Goal: Transaction & Acquisition: Purchase product/service

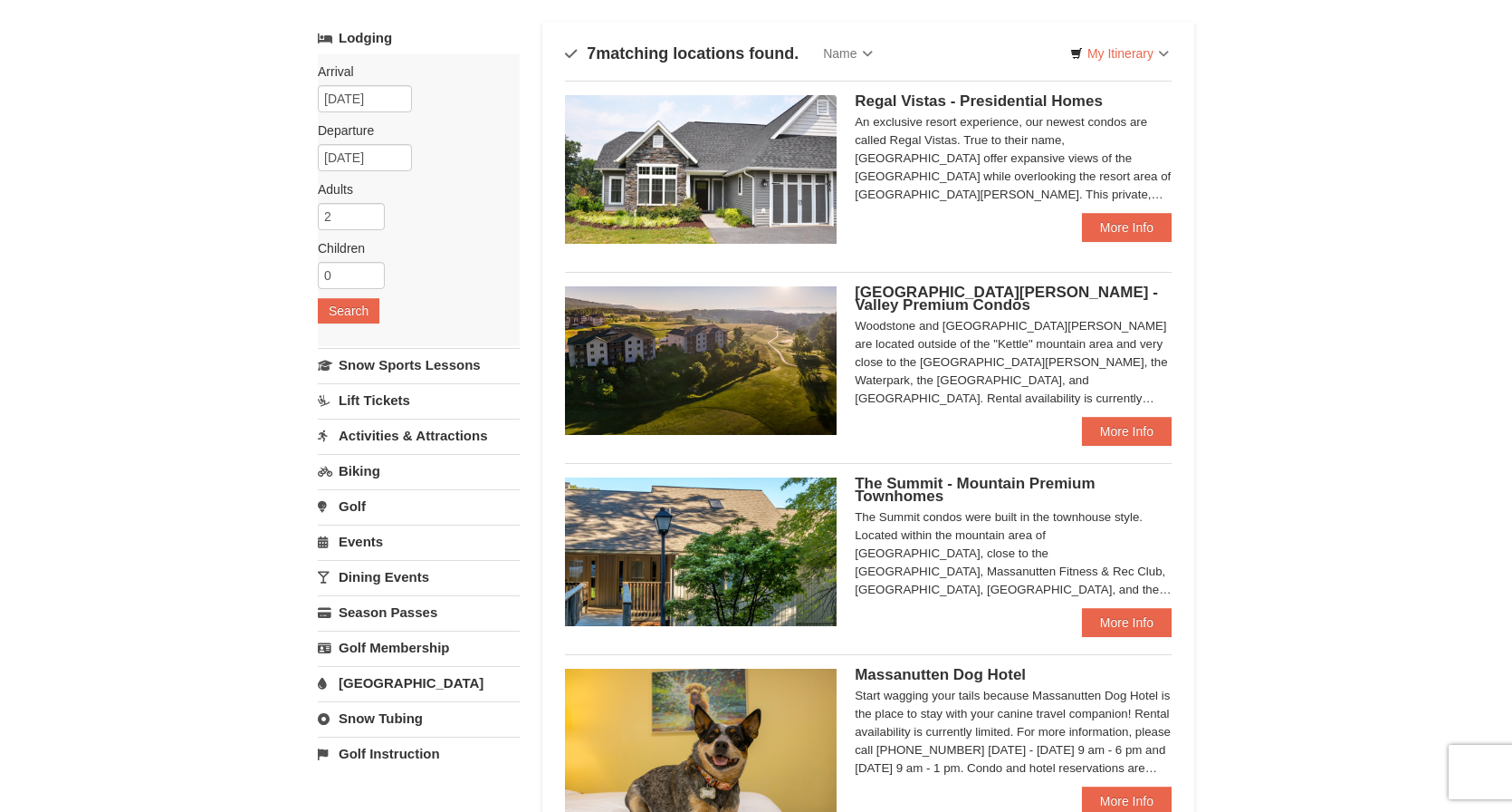
scroll to position [96, 0]
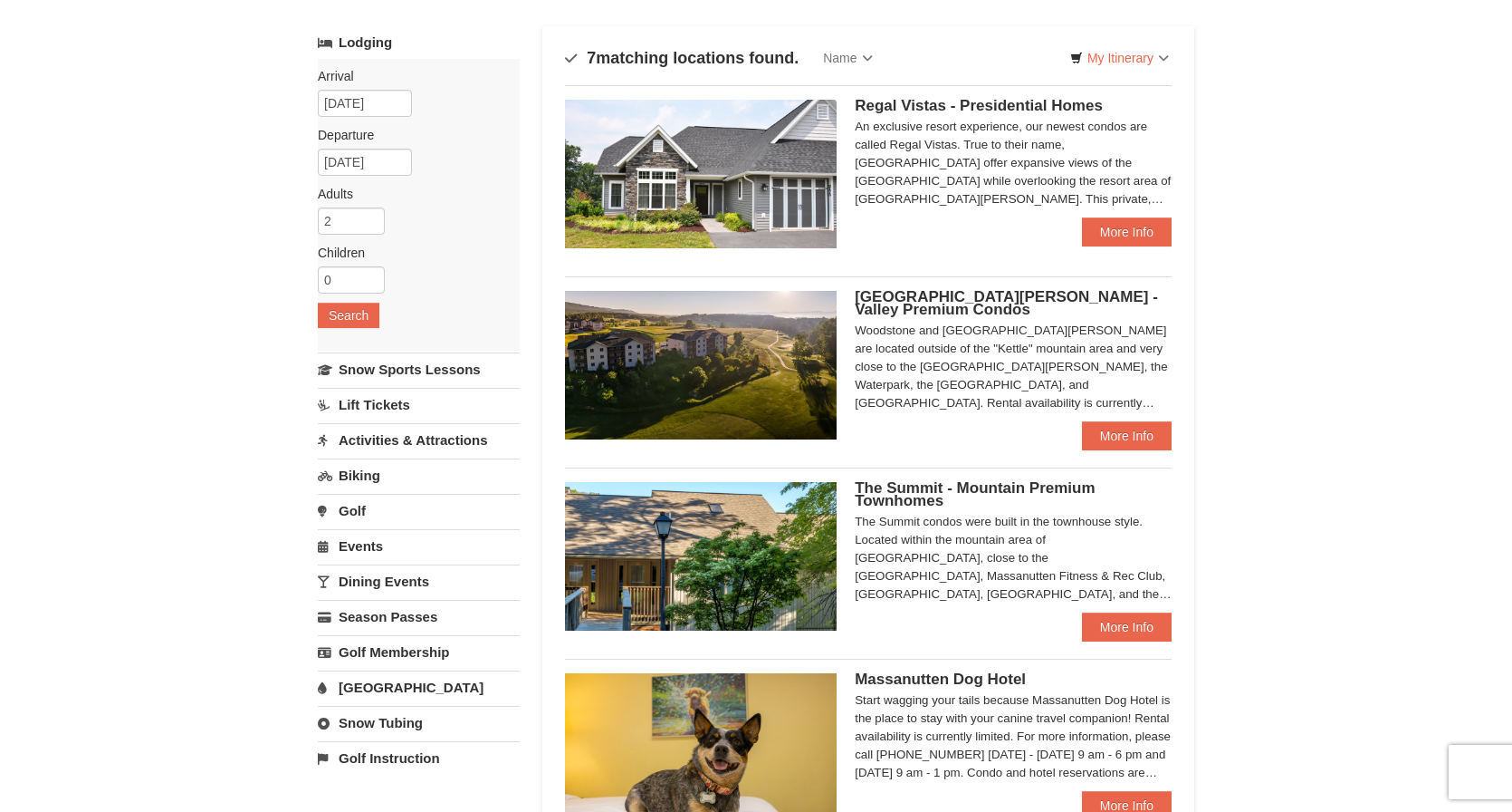
click at [391, 399] on link "Lift Tickets" at bounding box center [419, 404] width 202 height 33
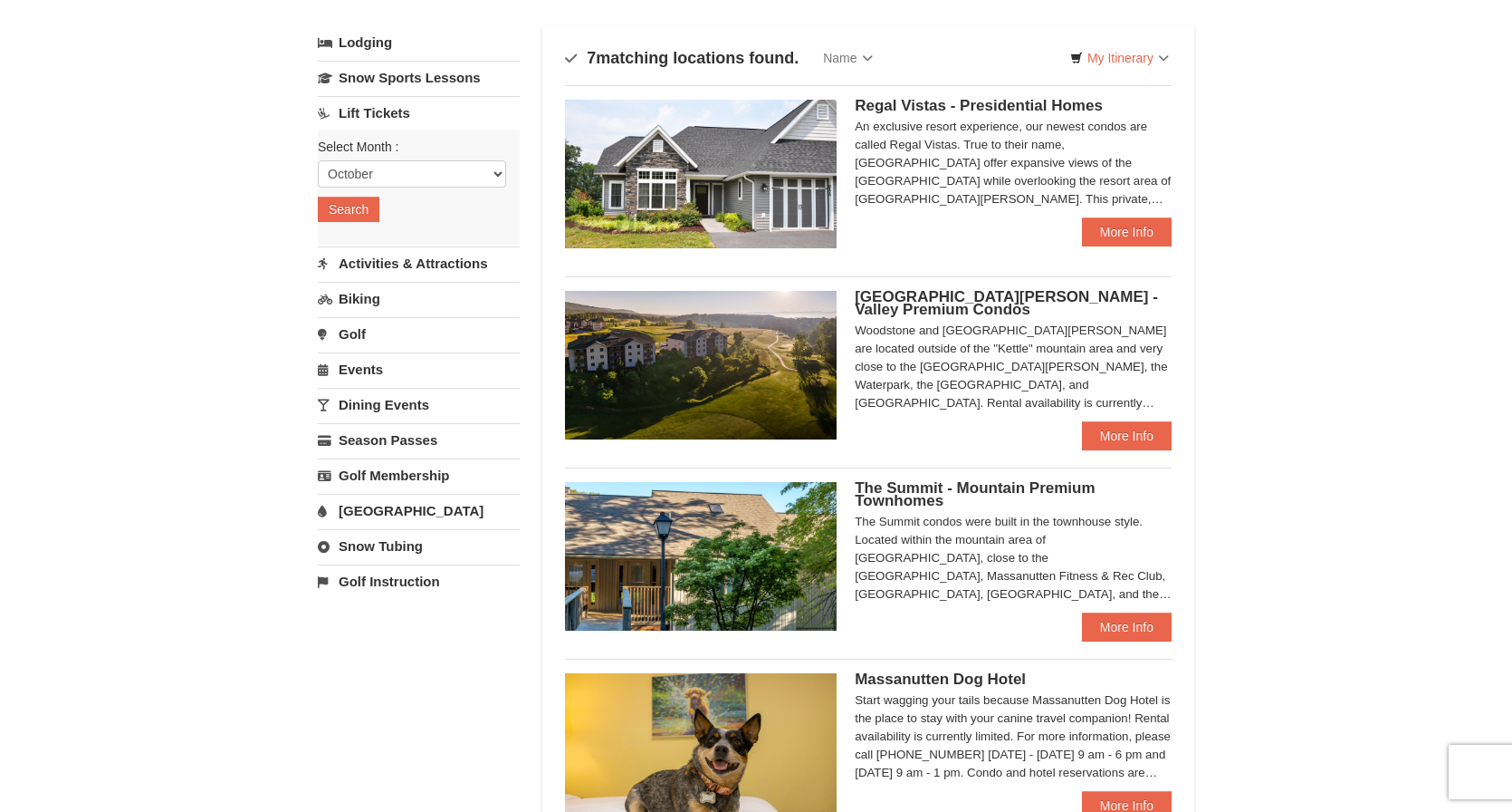
click at [430, 263] on link "Activities & Attractions" at bounding box center [419, 262] width 202 height 33
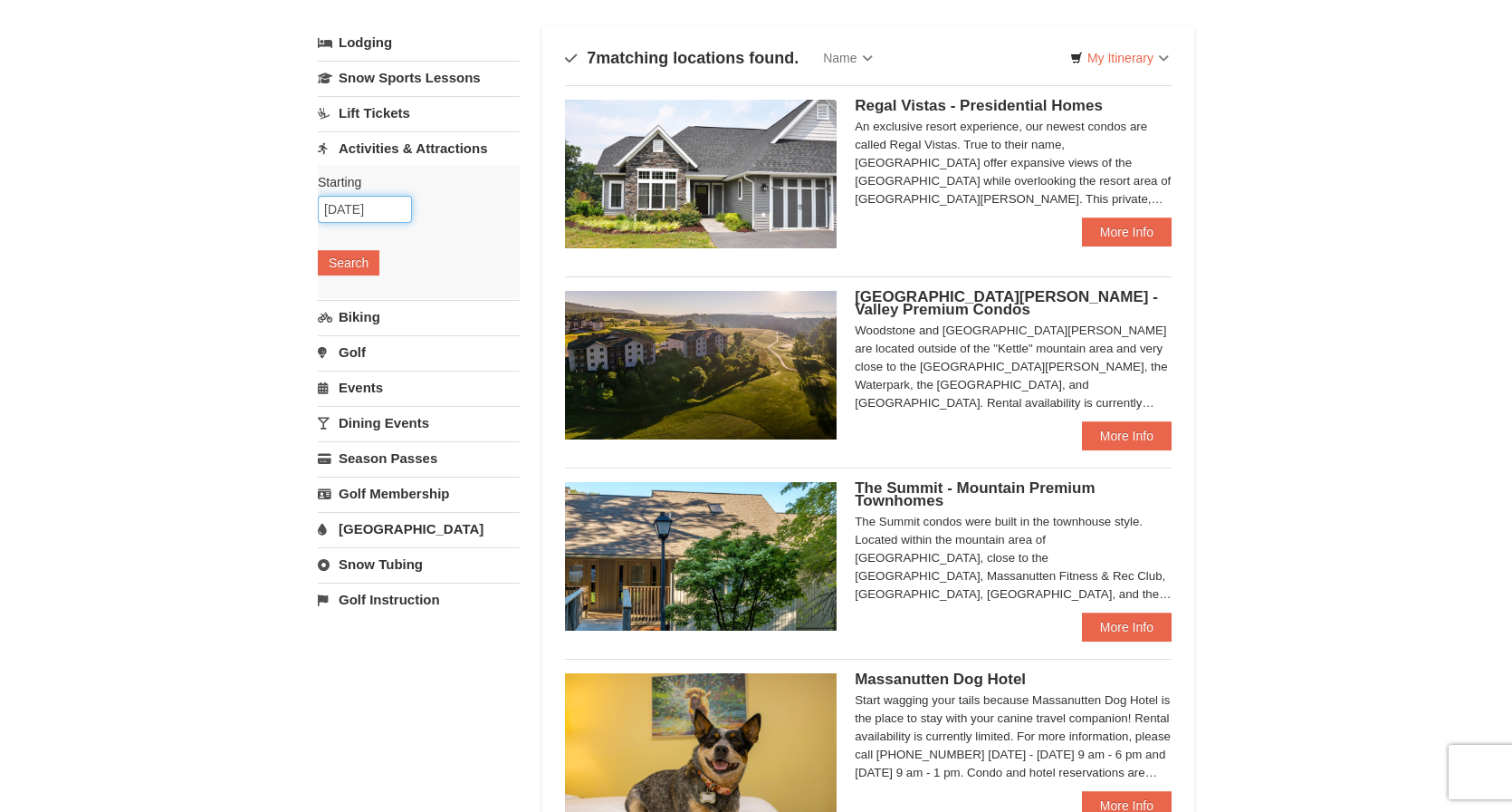
click at [370, 209] on input "10/09/2025" at bounding box center [365, 209] width 94 height 27
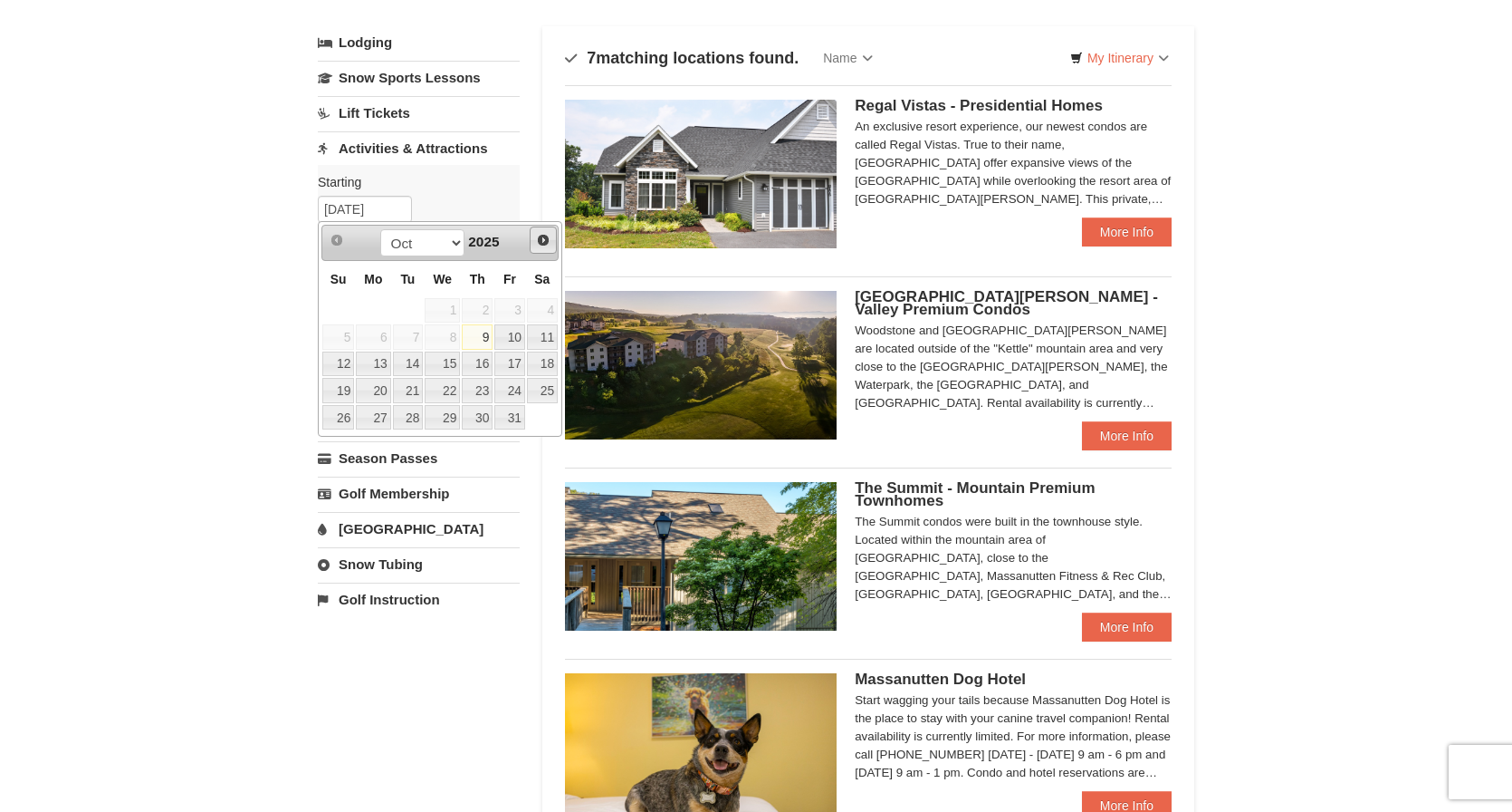
click at [546, 239] on span "Next" at bounding box center [543, 240] width 14 height 14
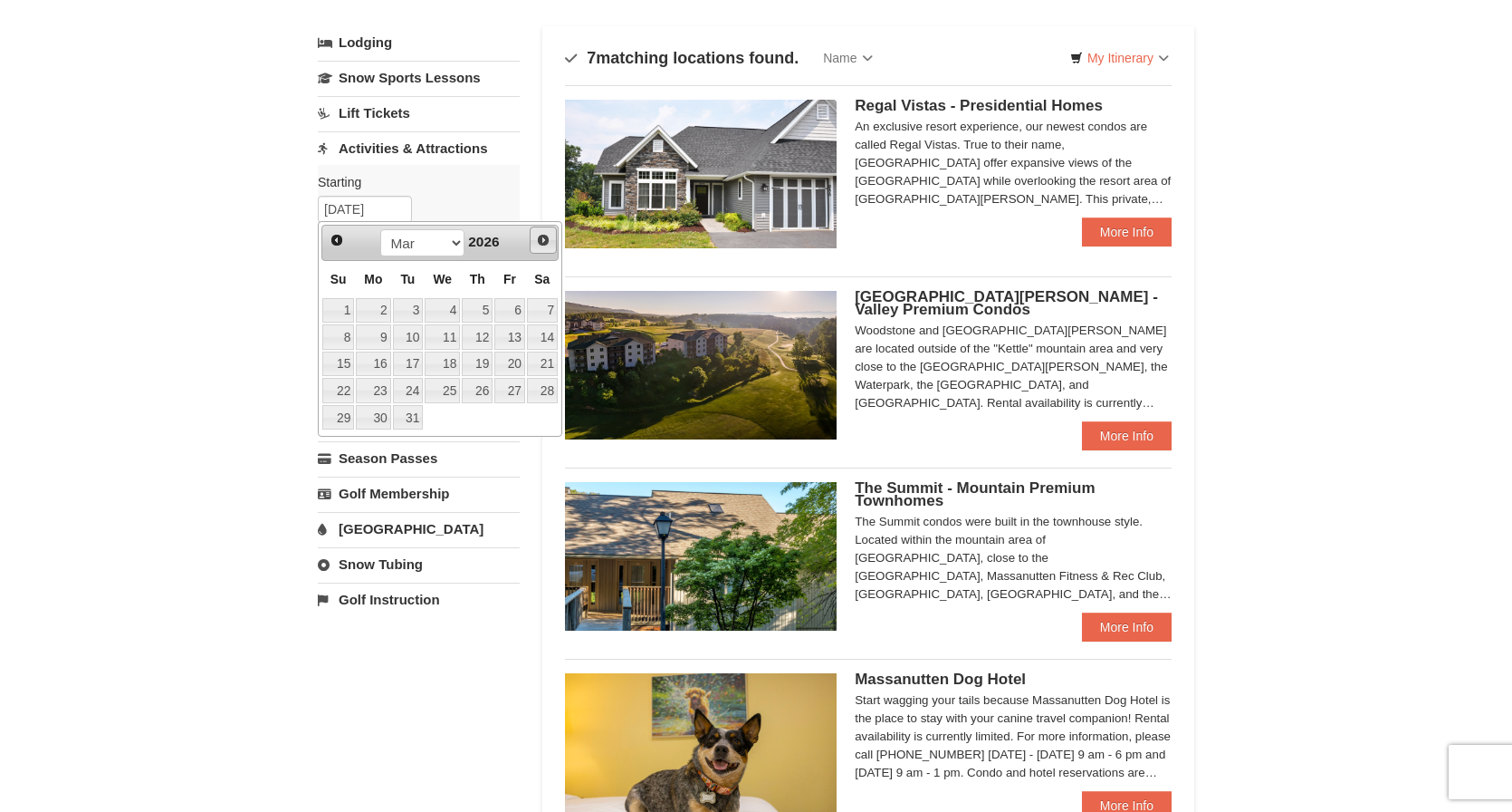
click at [546, 239] on span "Next" at bounding box center [543, 240] width 14 height 14
click at [549, 237] on span "Next" at bounding box center [543, 240] width 14 height 14
click at [329, 236] on span "Prev" at bounding box center [336, 240] width 14 height 14
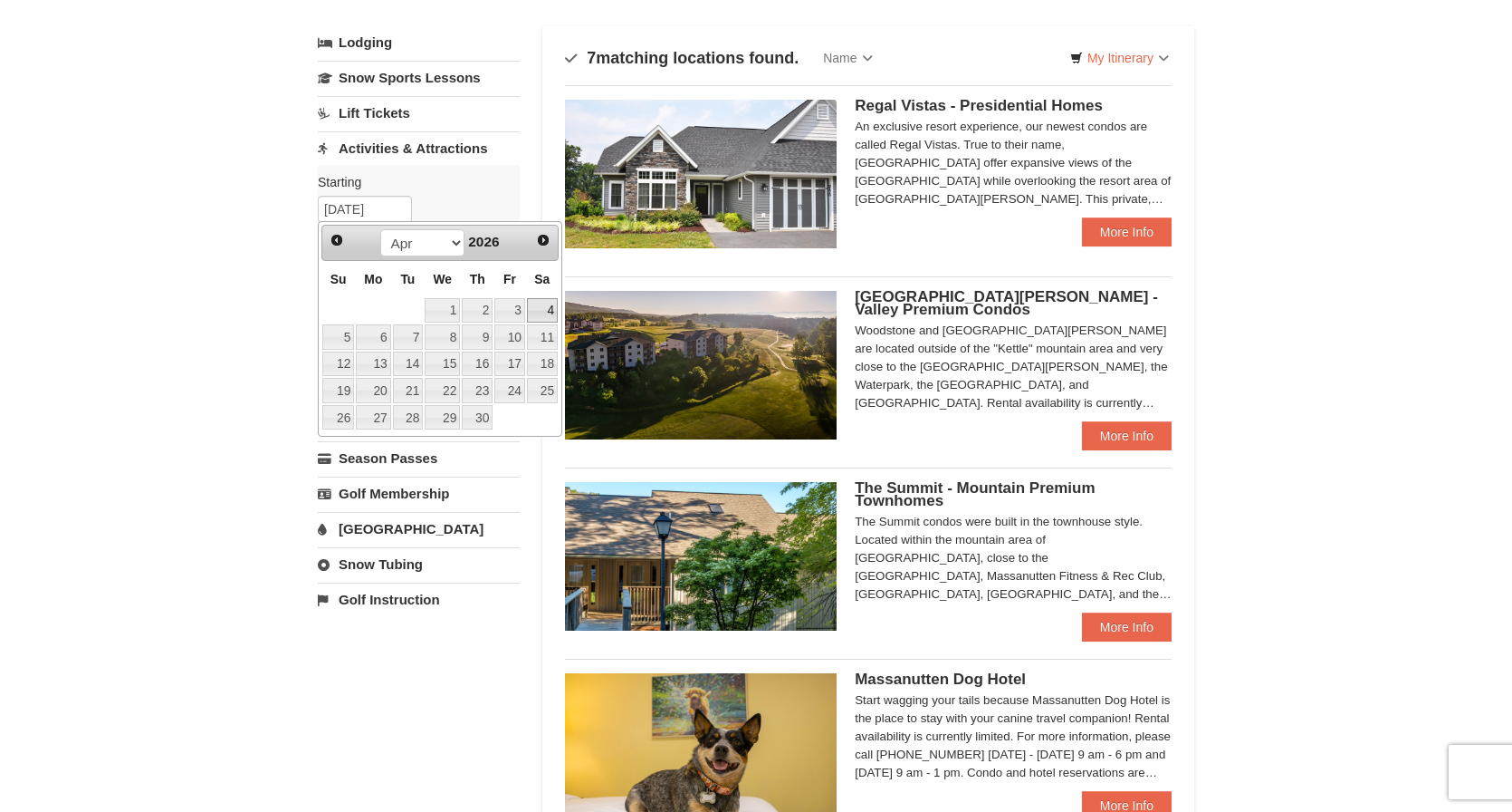
click at [540, 304] on link "4" at bounding box center [542, 311] width 31 height 25
type input "[DATE]"
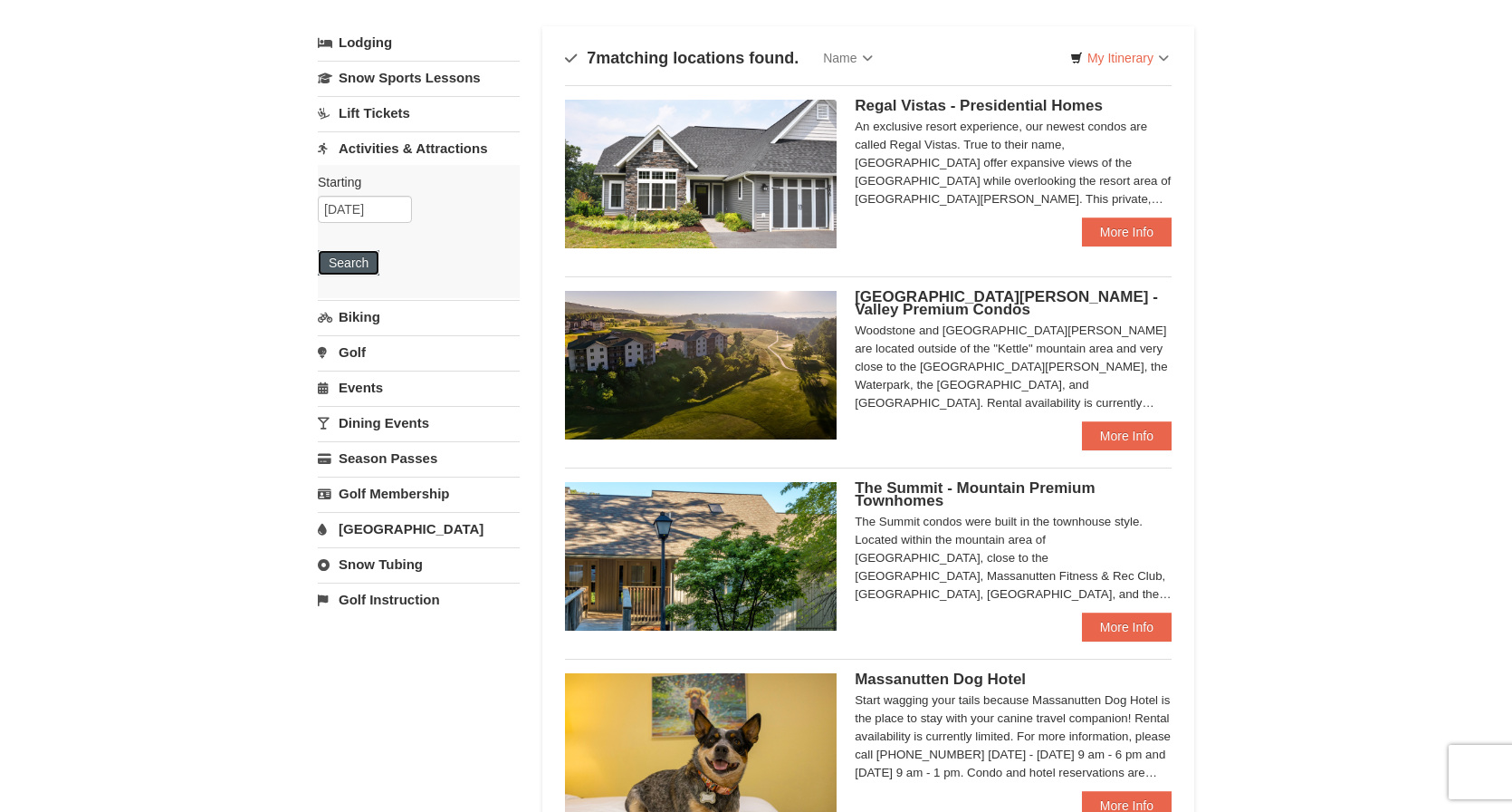
click at [355, 265] on button "Search" at bounding box center [348, 262] width 61 height 25
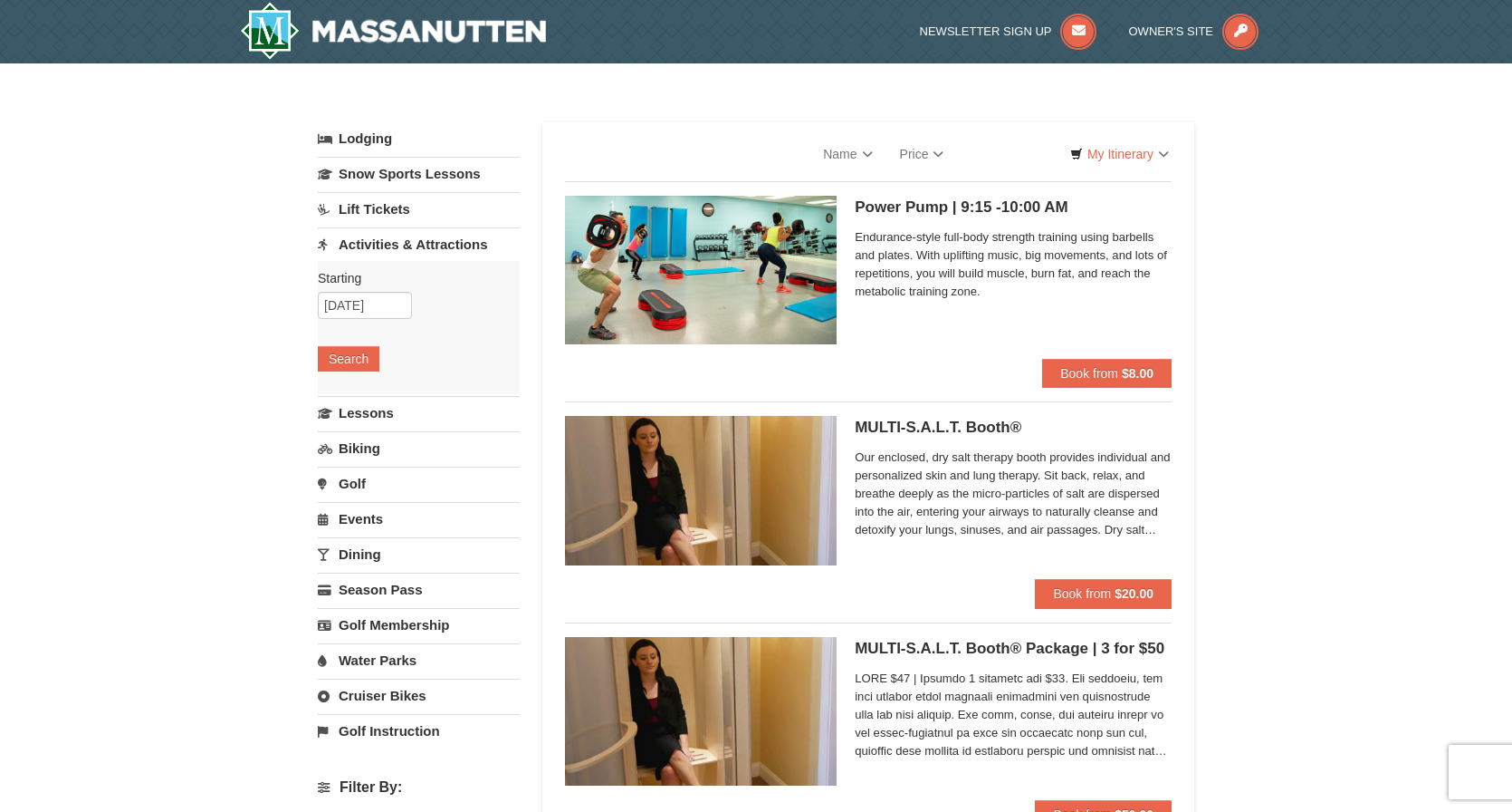
select select "10"
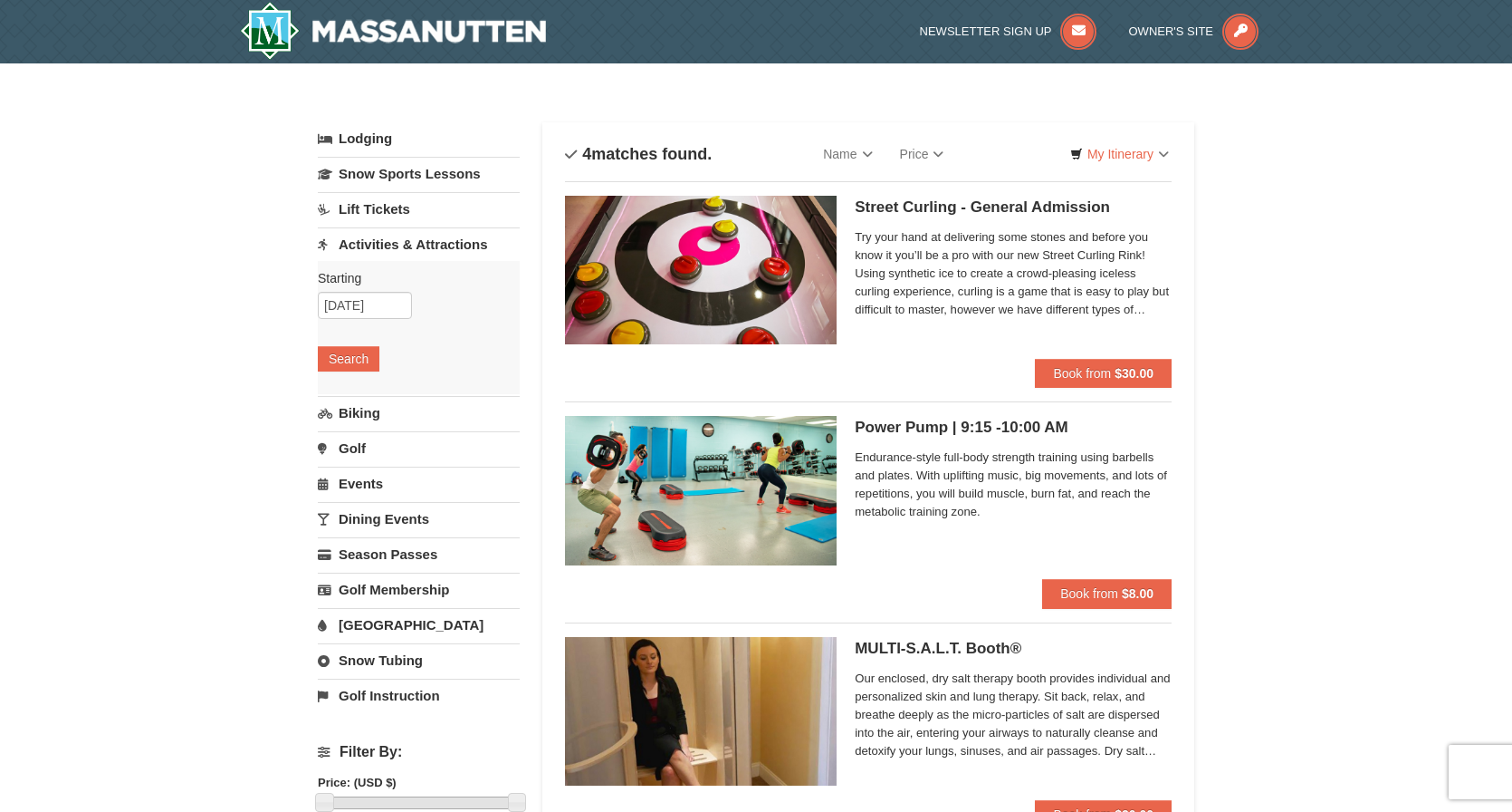
click at [377, 410] on link "Biking" at bounding box center [419, 412] width 202 height 33
click at [361, 389] on button "Search" at bounding box center [348, 394] width 61 height 25
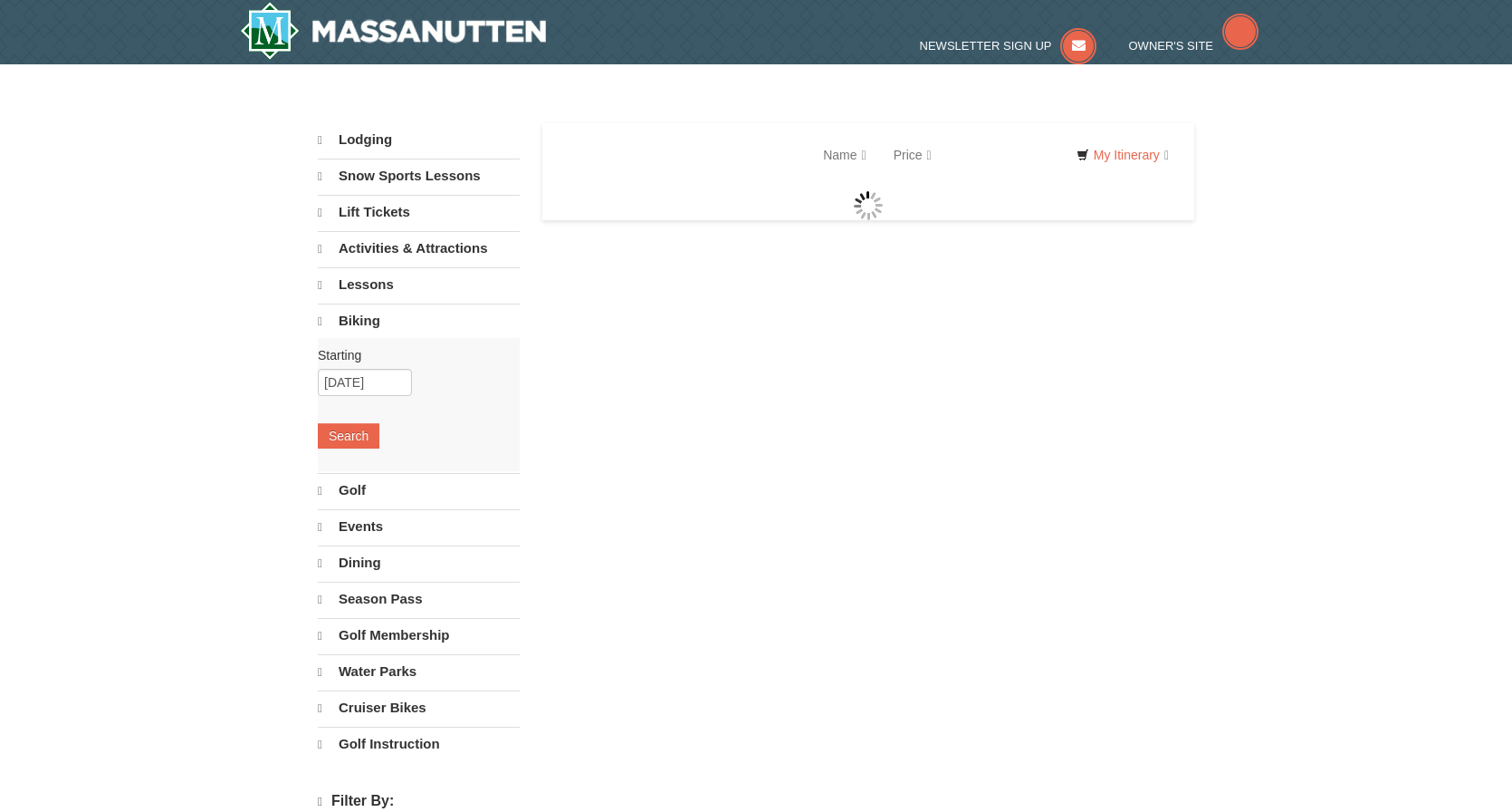
select select "10"
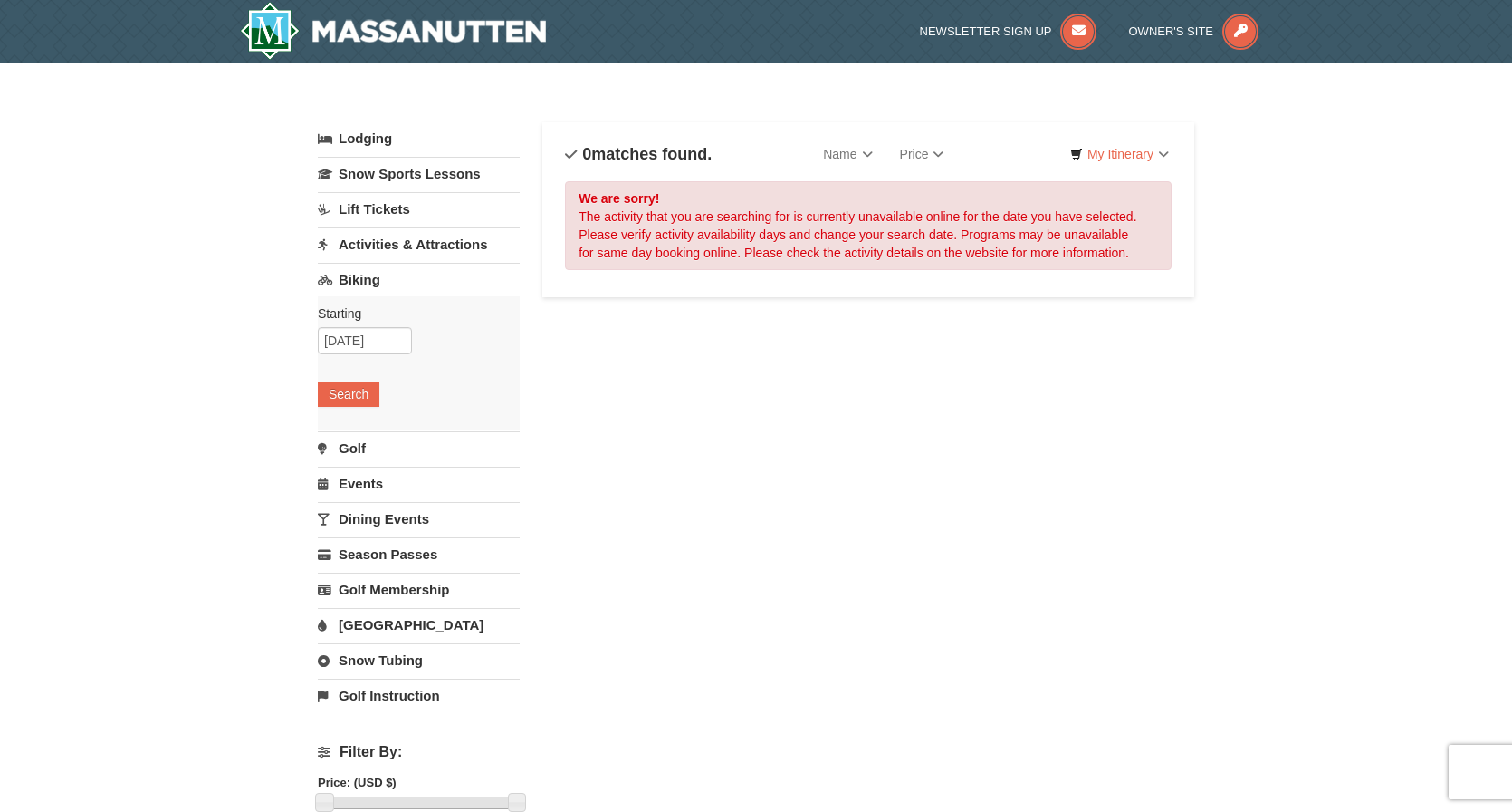
click at [360, 448] on link "Golf" at bounding box center [419, 448] width 202 height 33
click at [364, 421] on button "Search" at bounding box center [348, 429] width 61 height 25
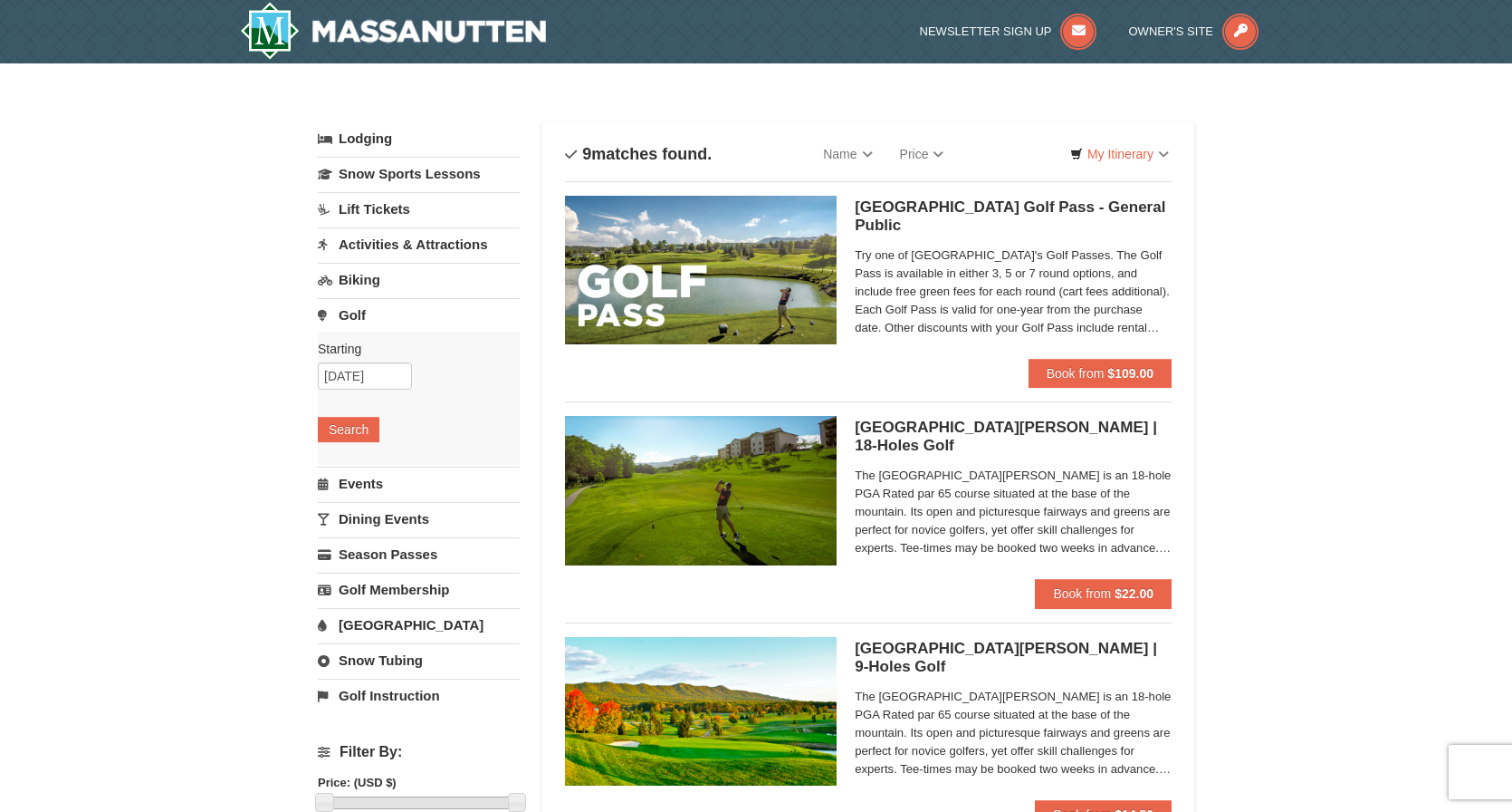
click at [345, 481] on link "Events" at bounding box center [419, 482] width 202 height 33
click at [340, 459] on button "Search" at bounding box center [348, 465] width 61 height 25
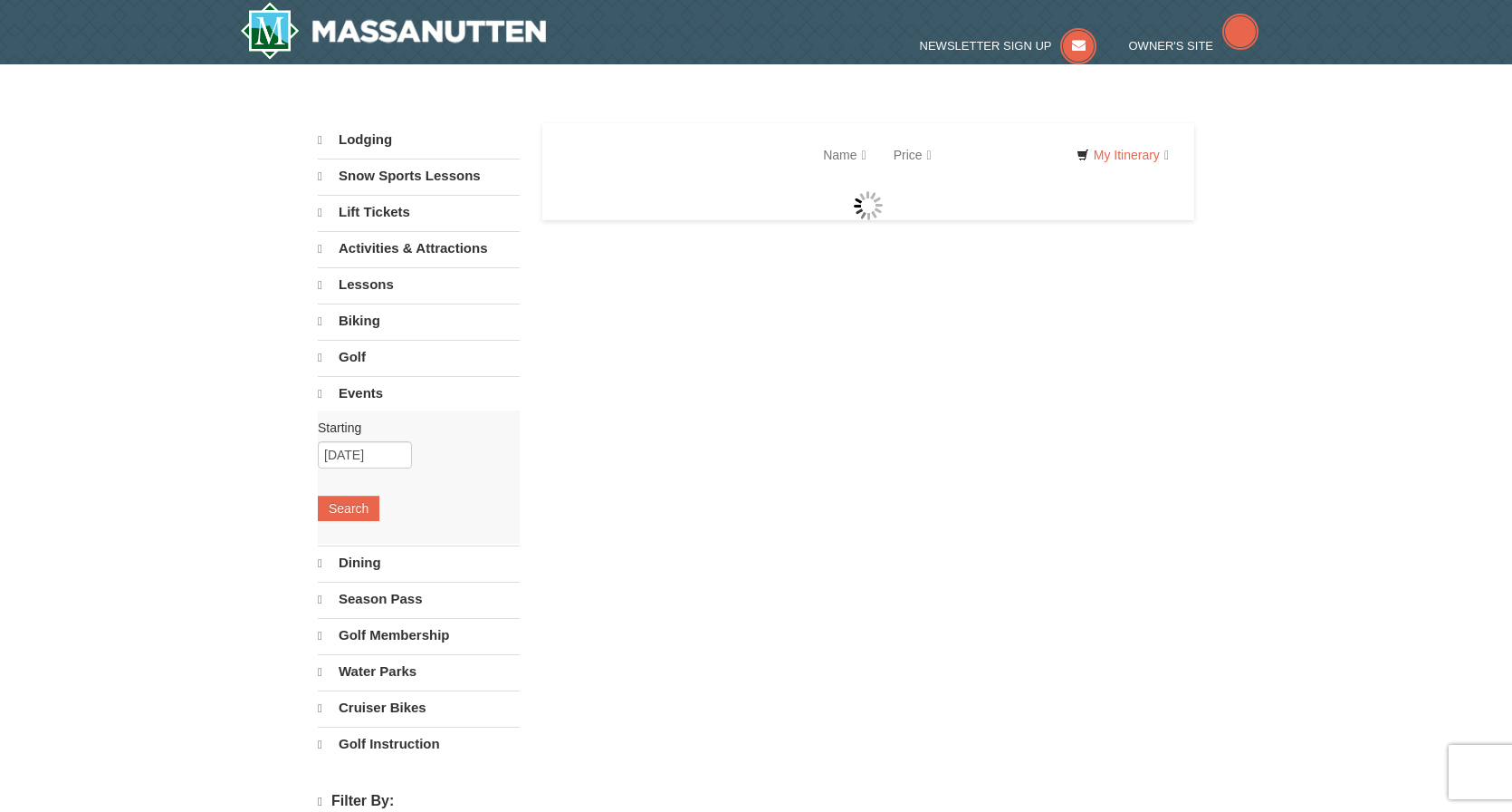
select select "10"
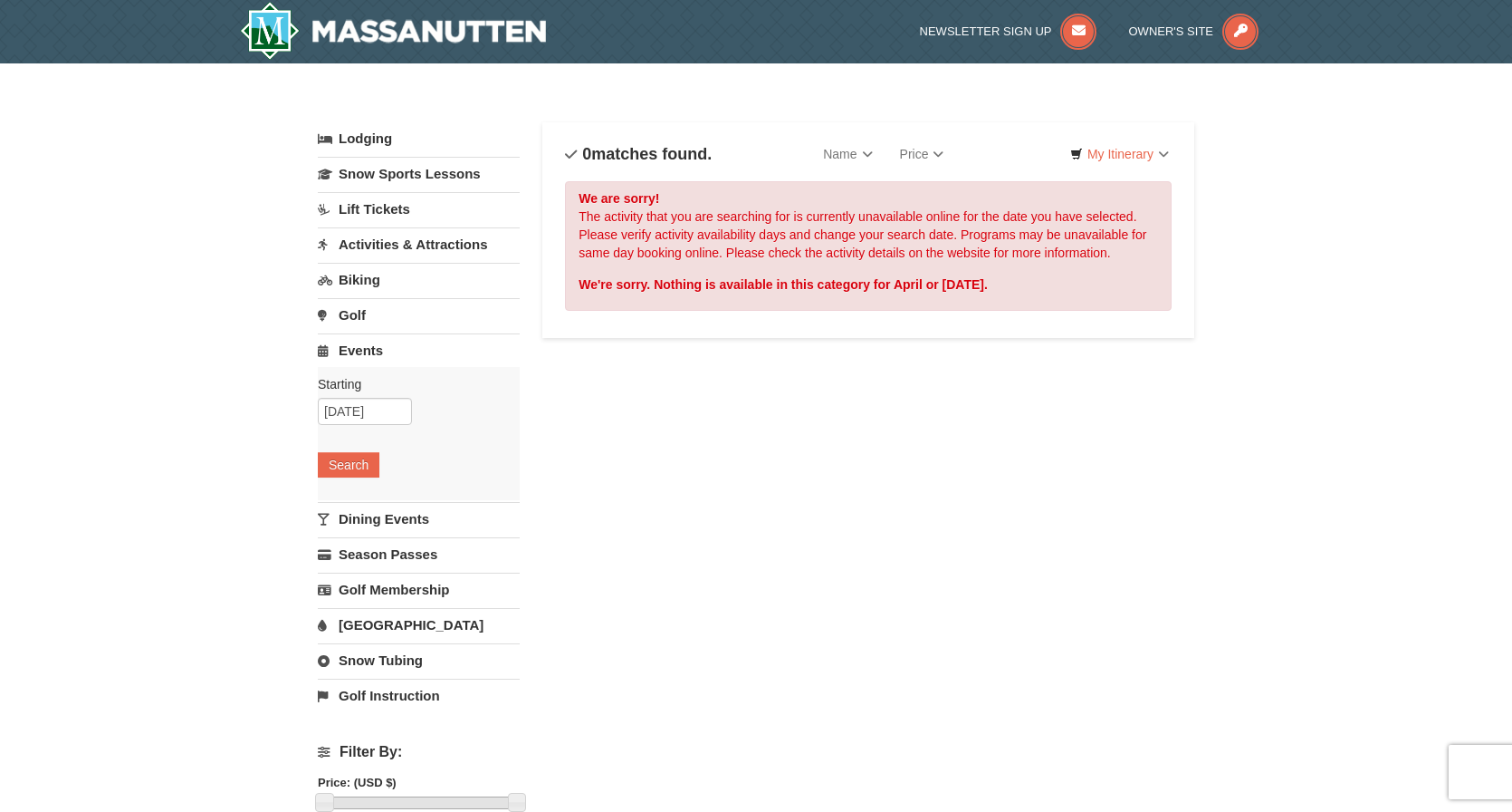
click at [408, 514] on link "Dining Events" at bounding box center [419, 517] width 202 height 33
click at [353, 495] on button "Search" at bounding box center [348, 499] width 61 height 25
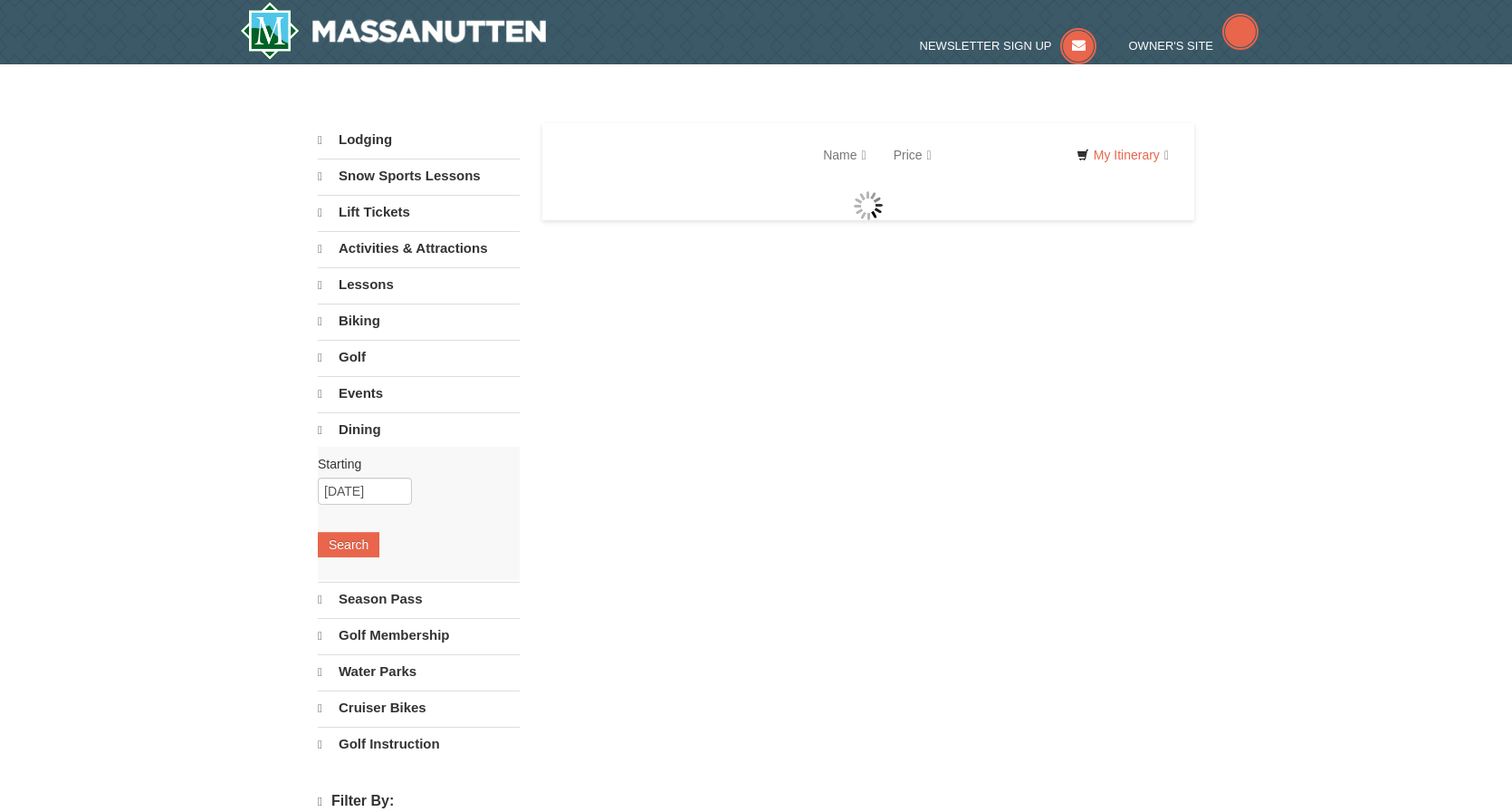
select select "10"
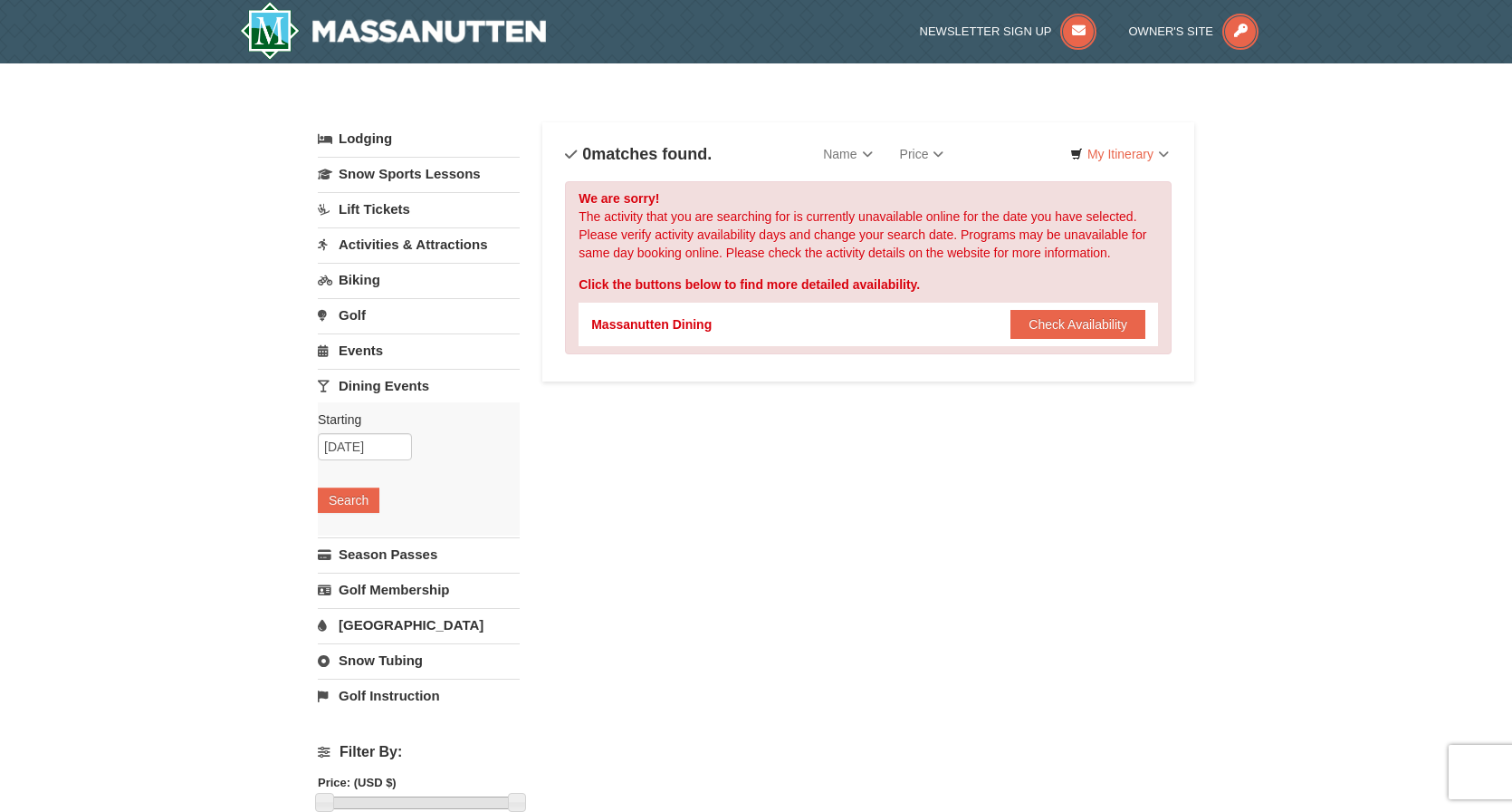
click at [361, 622] on link "[GEOGRAPHIC_DATA]" at bounding box center [419, 624] width 202 height 33
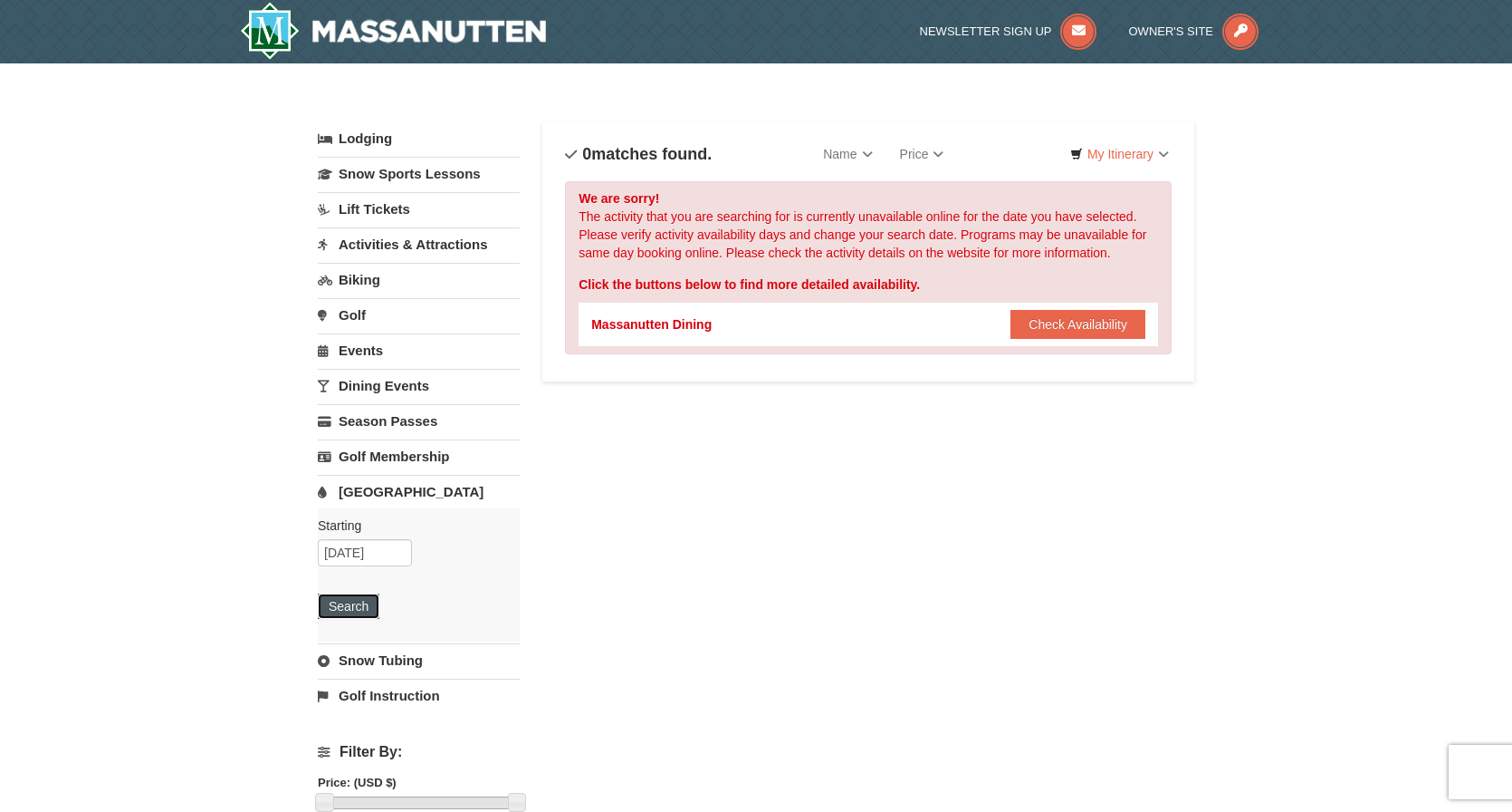
click at [340, 598] on button "Search" at bounding box center [348, 605] width 61 height 25
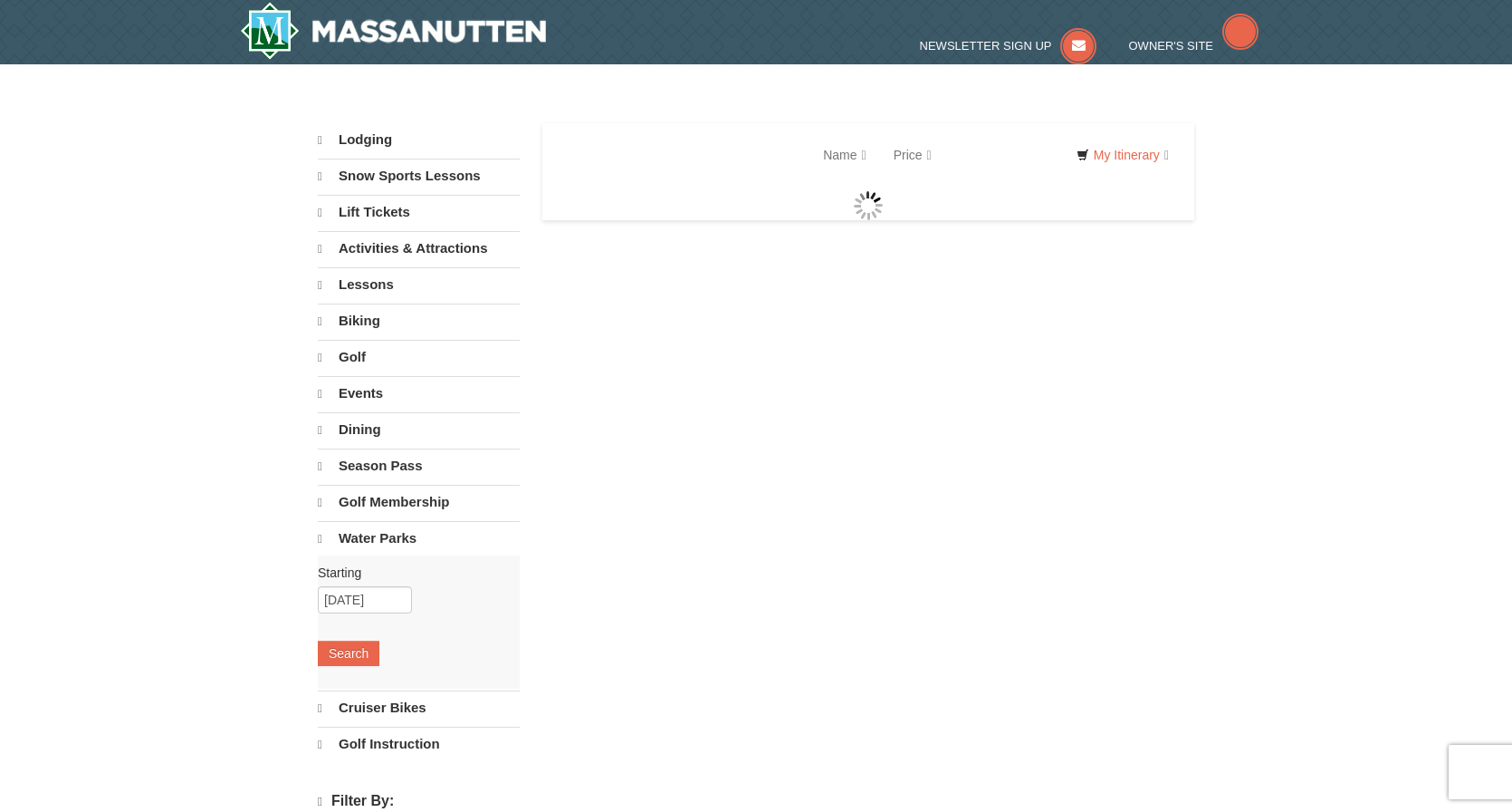
select select "10"
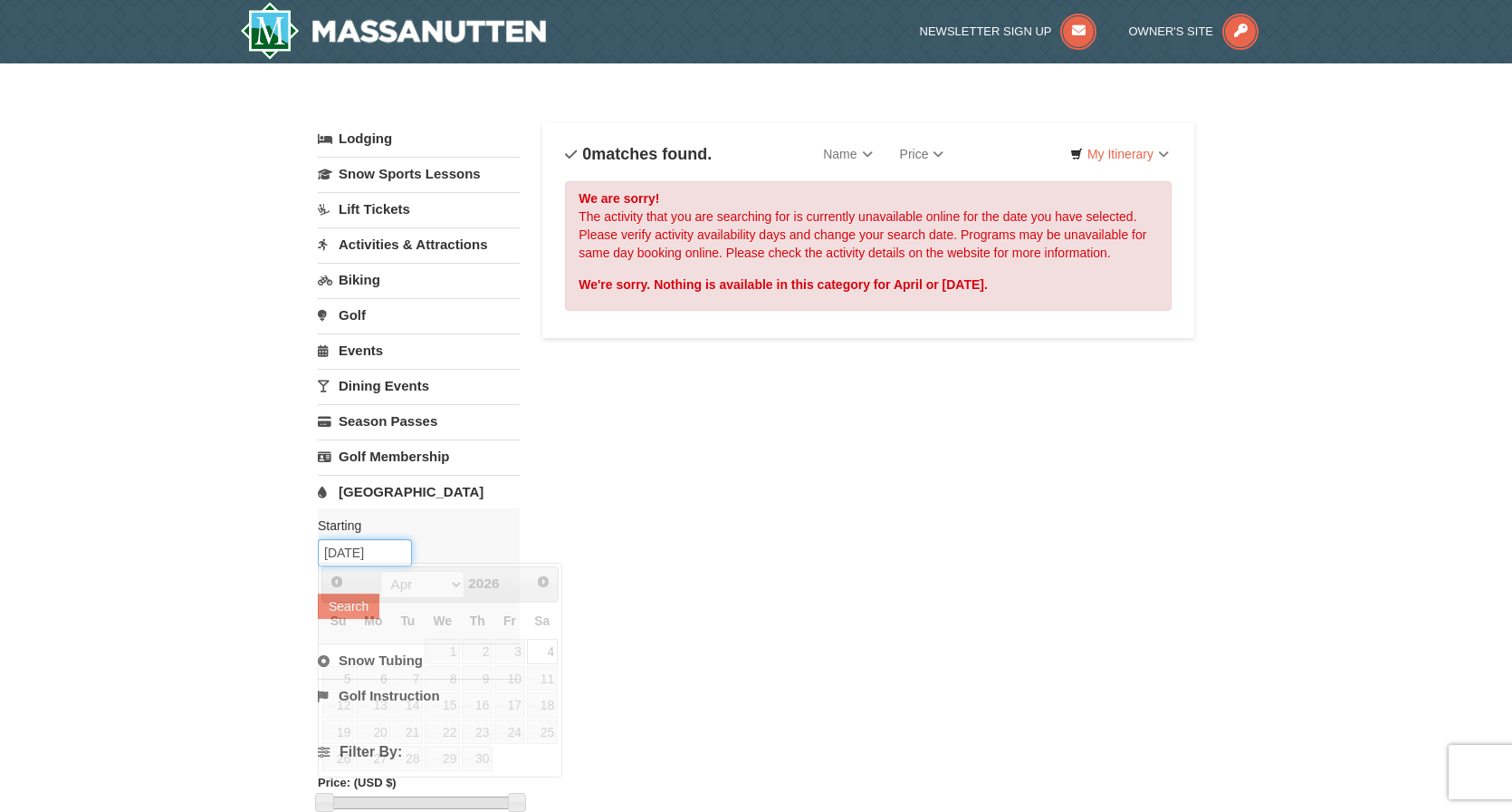
click at [387, 551] on input "04/04/2026" at bounding box center [365, 552] width 94 height 27
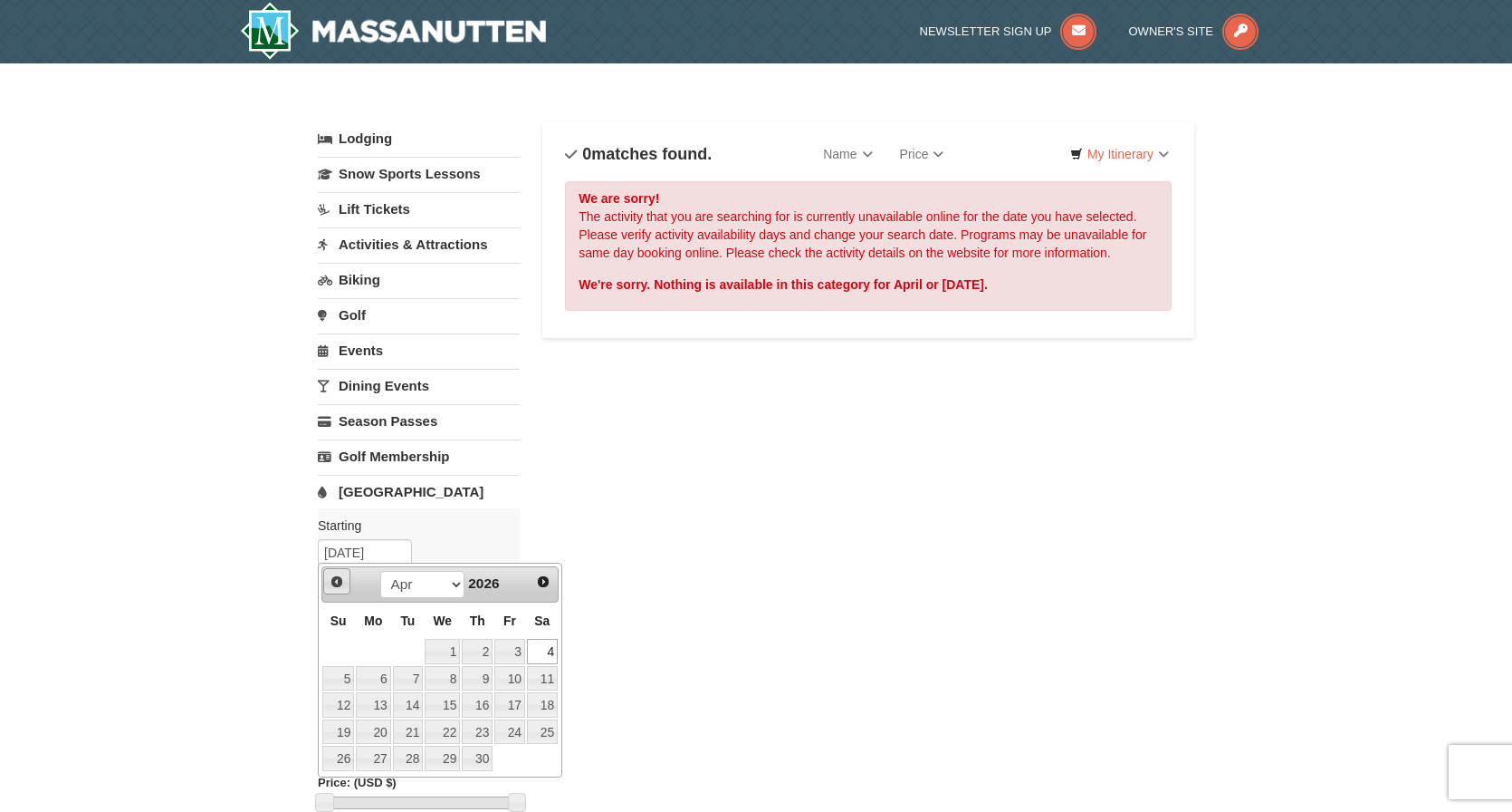
click at [337, 577] on span "Prev" at bounding box center [336, 581] width 14 height 14
click at [493, 650] on link "1" at bounding box center [477, 651] width 31 height 25
type input "01/01/2026"
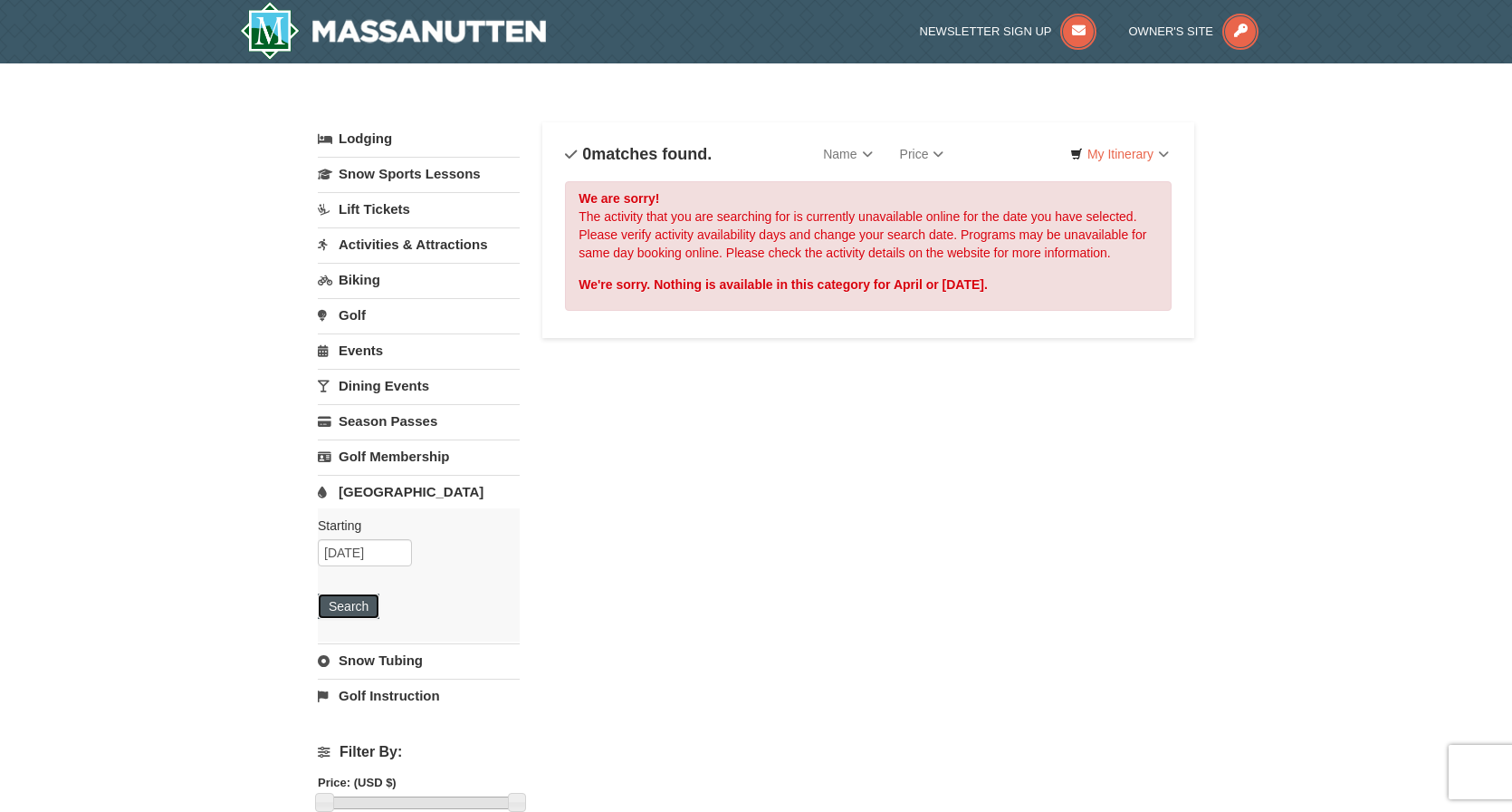
click at [357, 601] on button "Search" at bounding box center [348, 605] width 61 height 25
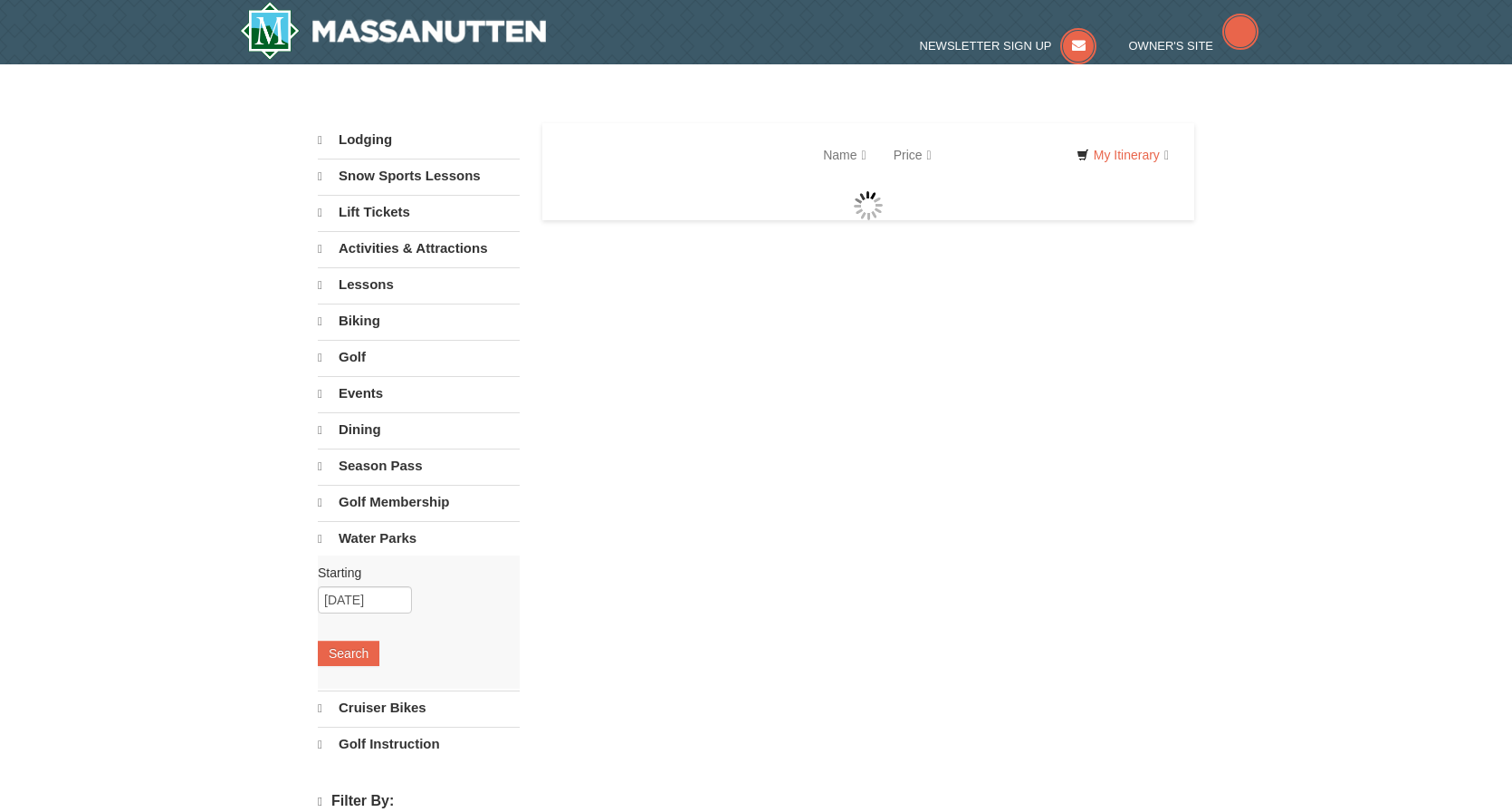
select select "10"
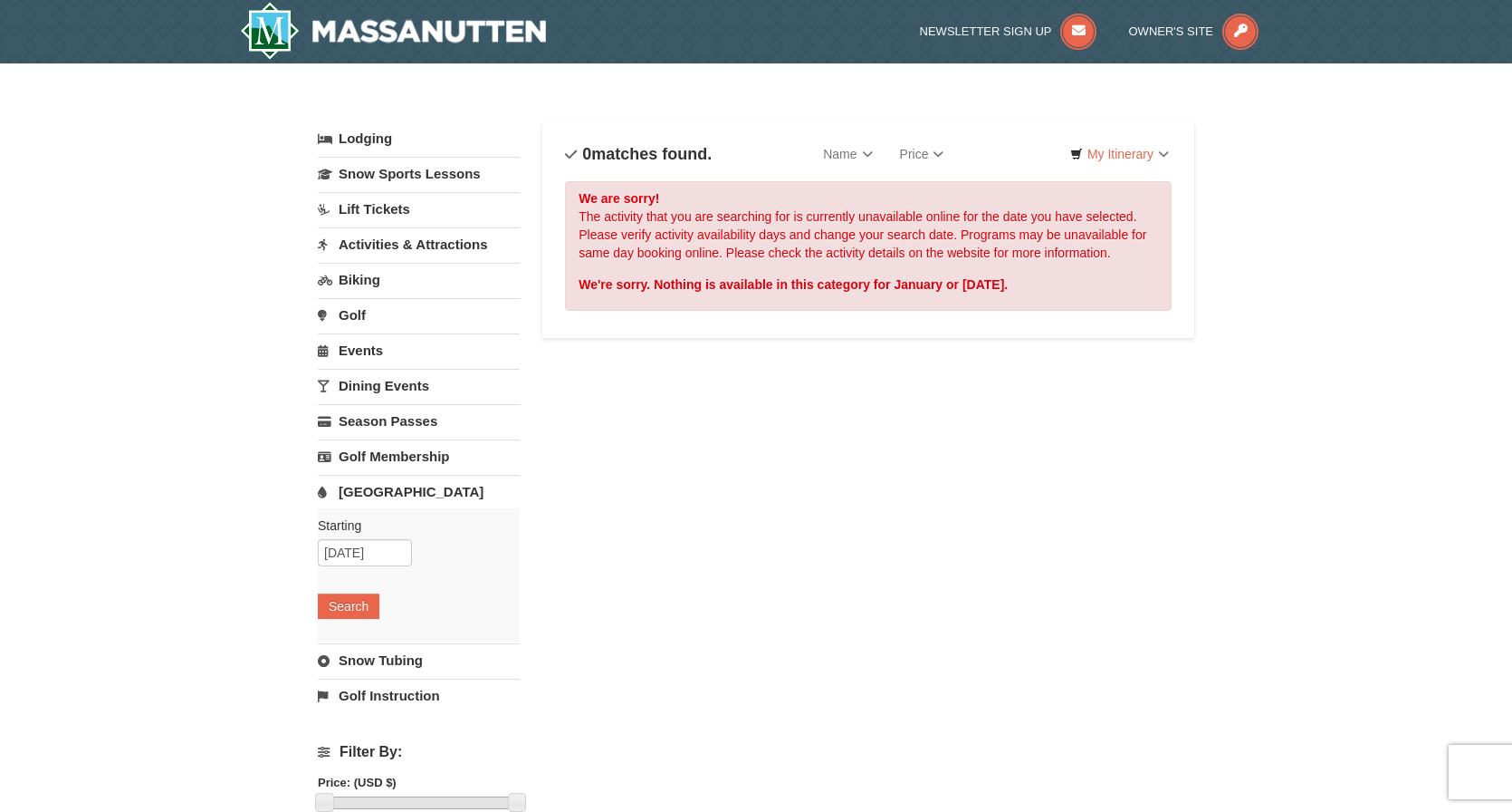
click at [393, 657] on link "Snow Tubing" at bounding box center [419, 659] width 202 height 33
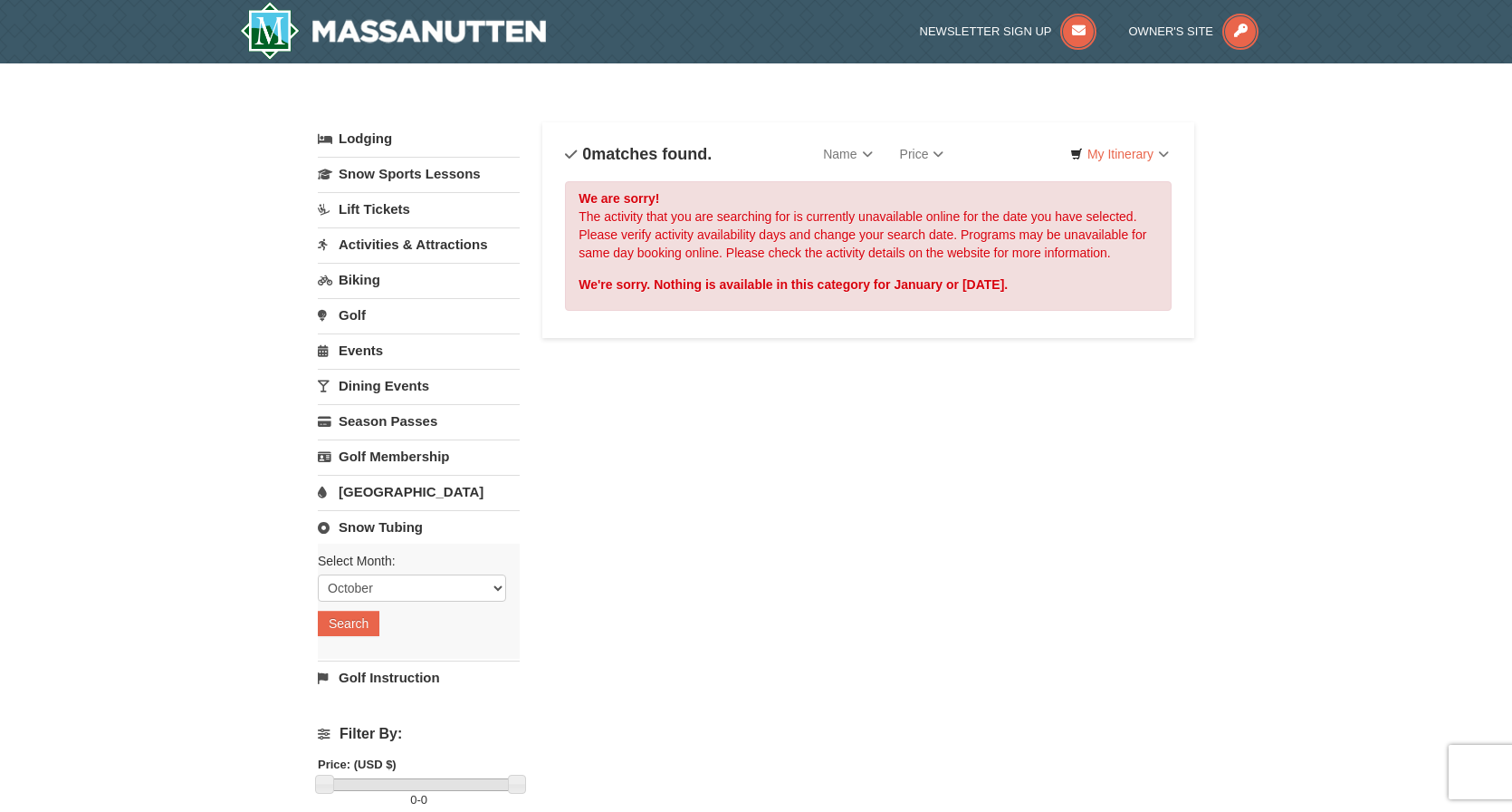
click at [364, 634] on div "Select Month: Please format dates MM/DD/YYYY October November December January …" at bounding box center [419, 601] width 202 height 115
click at [345, 605] on div "Select Month: Please format dates MM/DD/YYYY October November December January …" at bounding box center [419, 601] width 202 height 115
click at [345, 627] on button "Search" at bounding box center [348, 623] width 61 height 25
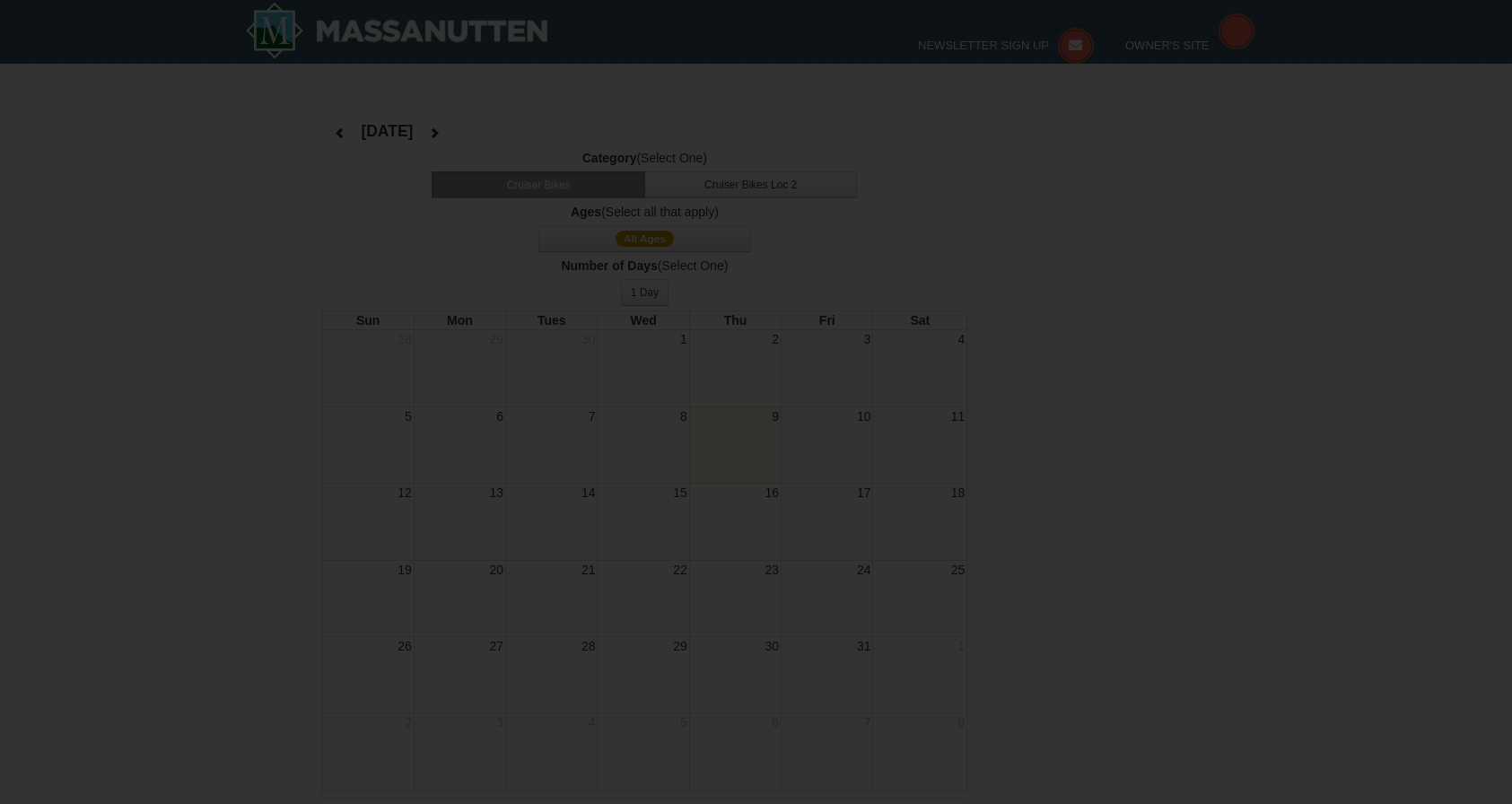
select select "10"
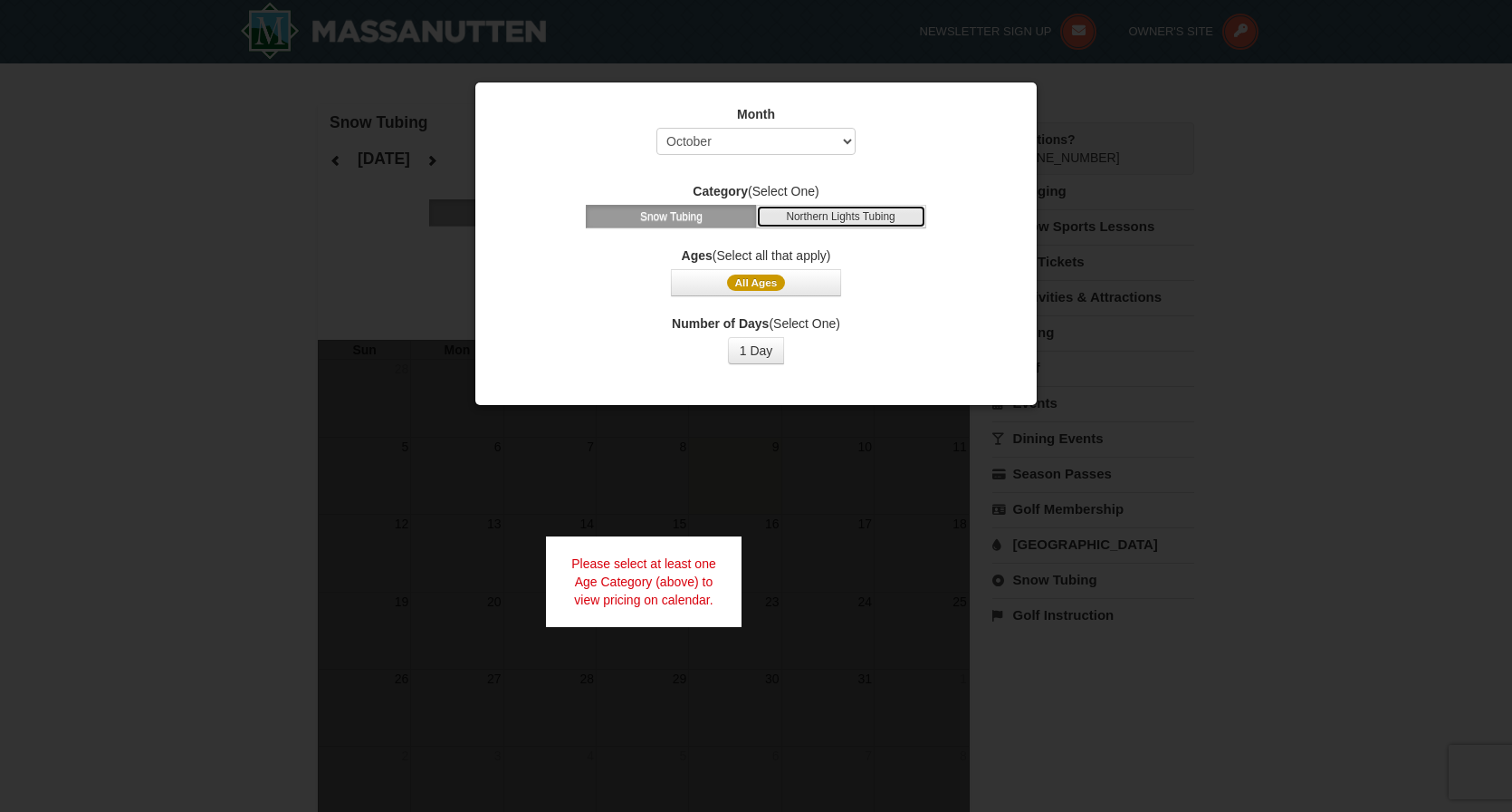
click at [840, 217] on button "Northern Lights Tubing" at bounding box center [841, 216] width 170 height 24
click at [768, 283] on span "All Ages" at bounding box center [756, 282] width 59 height 16
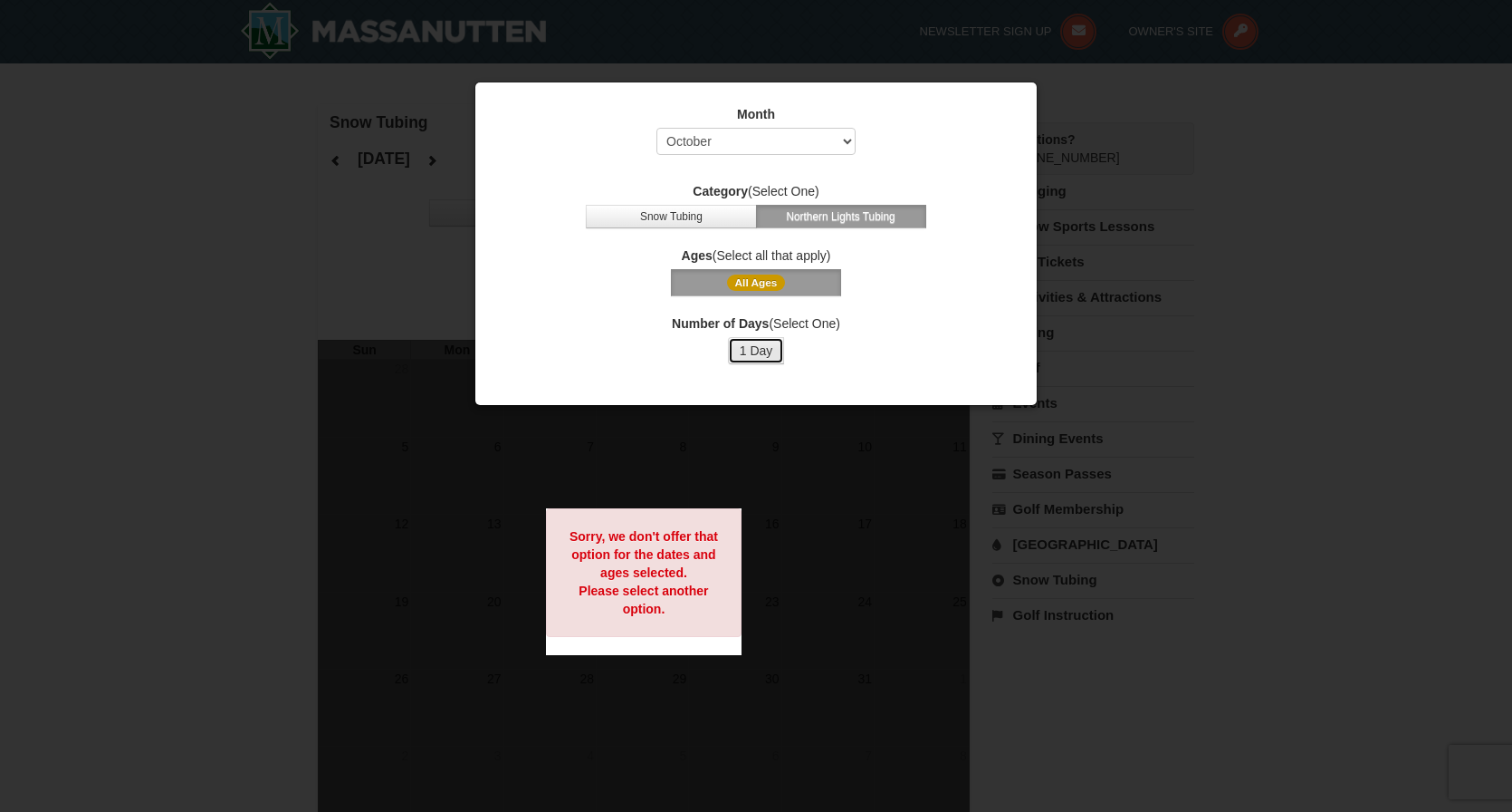
click at [770, 354] on button "1 Day" at bounding box center [756, 350] width 57 height 27
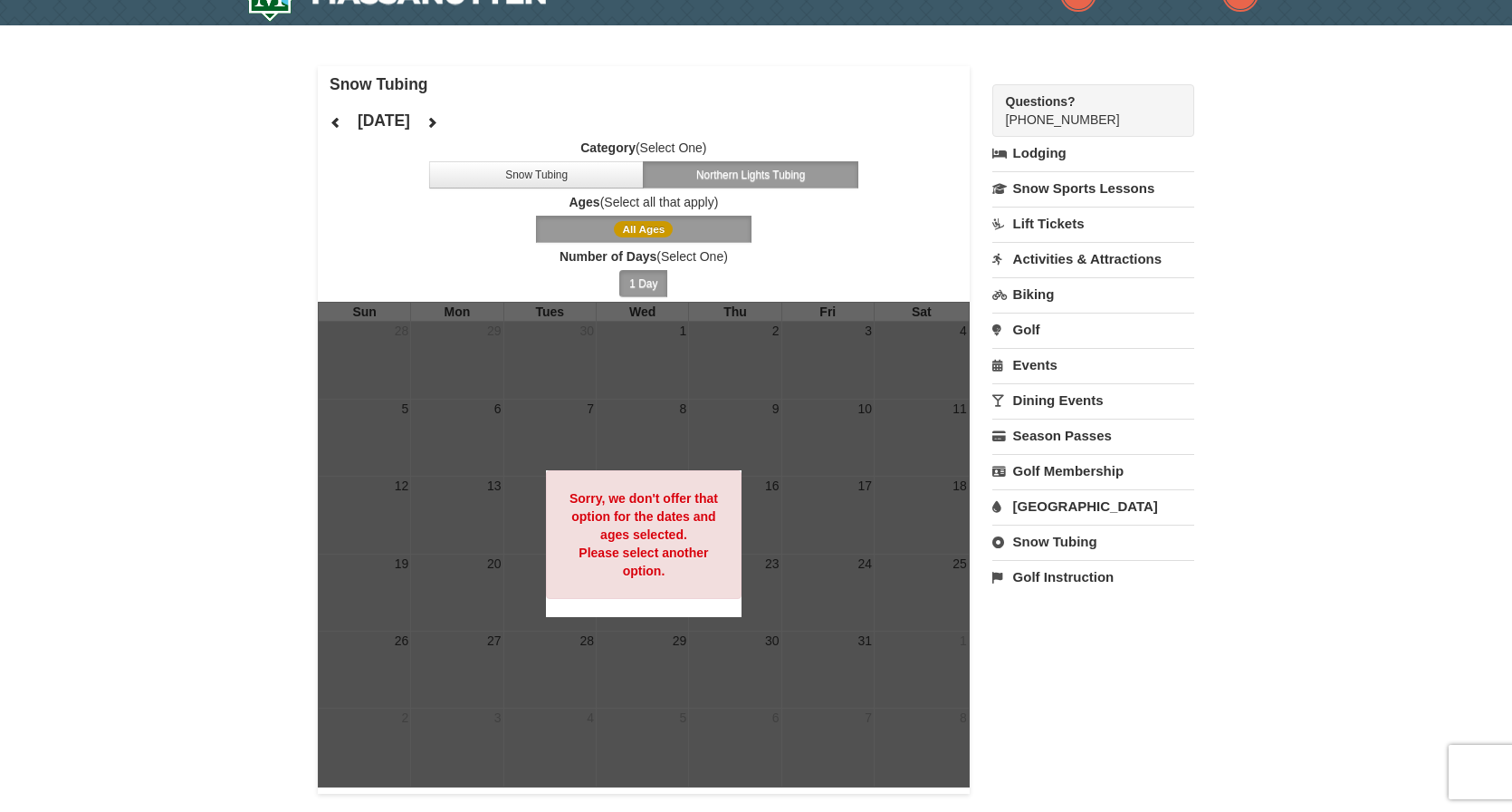
scroll to position [35, 0]
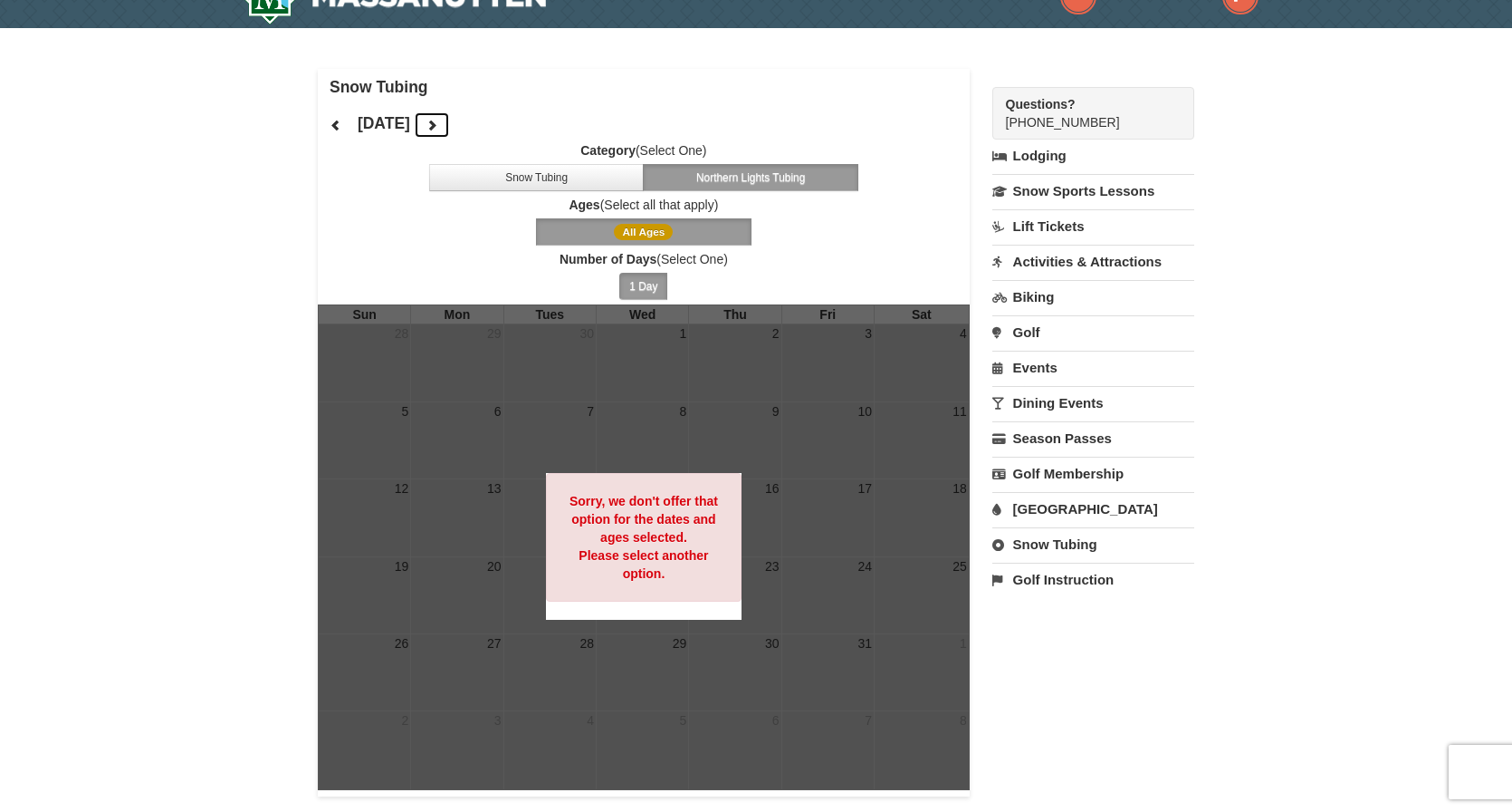
click at [438, 125] on icon at bounding box center [431, 125] width 12 height 12
click at [450, 125] on button at bounding box center [431, 125] width 36 height 27
click at [438, 126] on icon at bounding box center [431, 125] width 12 height 12
click at [548, 175] on button "Snow Tubing" at bounding box center [537, 178] width 215 height 27
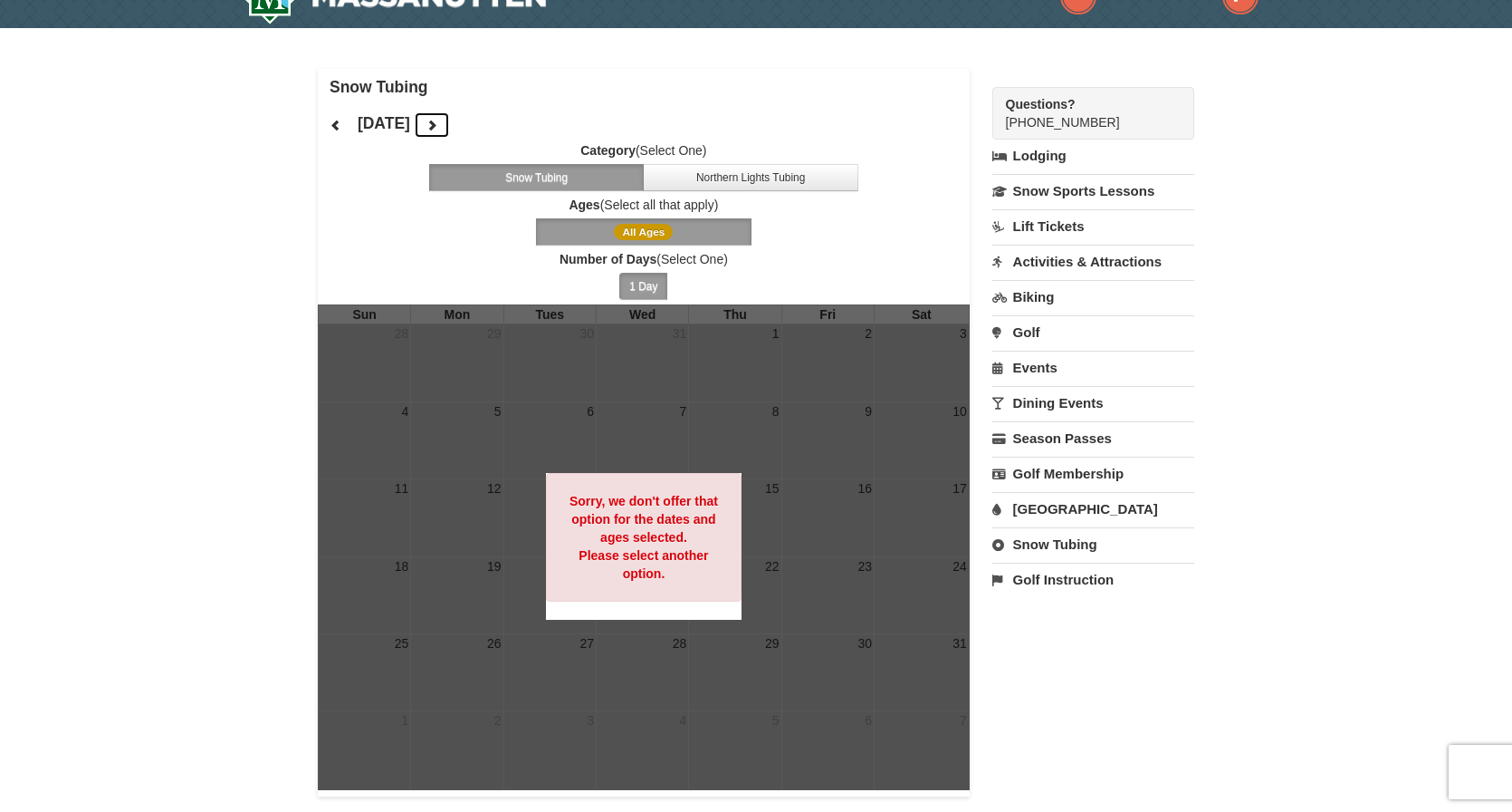
click at [438, 122] on icon at bounding box center [431, 125] width 12 height 12
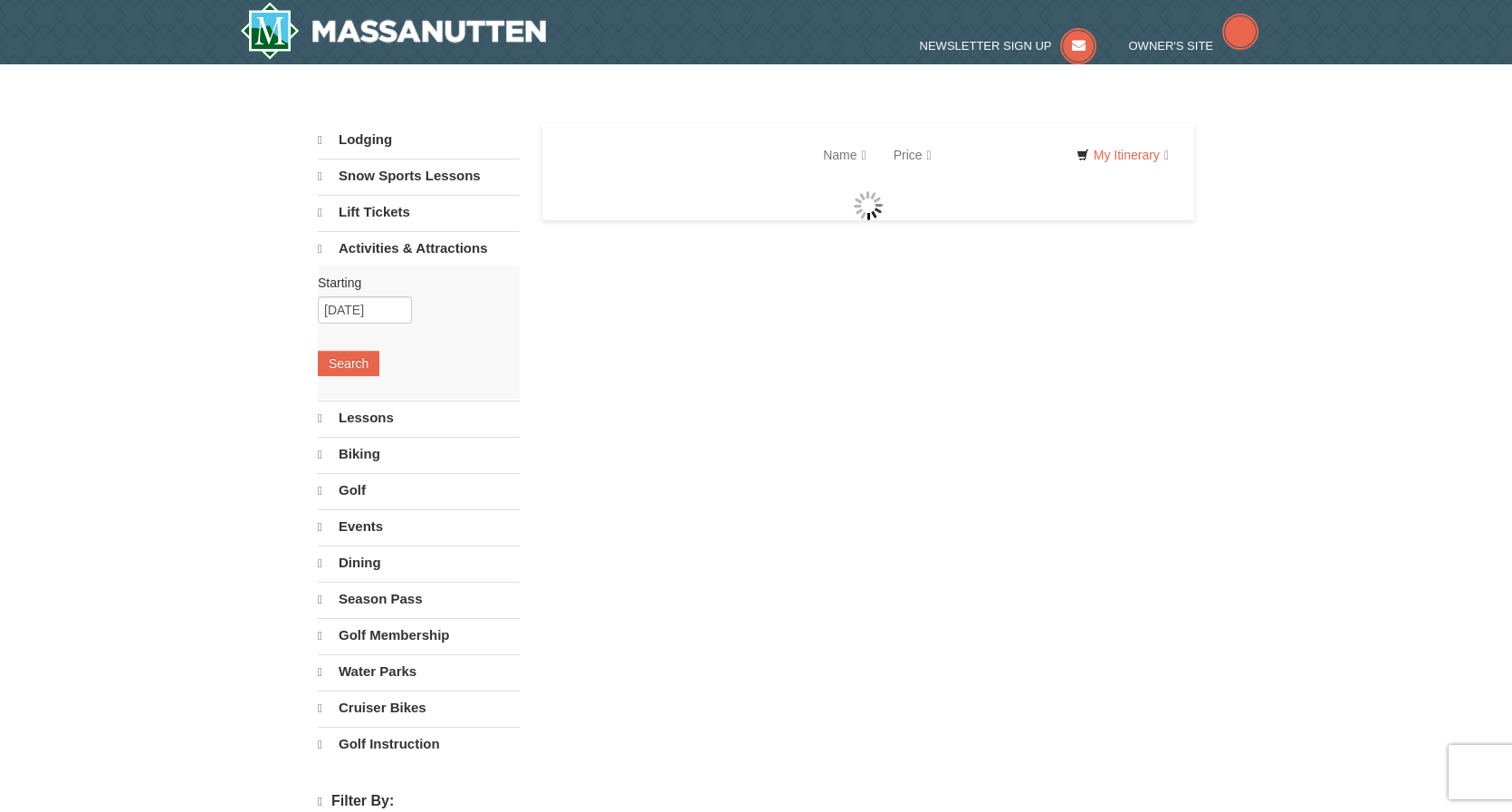
select select "10"
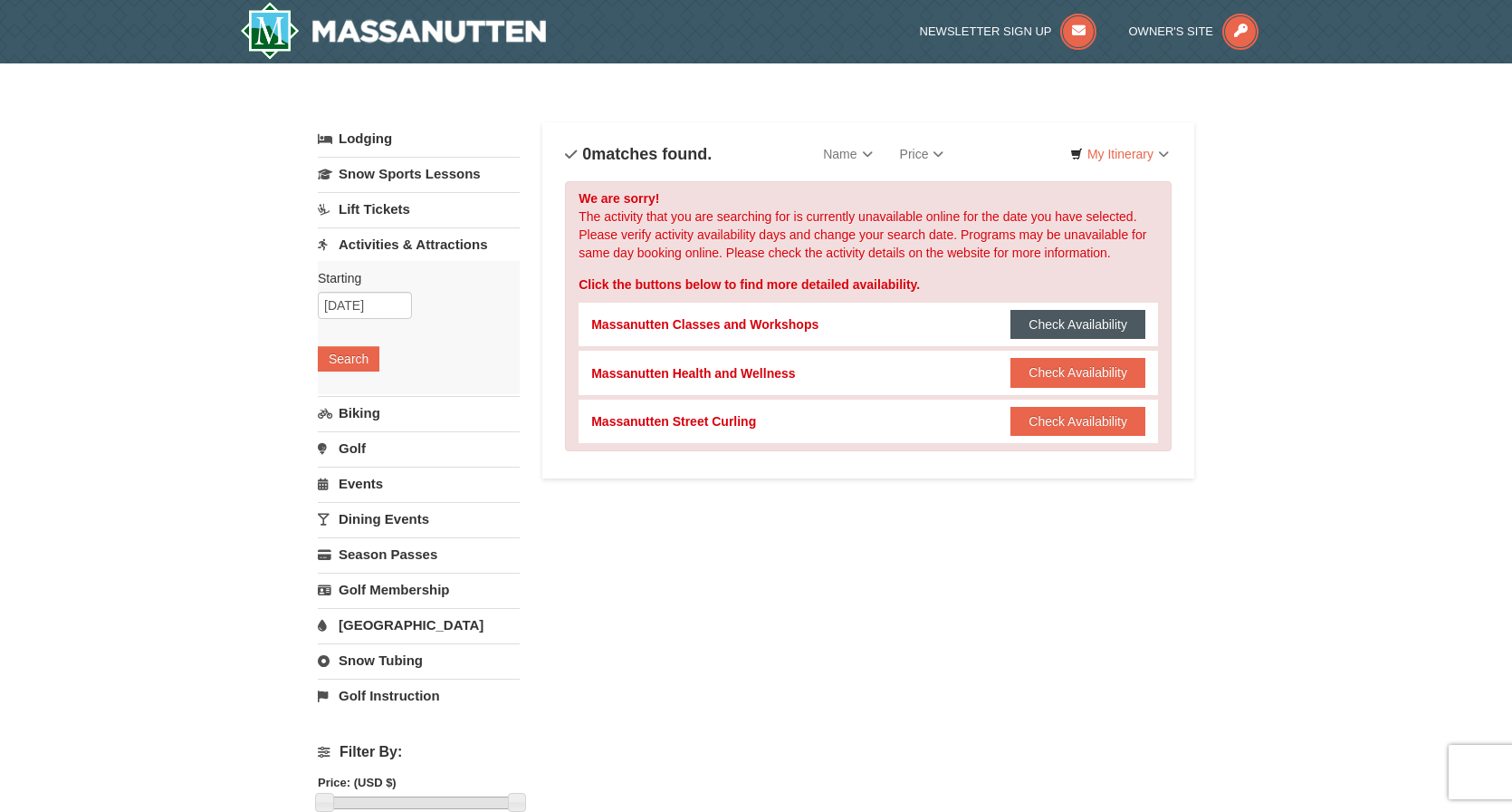
click at [1061, 325] on button "Check Availability" at bounding box center [1078, 324] width 135 height 29
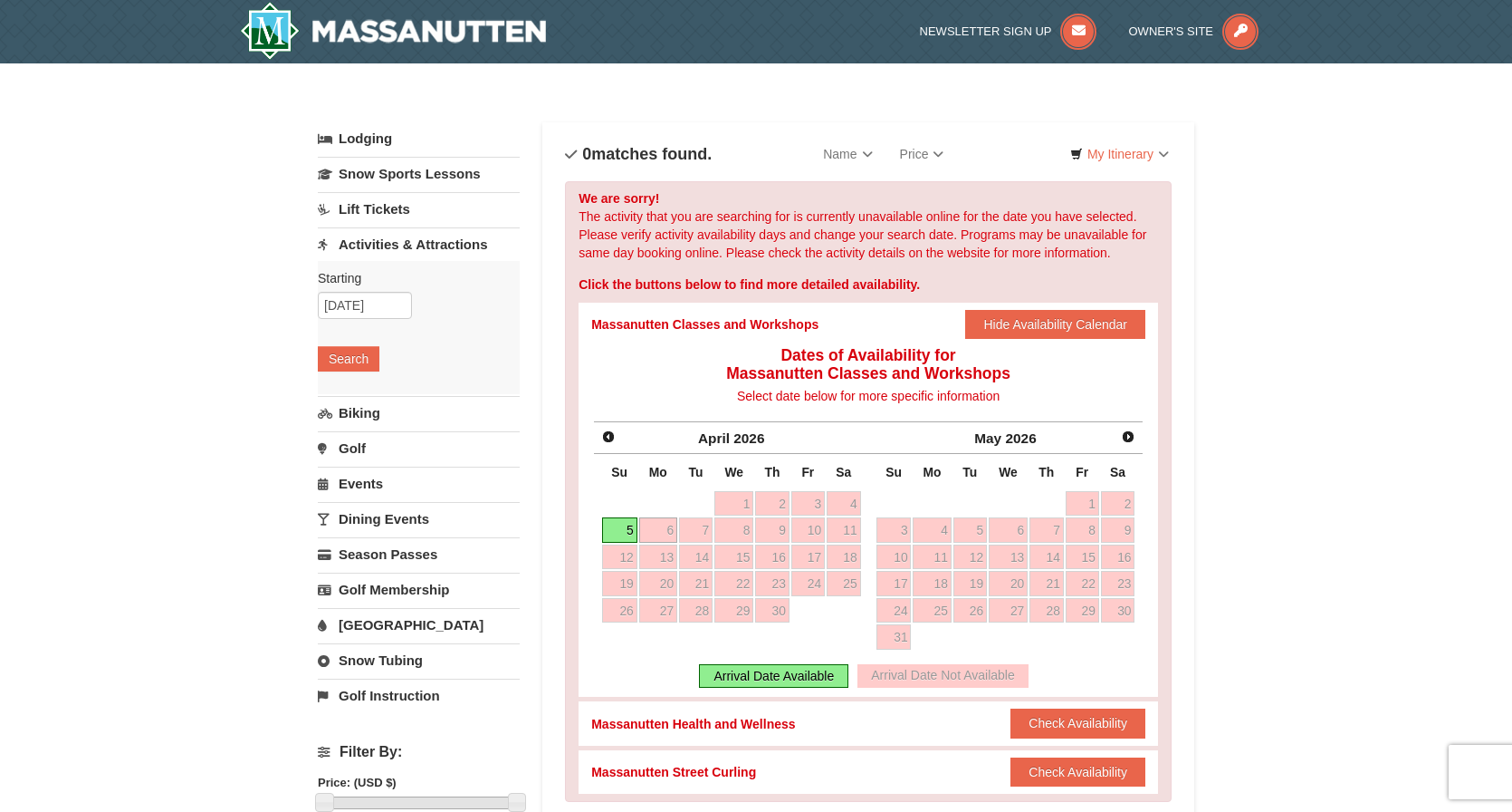
click at [623, 529] on link "5" at bounding box center [619, 530] width 35 height 25
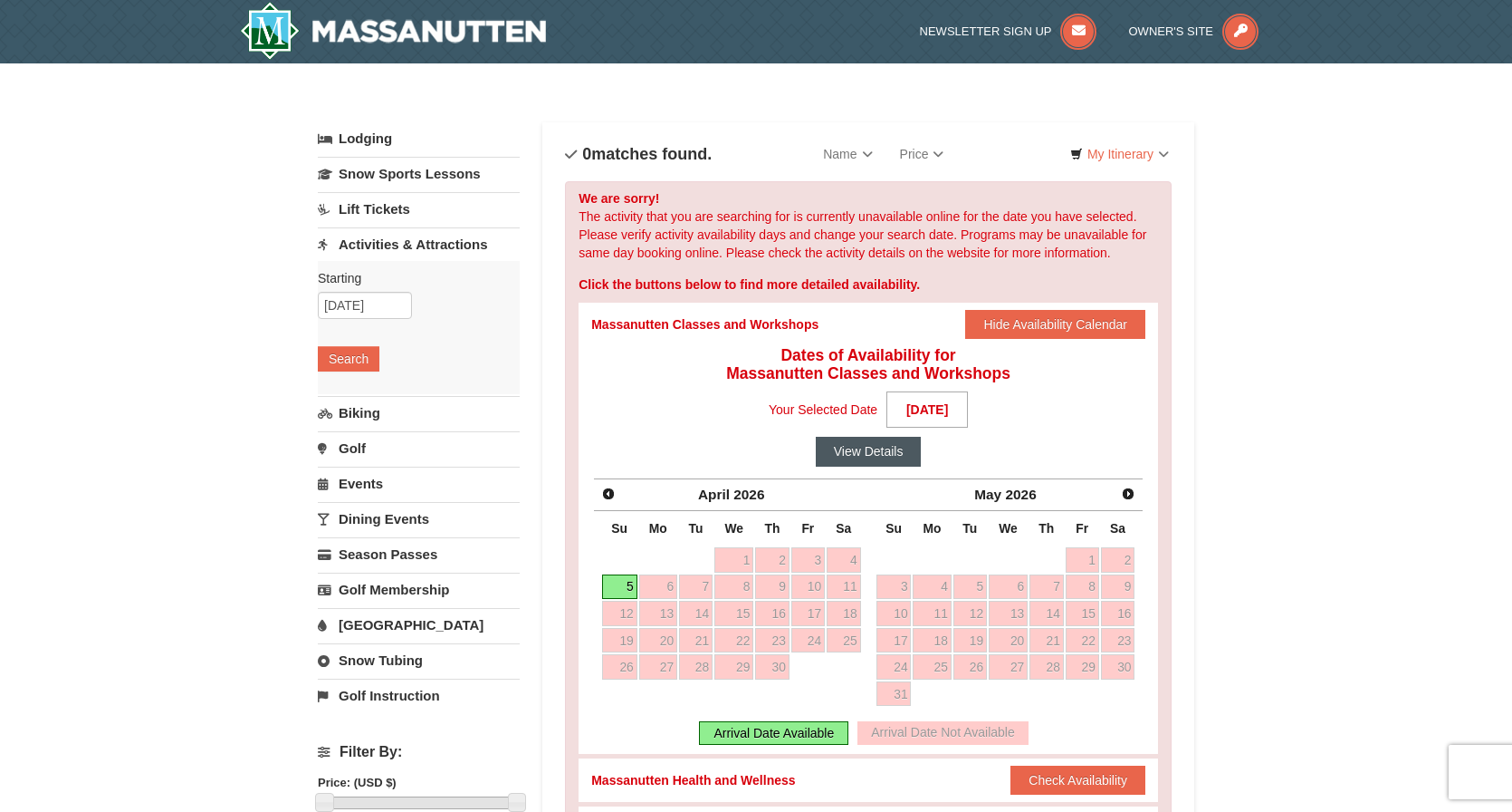
click at [873, 454] on button "View Details" at bounding box center [868, 450] width 106 height 29
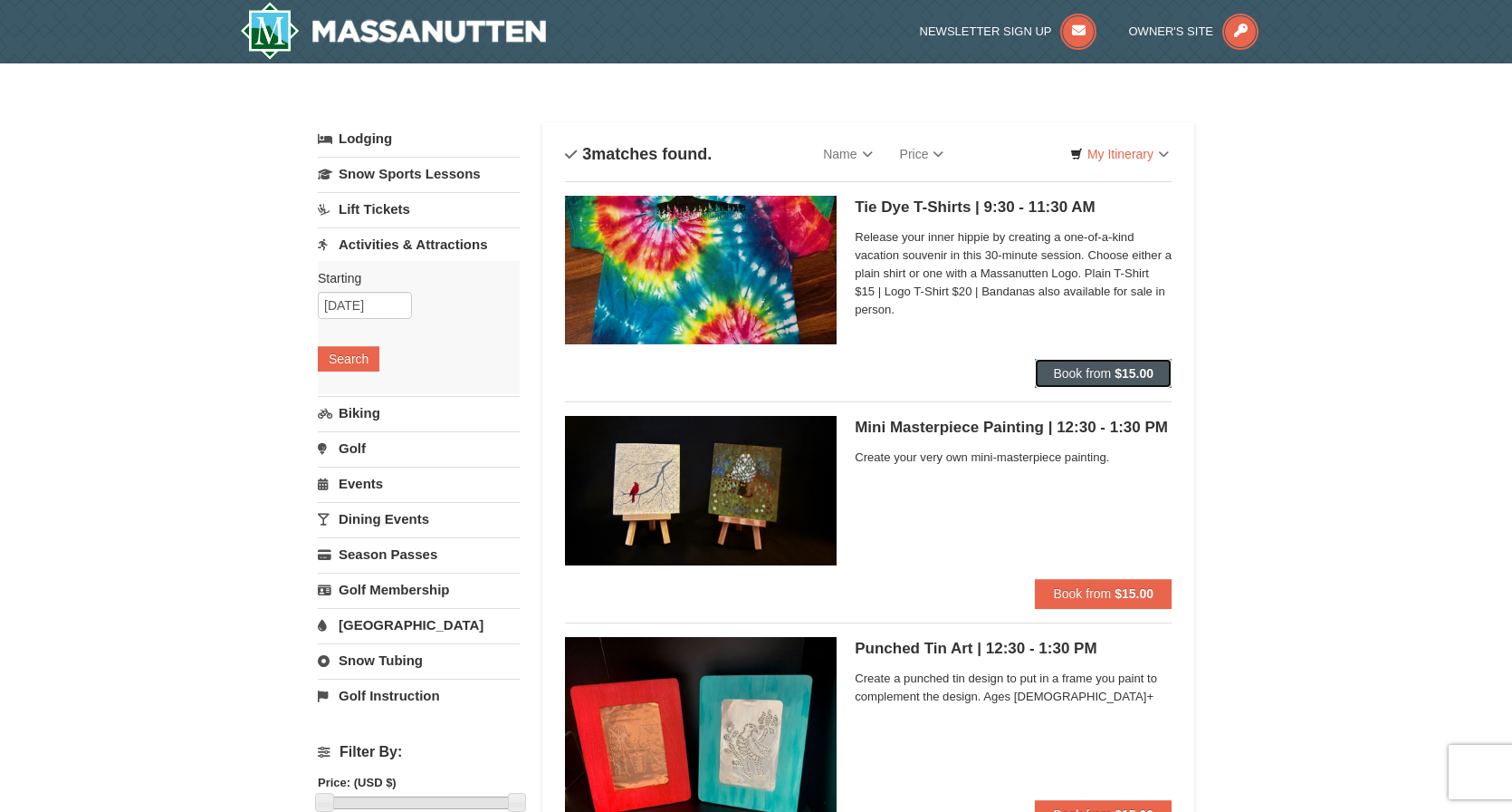
click at [1075, 372] on span "Book from" at bounding box center [1082, 373] width 58 height 14
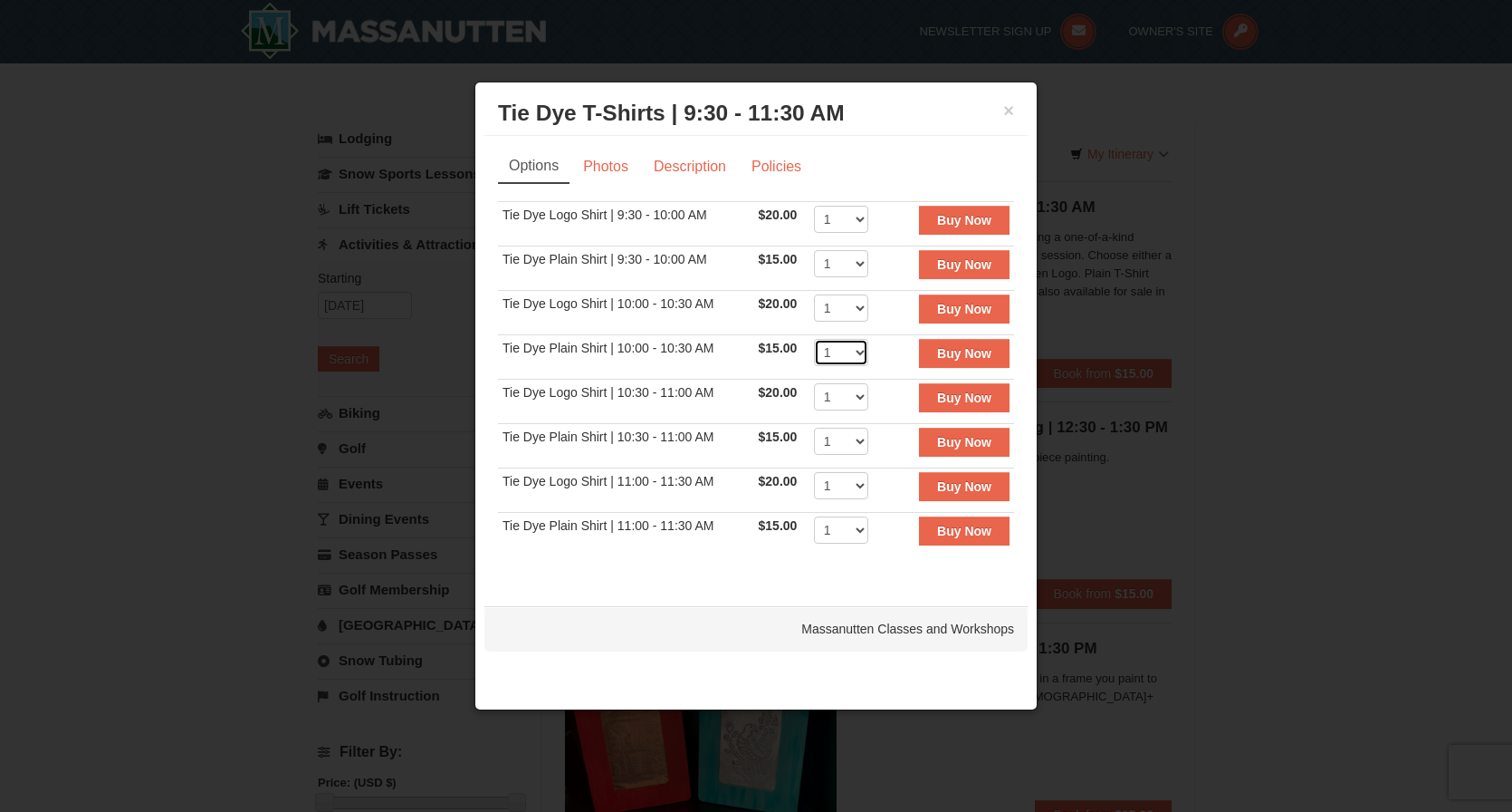
click at [856, 350] on select "1 2 3 4 5 6 7 8 9 10 11 12 13 14 15 16 17 18 19 20 21 22" at bounding box center [841, 352] width 55 height 27
select select "3"
click at [814, 339] on select "1 2 3 4 5 6 7 8 9 10 11 12 13 14 15 16 17 18 19 20 21 22" at bounding box center [841, 352] width 55 height 27
click at [973, 358] on button "Buy Now" at bounding box center [965, 353] width 91 height 29
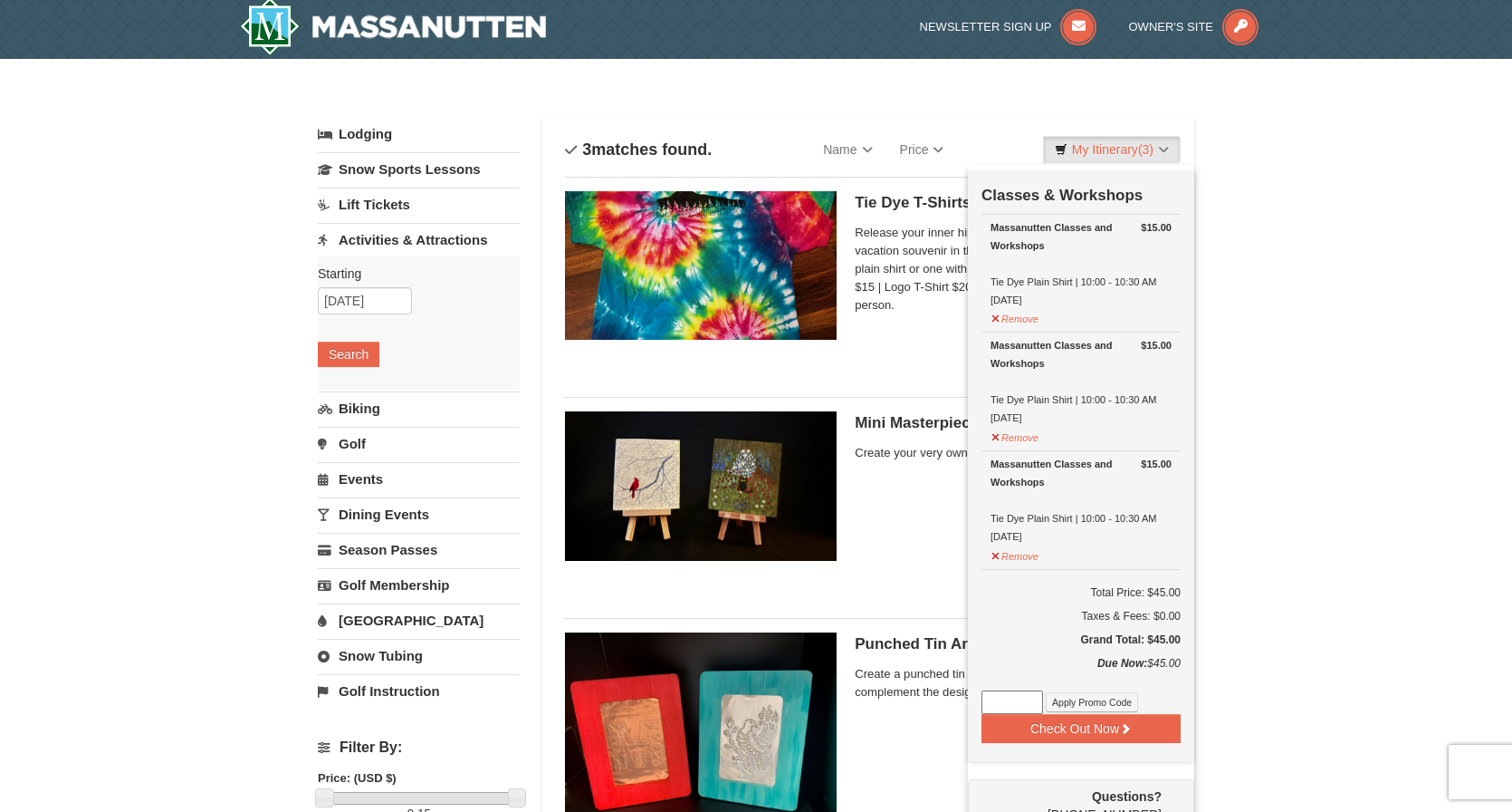
scroll to position [6, 0]
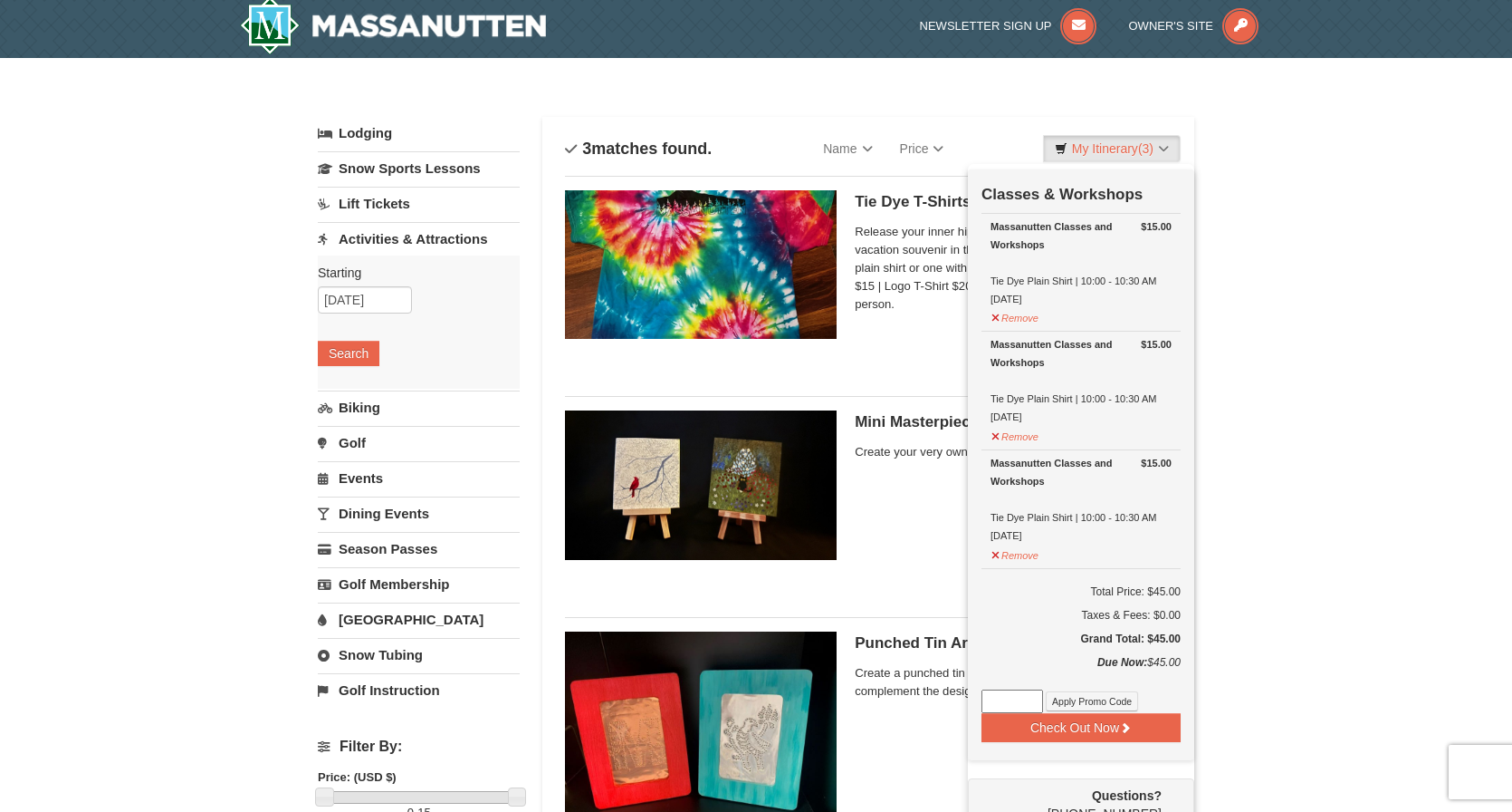
click at [378, 617] on link "[GEOGRAPHIC_DATA]" at bounding box center [419, 618] width 202 height 33
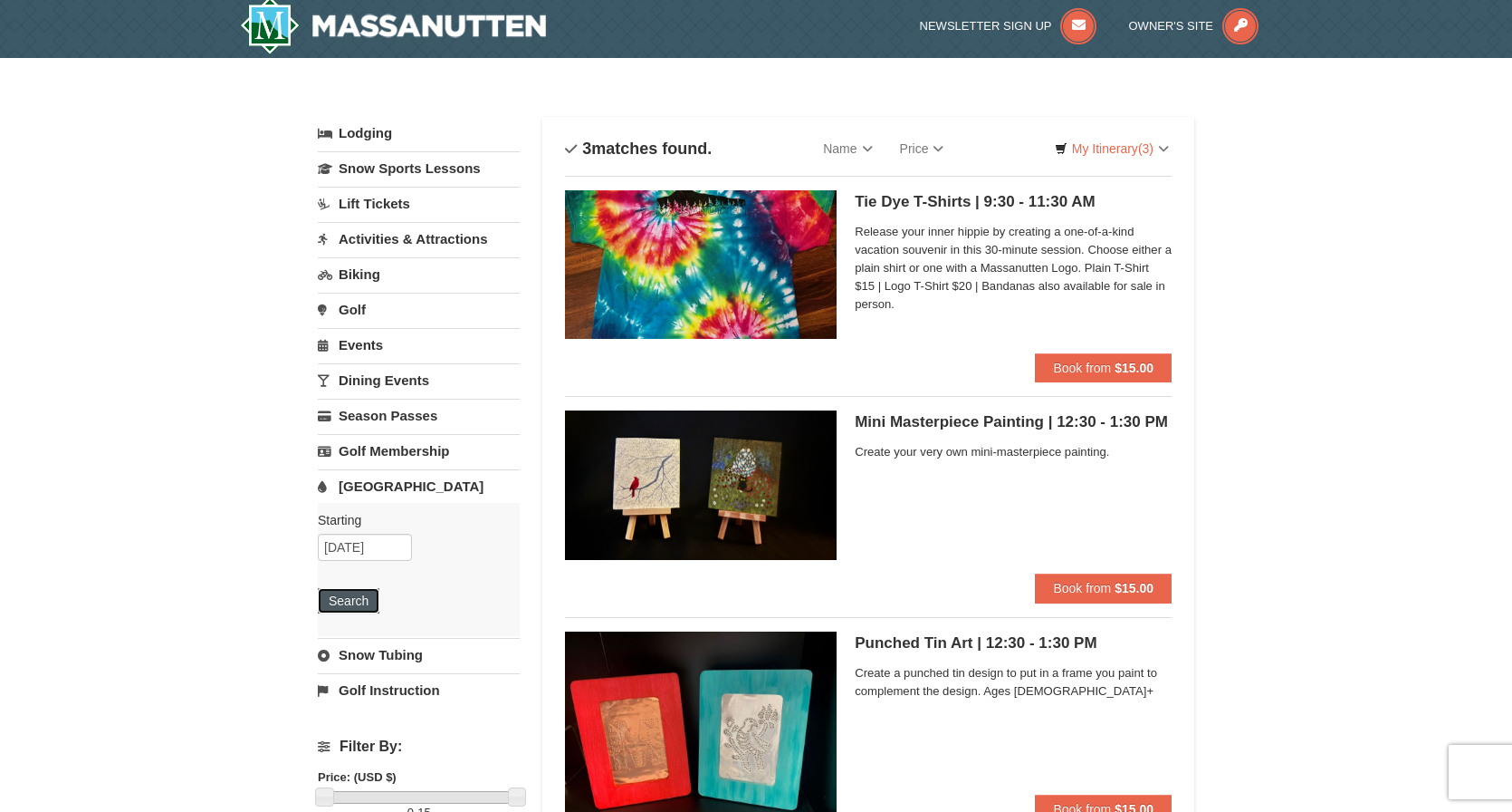
click at [351, 593] on button "Search" at bounding box center [348, 601] width 61 height 25
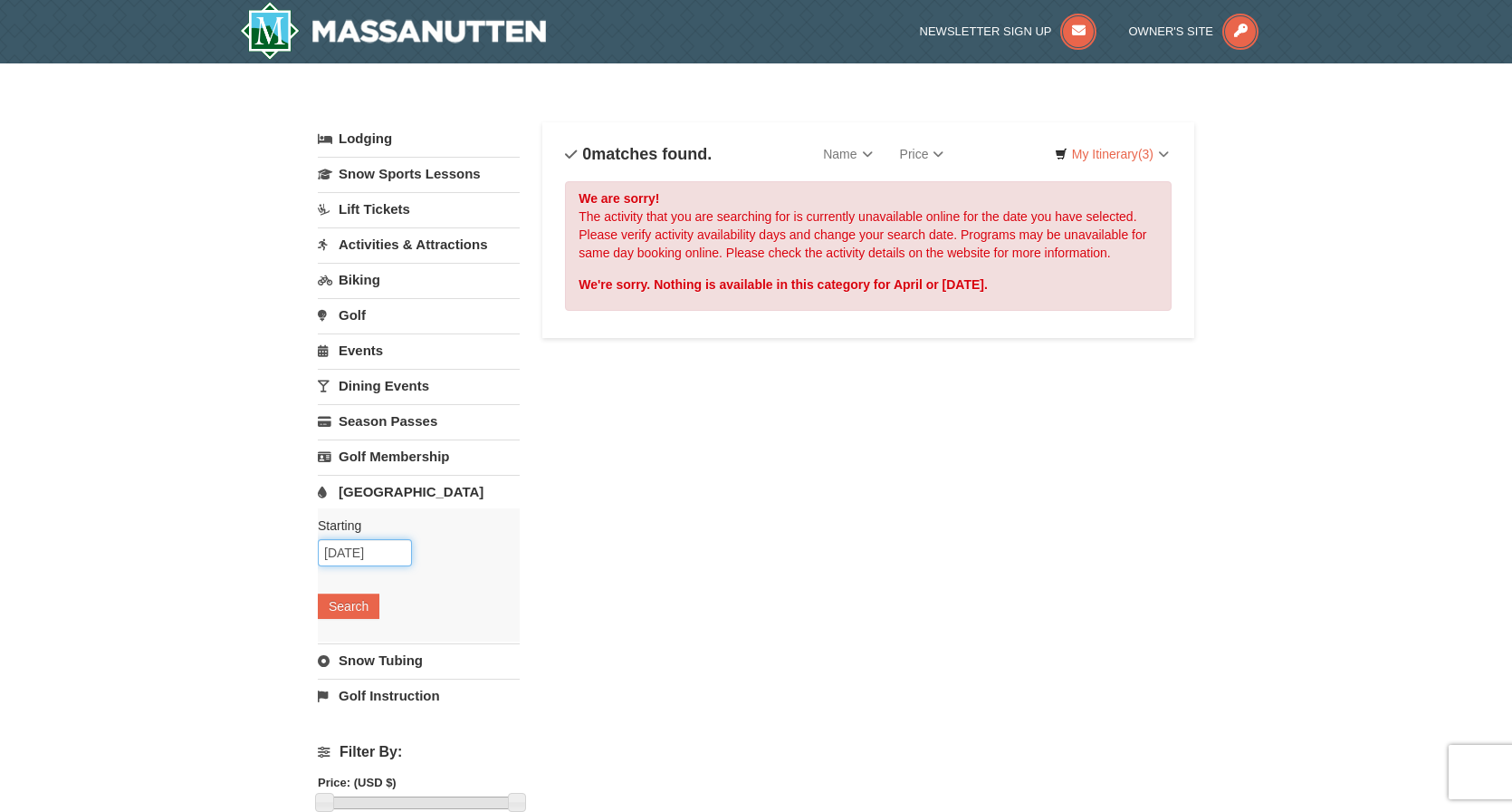
click at [388, 550] on input "[DATE]" at bounding box center [365, 552] width 94 height 27
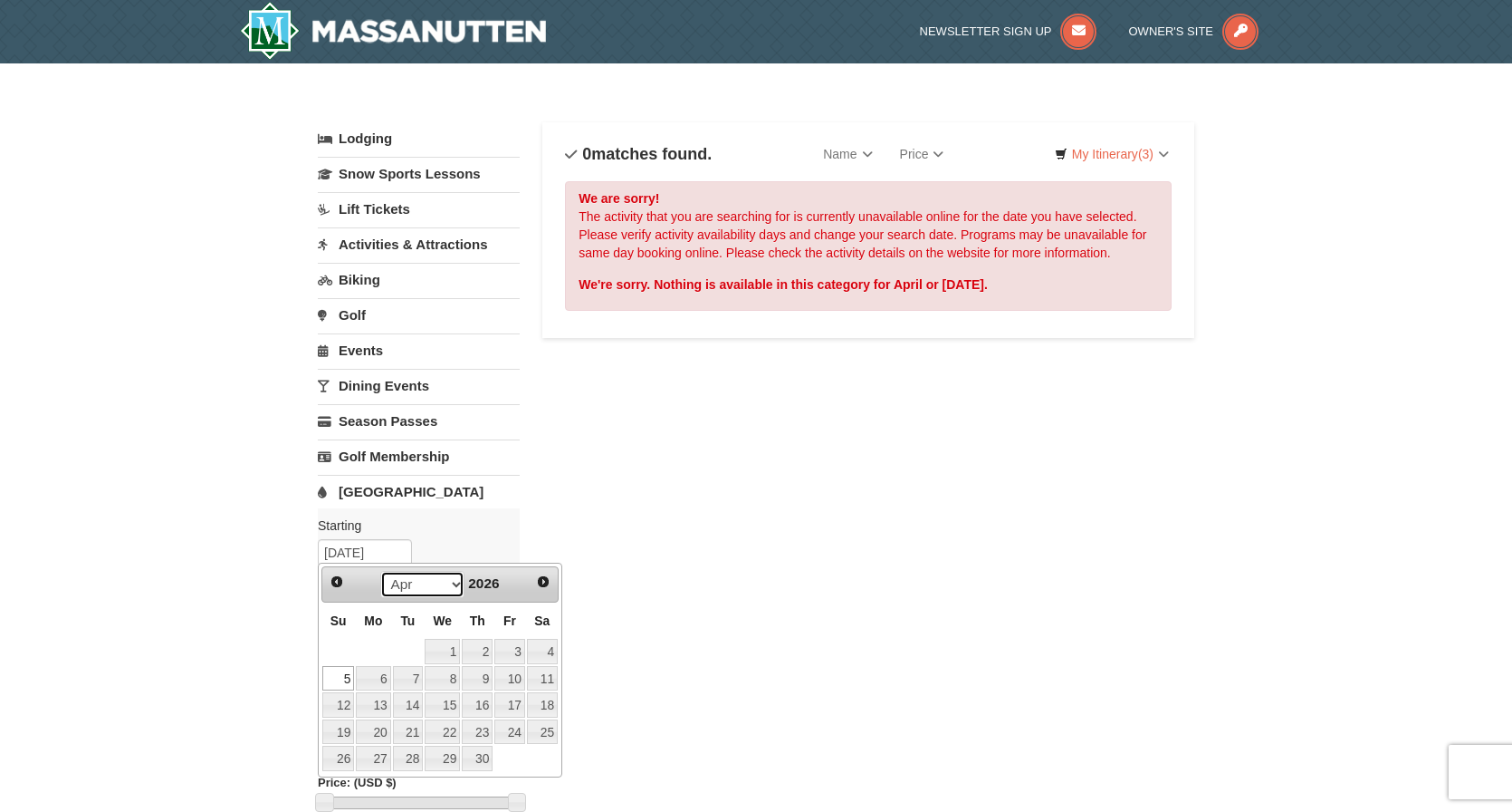
click at [450, 581] on select "Jan Feb Mar Apr May Jun Jul Aug Sep Oct Nov Dec" at bounding box center [422, 584] width 84 height 27
click at [341, 581] on span "Prev" at bounding box center [336, 581] width 14 height 14
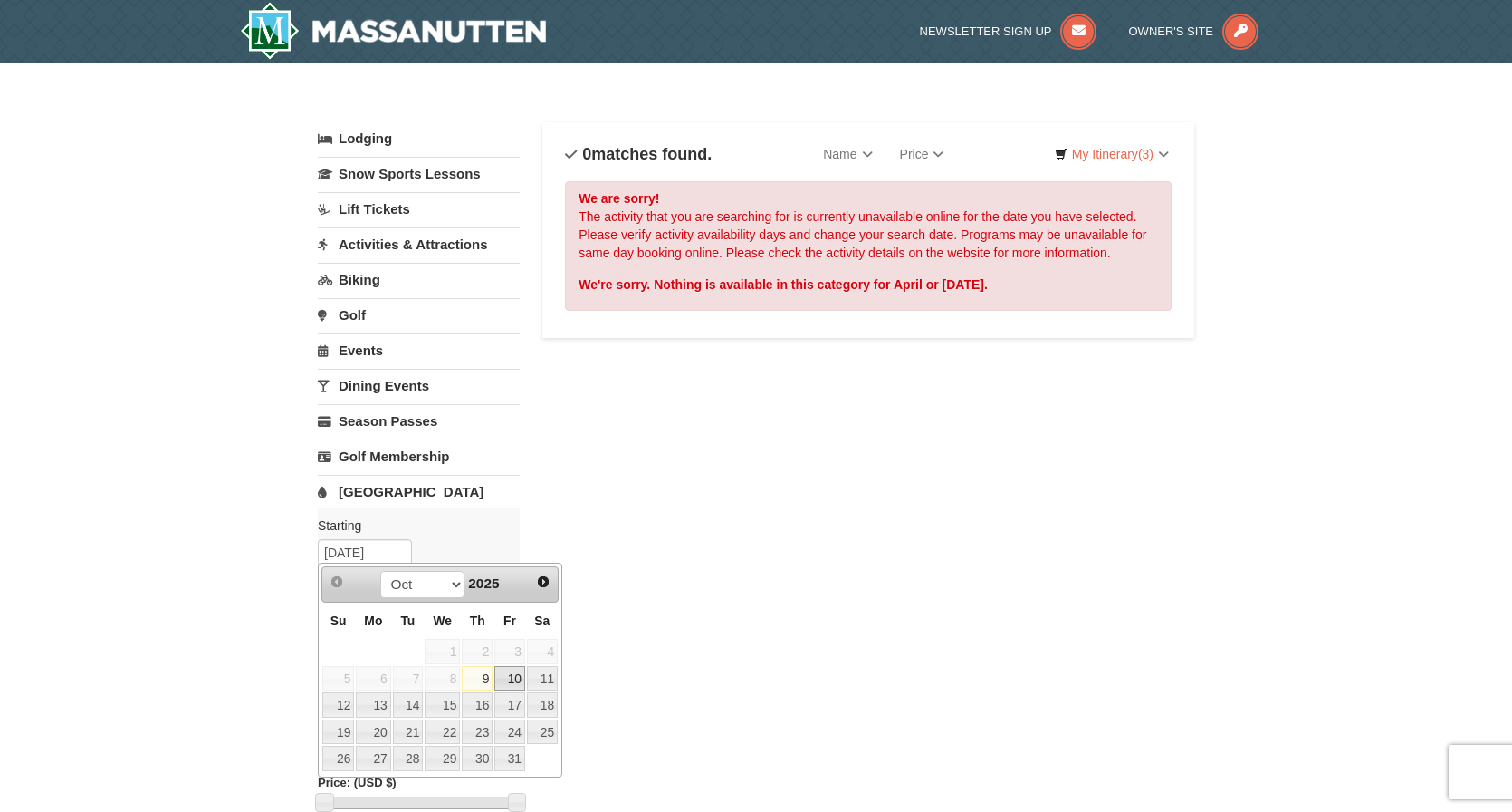
click at [515, 685] on link "10" at bounding box center [510, 678] width 31 height 25
type input "10/10/2025"
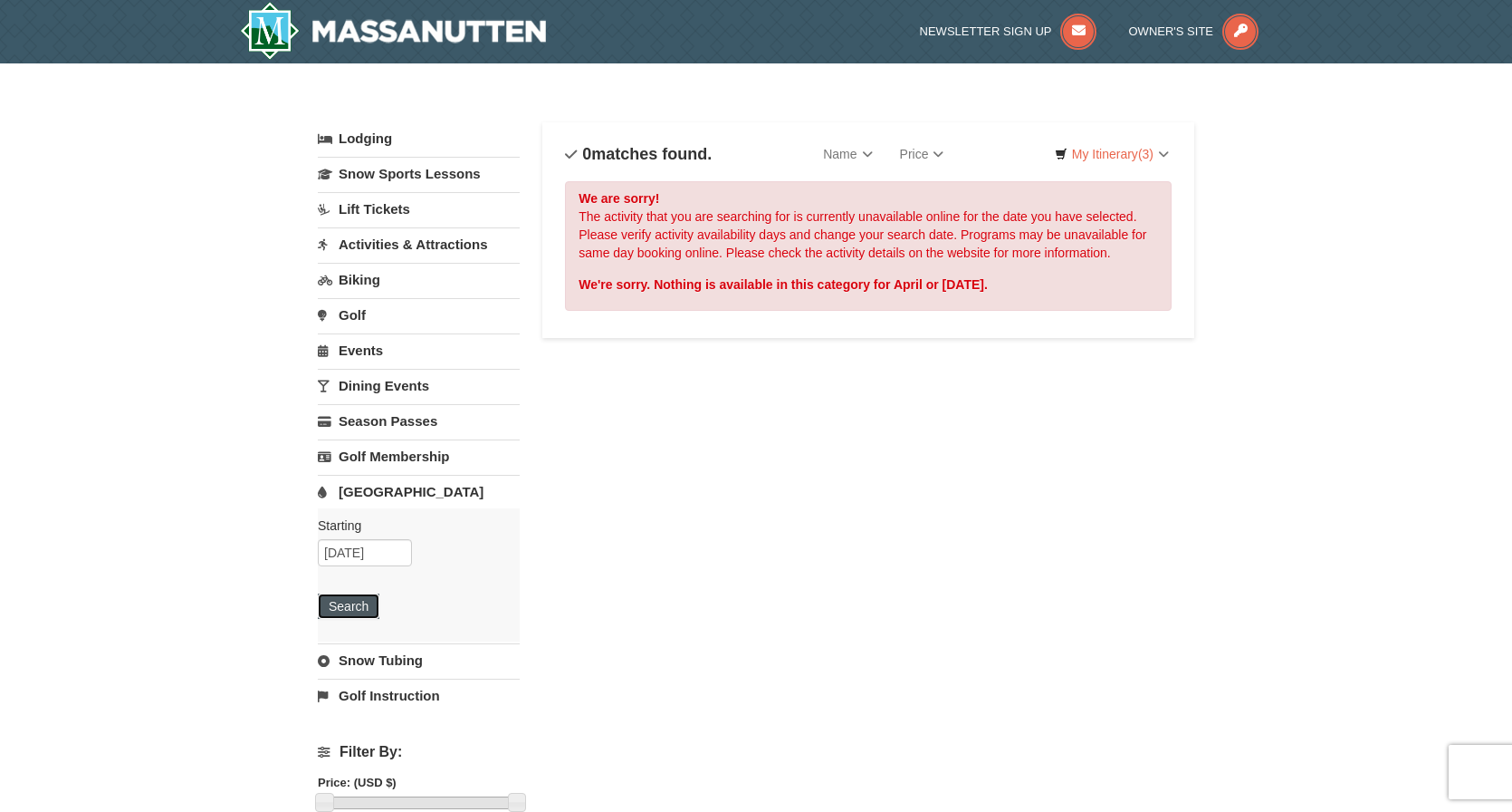
click at [349, 601] on button "Search" at bounding box center [348, 605] width 61 height 25
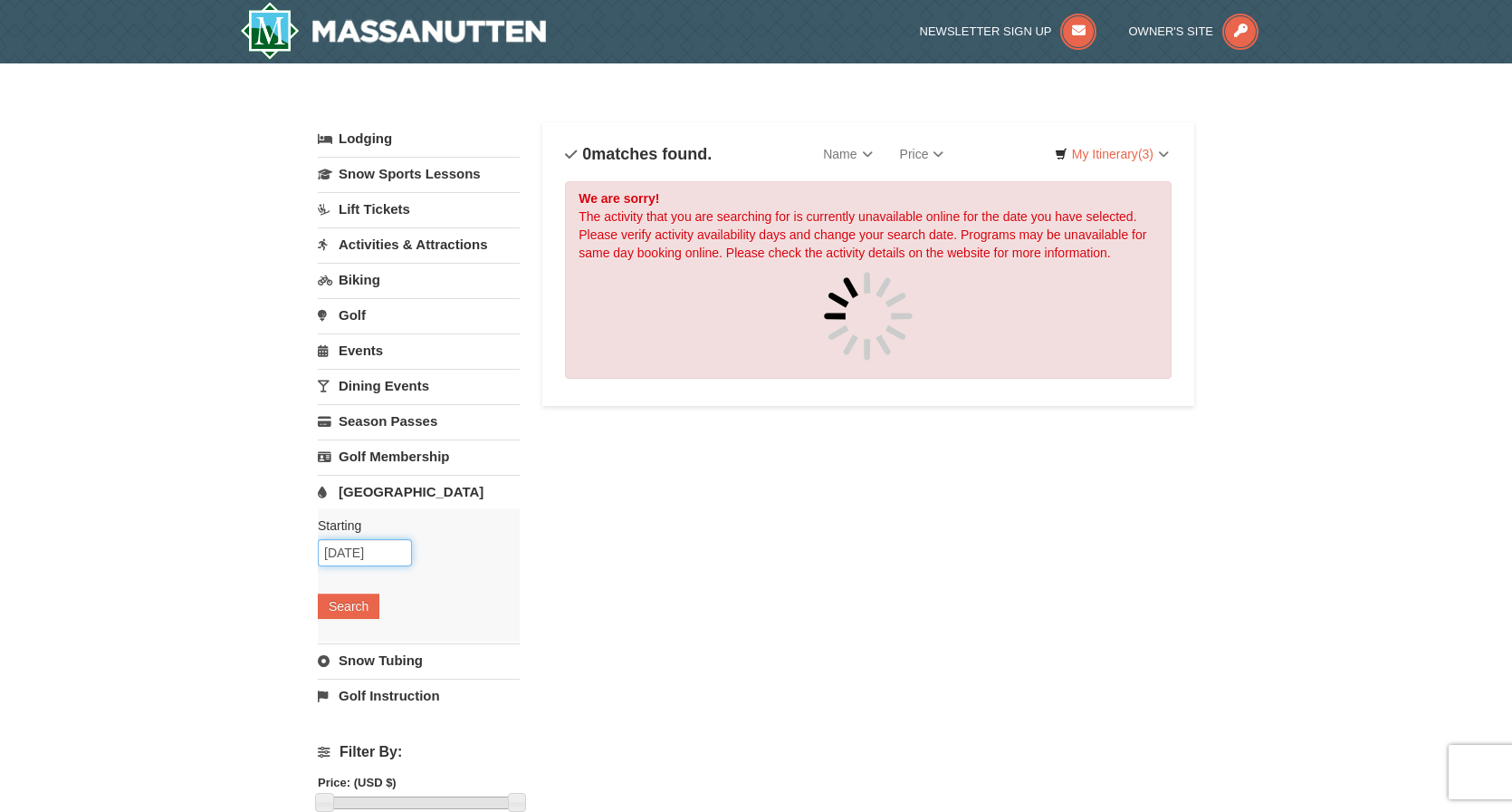
click at [389, 548] on input "10/10/2025" at bounding box center [365, 552] width 94 height 27
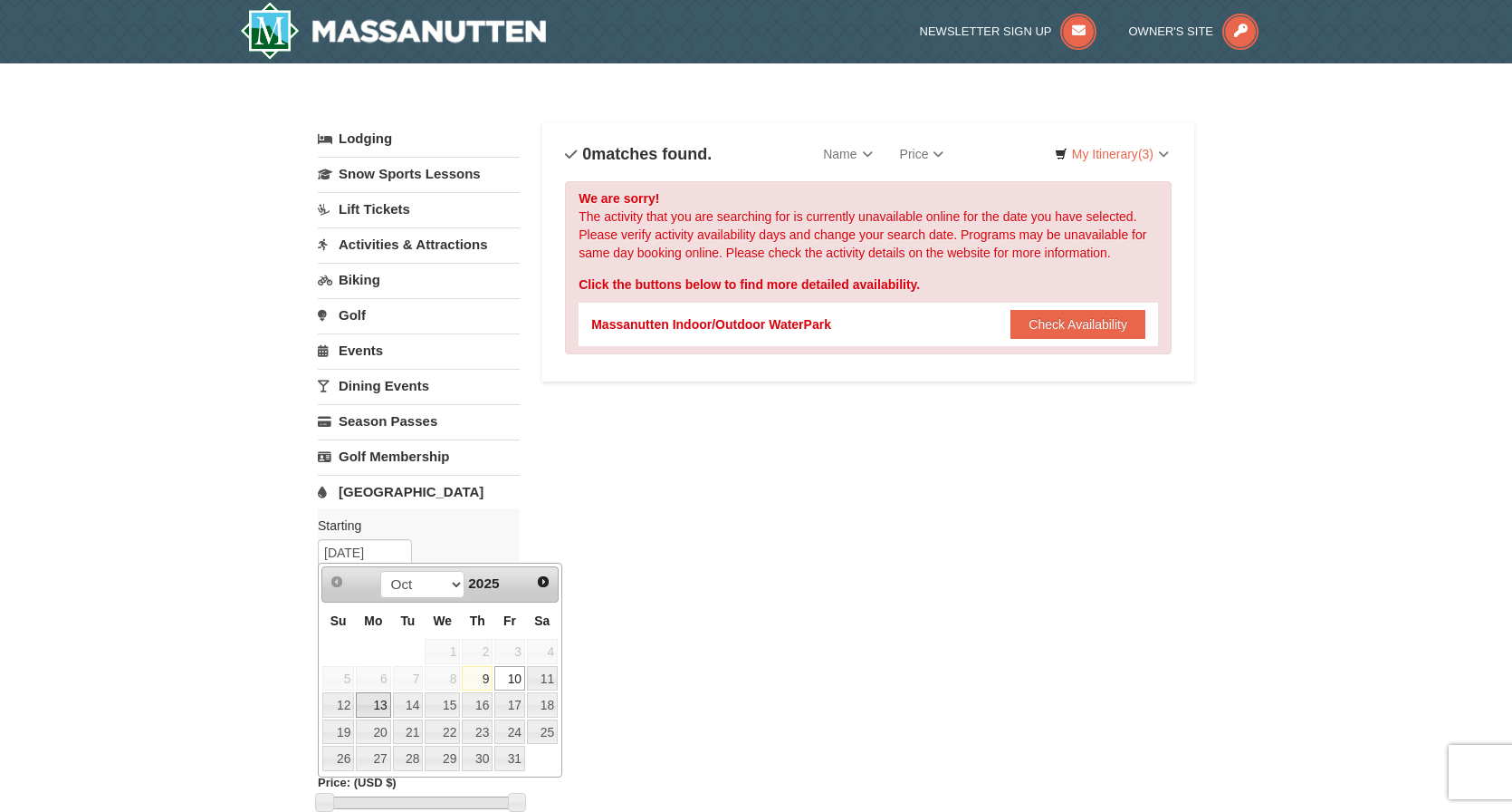
click at [375, 699] on link "13" at bounding box center [373, 704] width 34 height 25
type input "[DATE]"
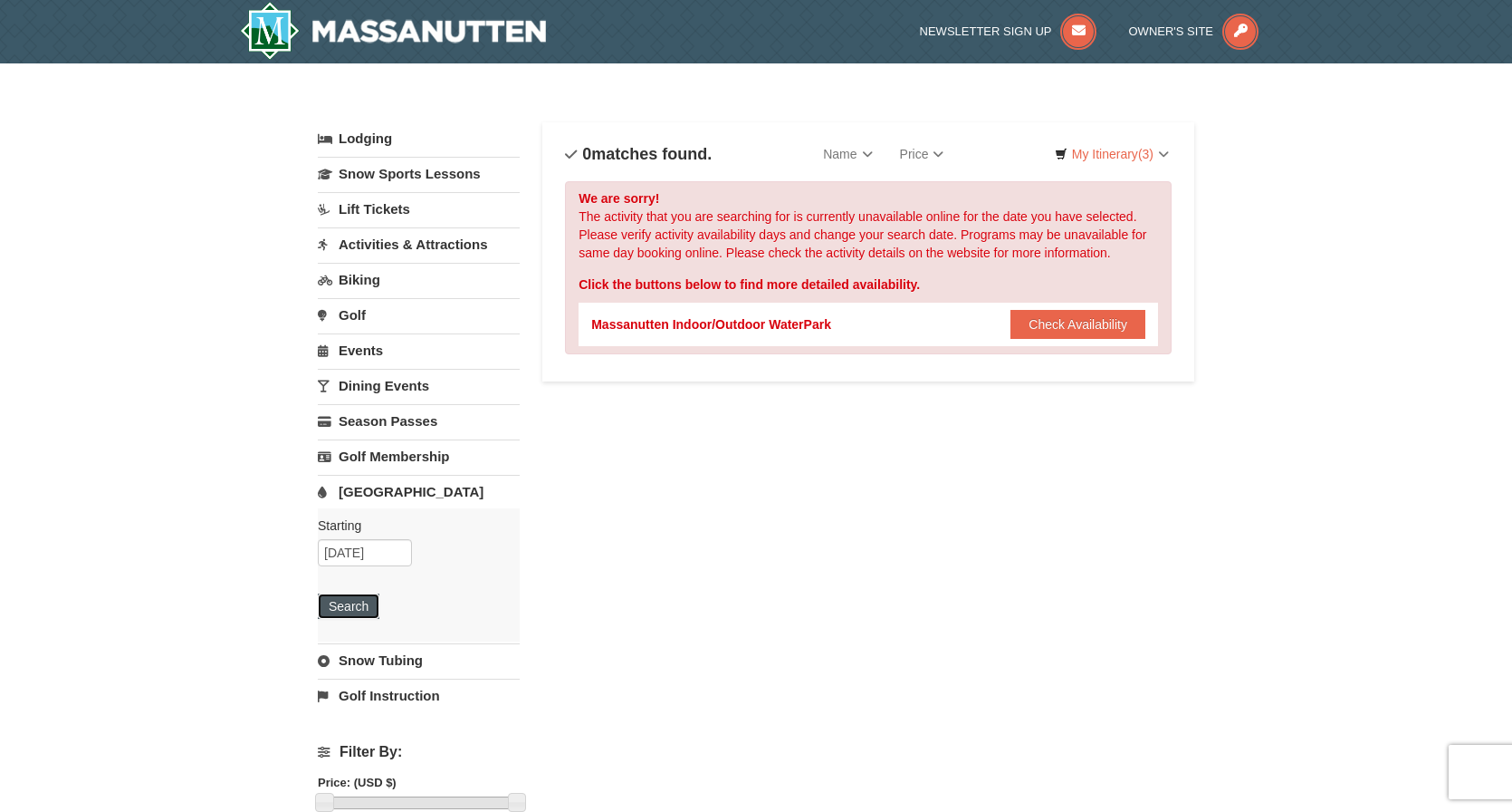
click at [351, 598] on button "Search" at bounding box center [348, 605] width 61 height 25
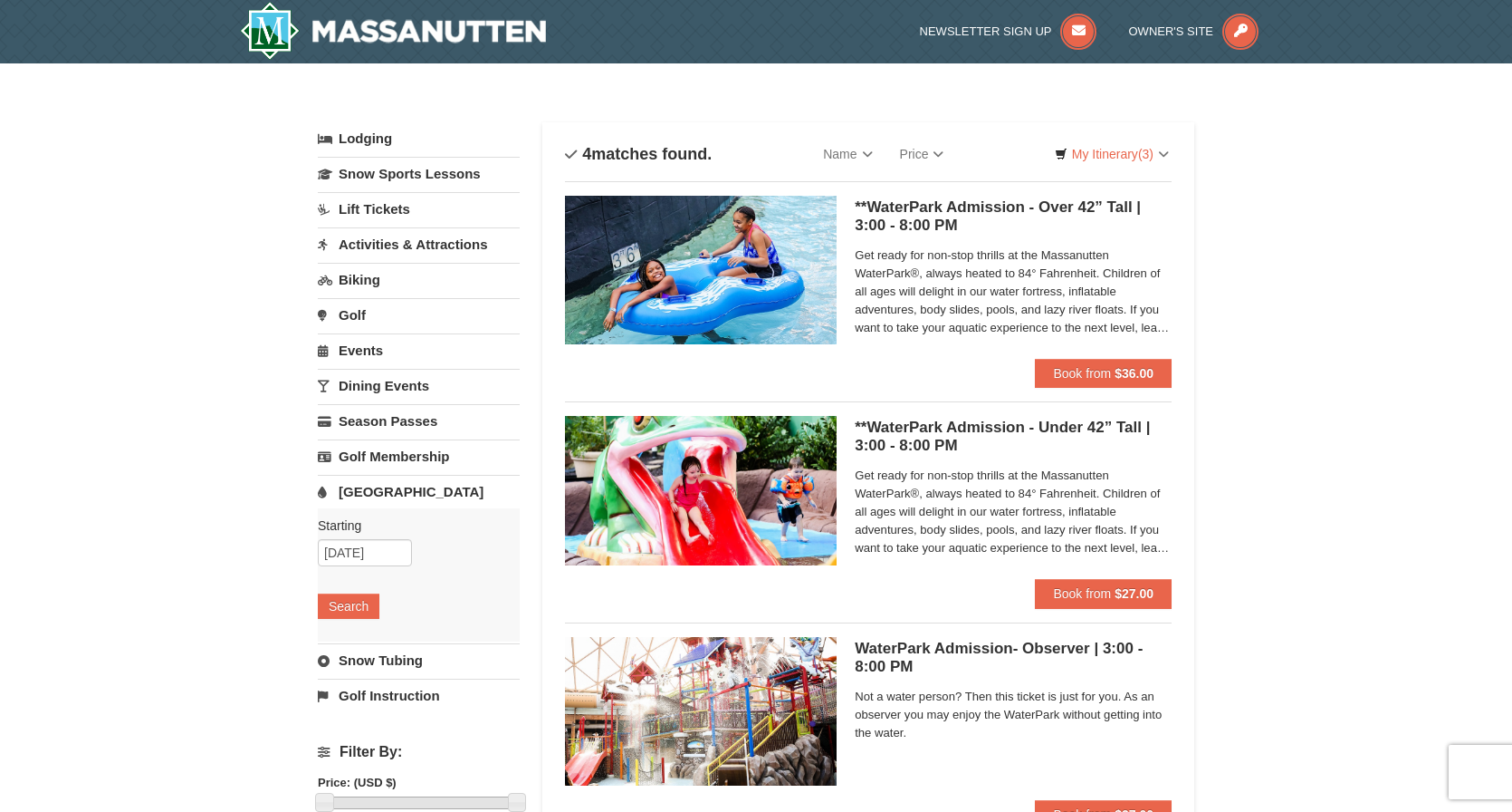
click at [387, 243] on link "Activities & Attractions" at bounding box center [419, 244] width 202 height 33
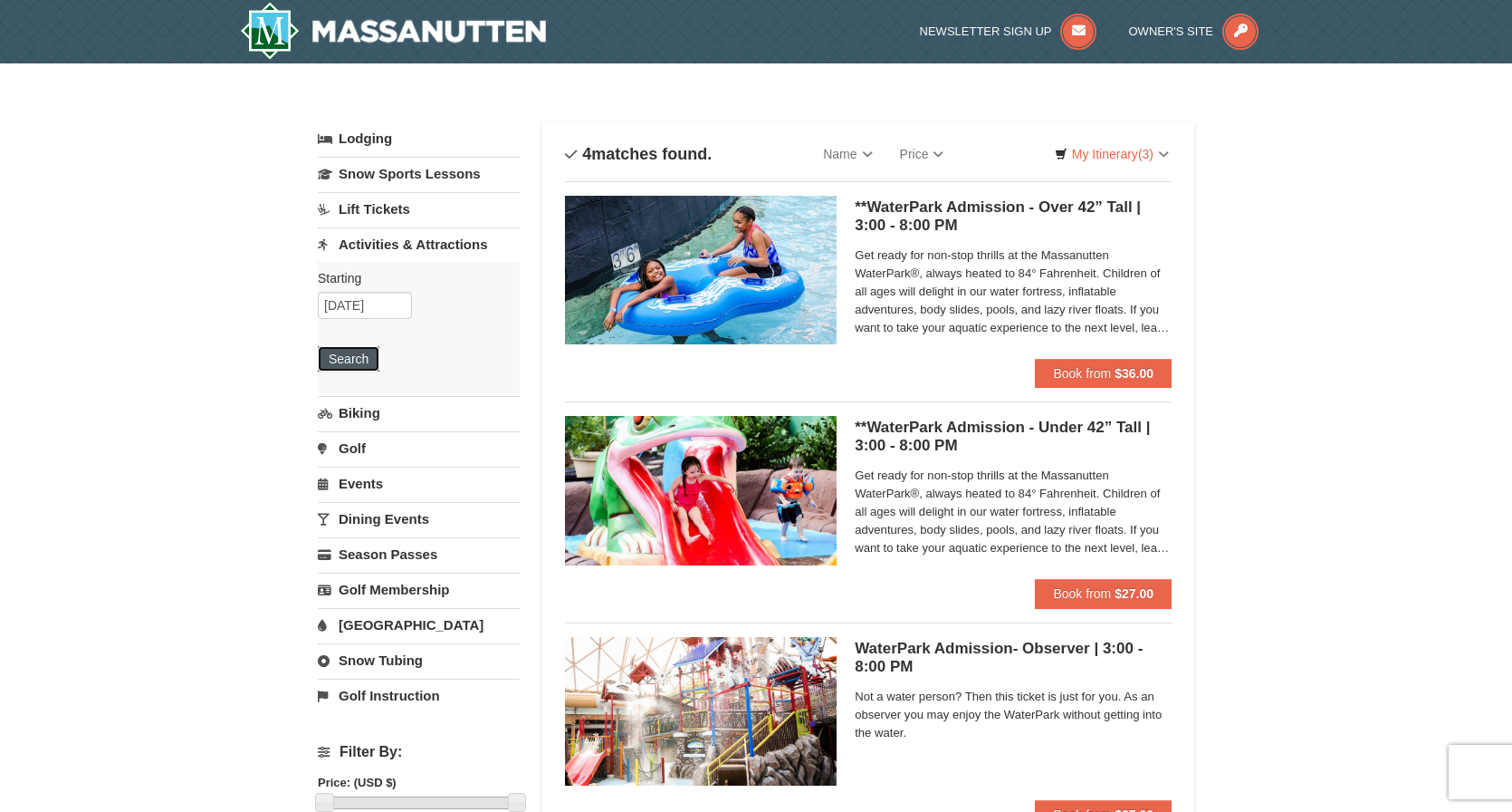
click at [356, 352] on button "Search" at bounding box center [348, 358] width 61 height 25
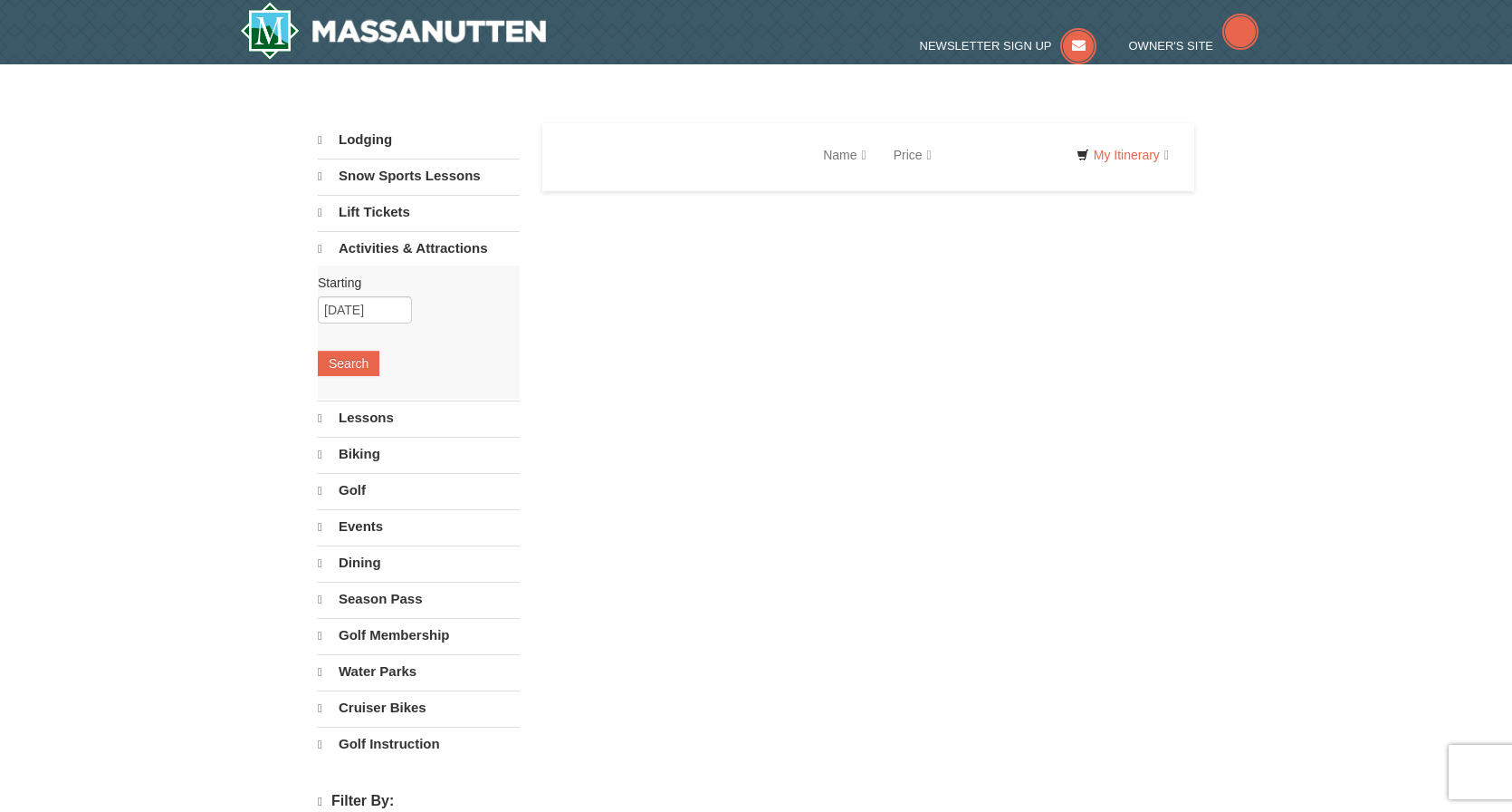
select select "10"
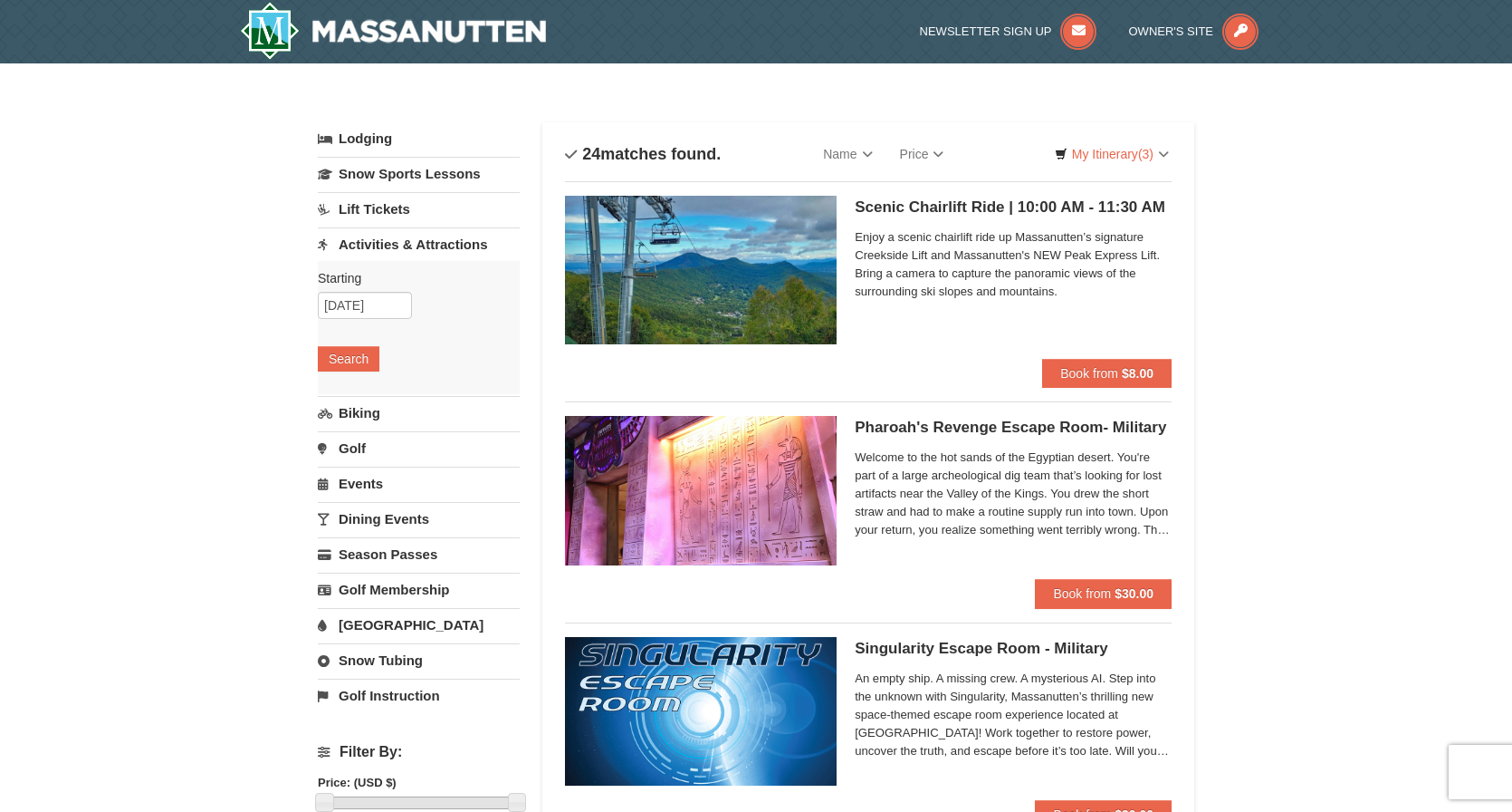
click at [363, 419] on link "Biking" at bounding box center [419, 412] width 202 height 33
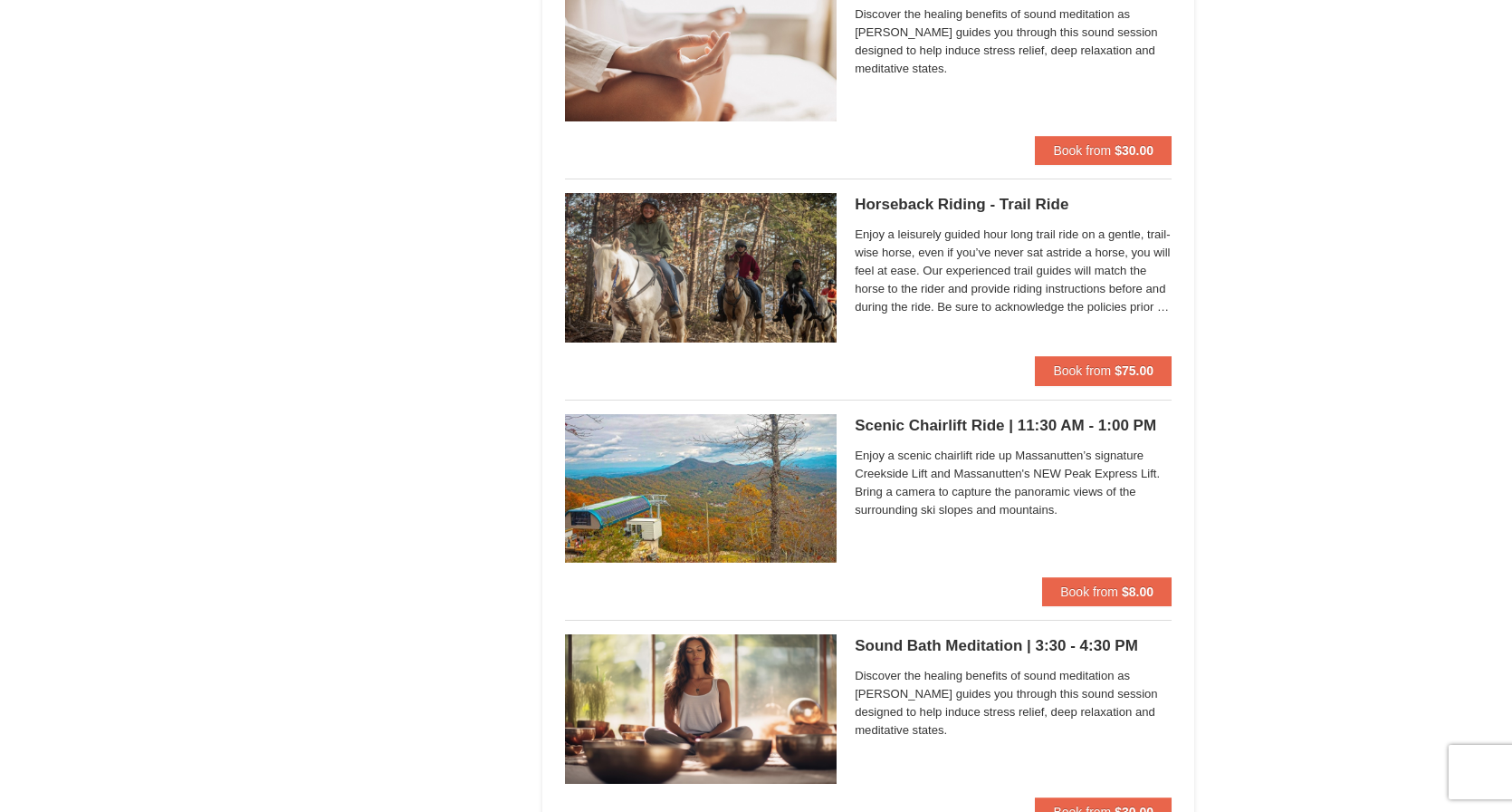
scroll to position [1772, 0]
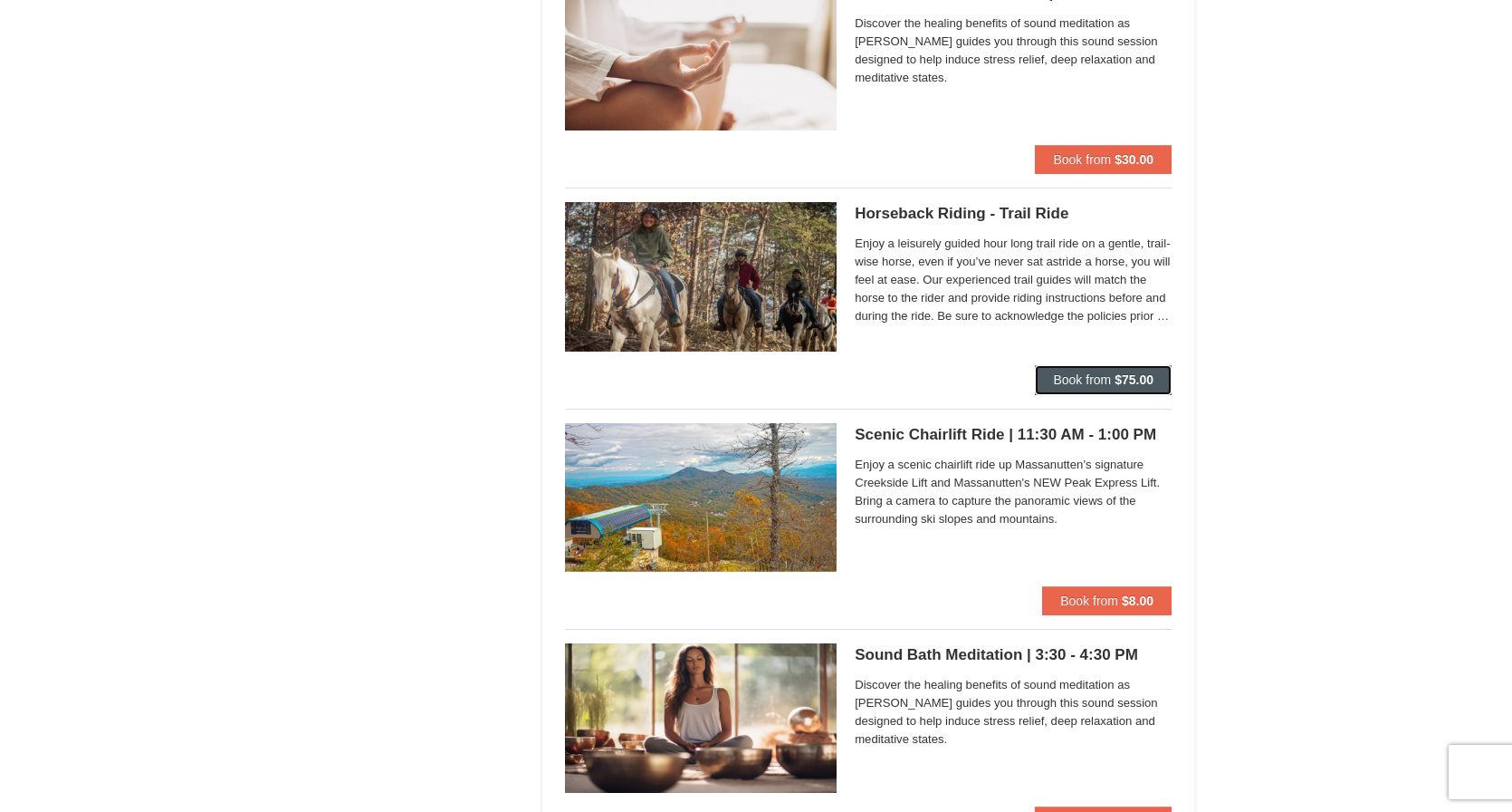
click at [1112, 374] on button "Book from $75.00" at bounding box center [1103, 380] width 137 height 29
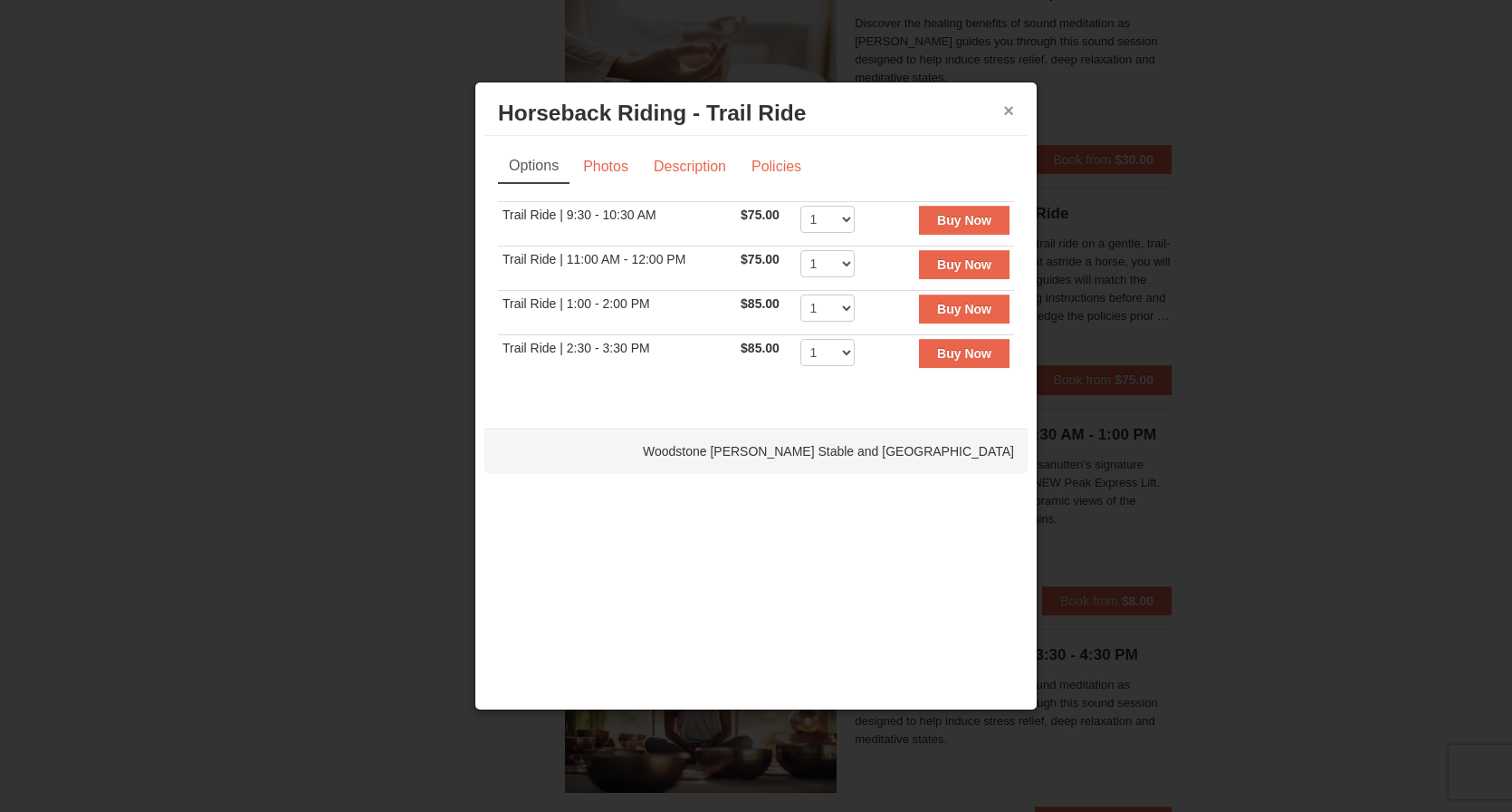
click at [1007, 108] on button "×" at bounding box center [1009, 110] width 11 height 18
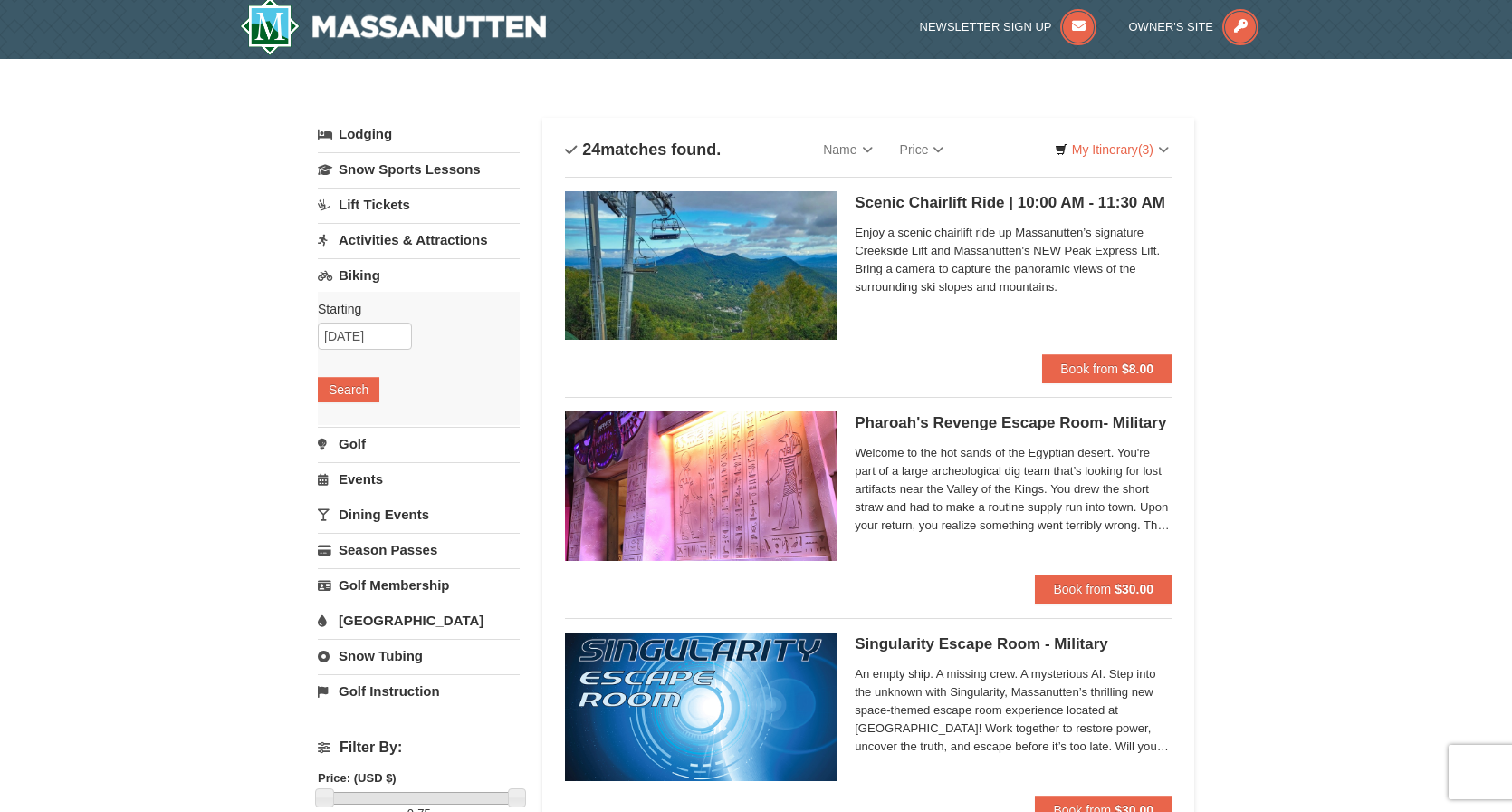
scroll to position [0, 0]
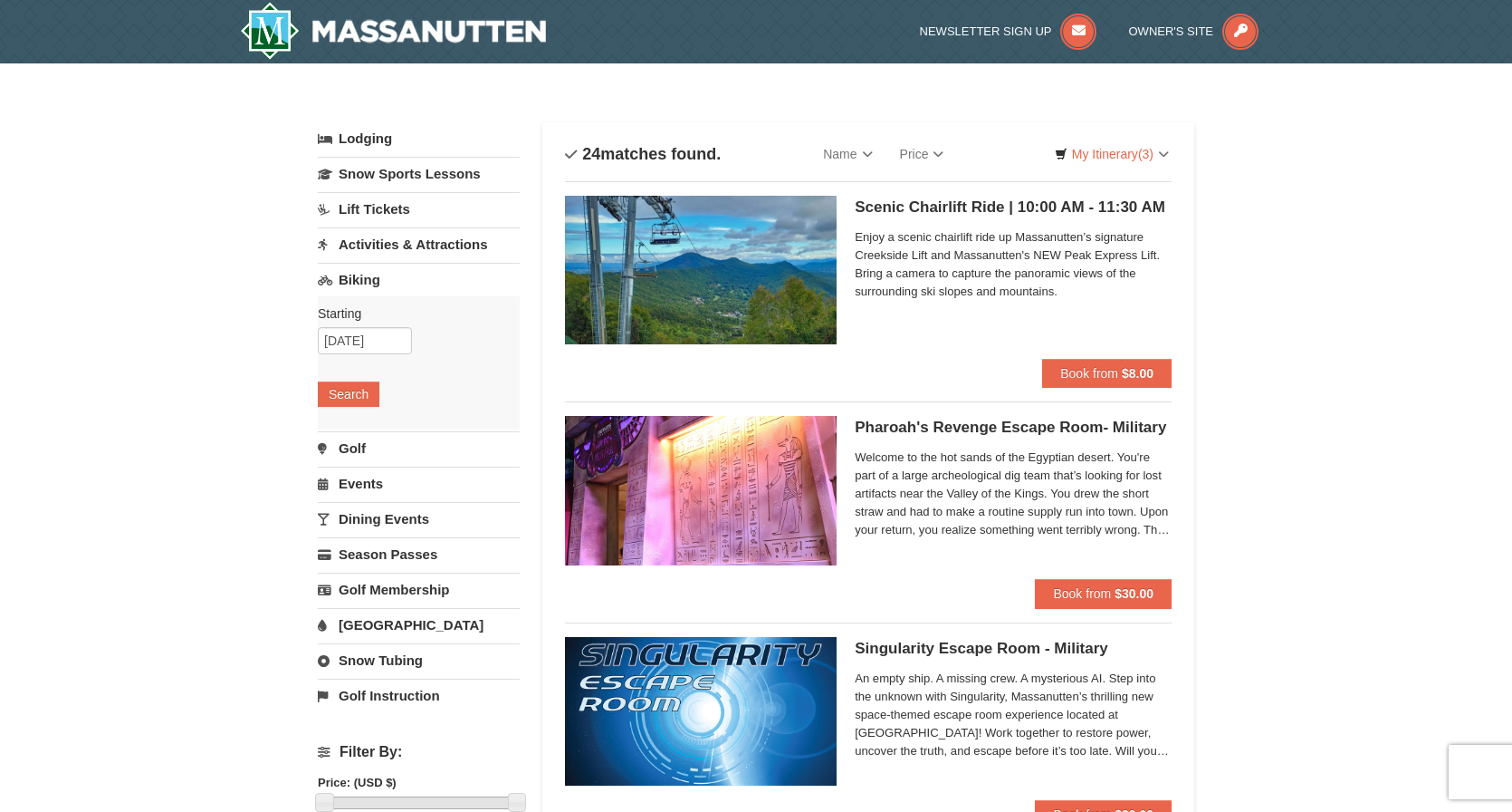
click at [388, 516] on link "Dining Events" at bounding box center [419, 517] width 202 height 33
click at [354, 492] on button "Search" at bounding box center [348, 499] width 61 height 25
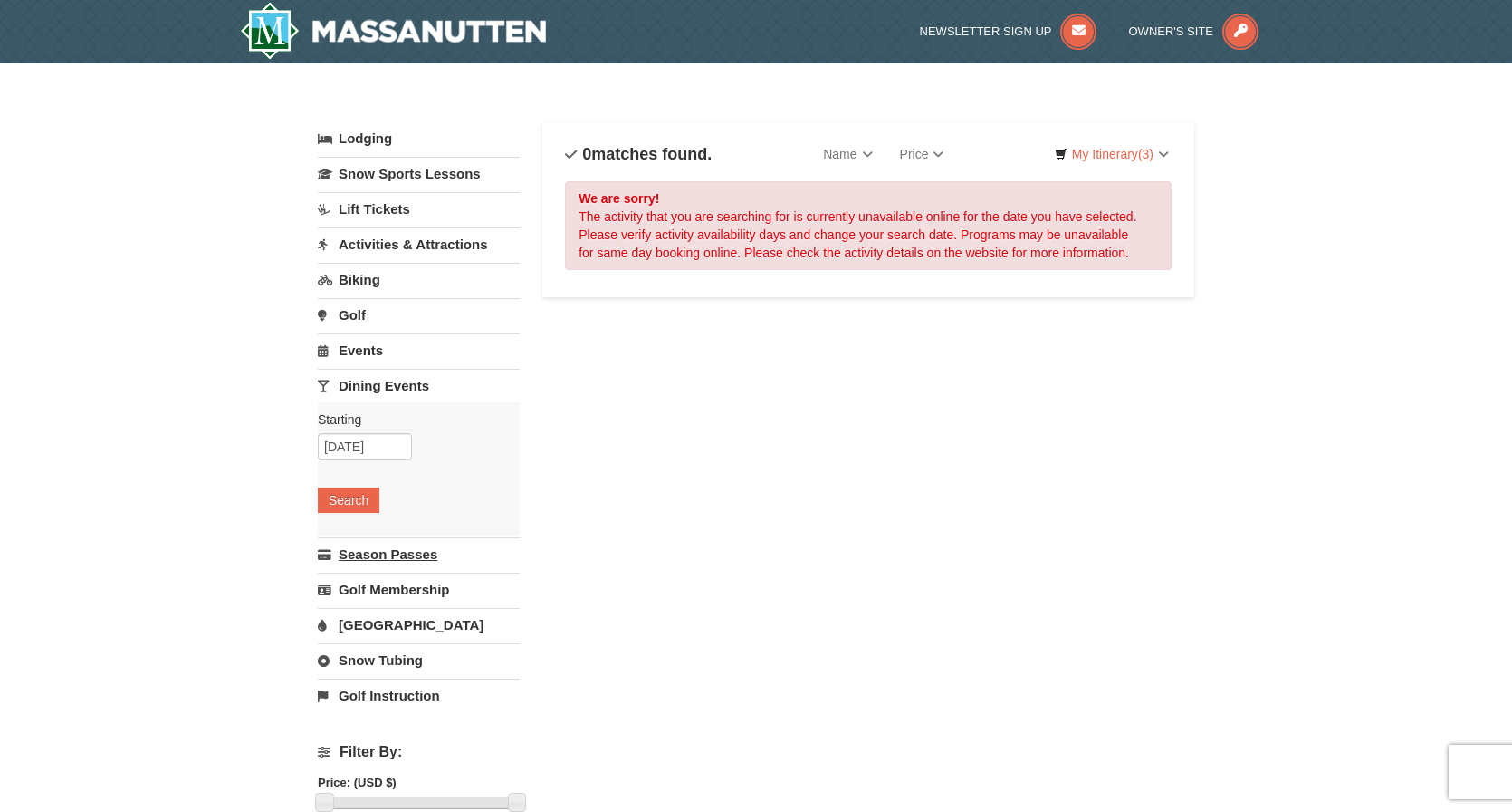
click at [388, 552] on link "Season Passes" at bounding box center [419, 553] width 202 height 33
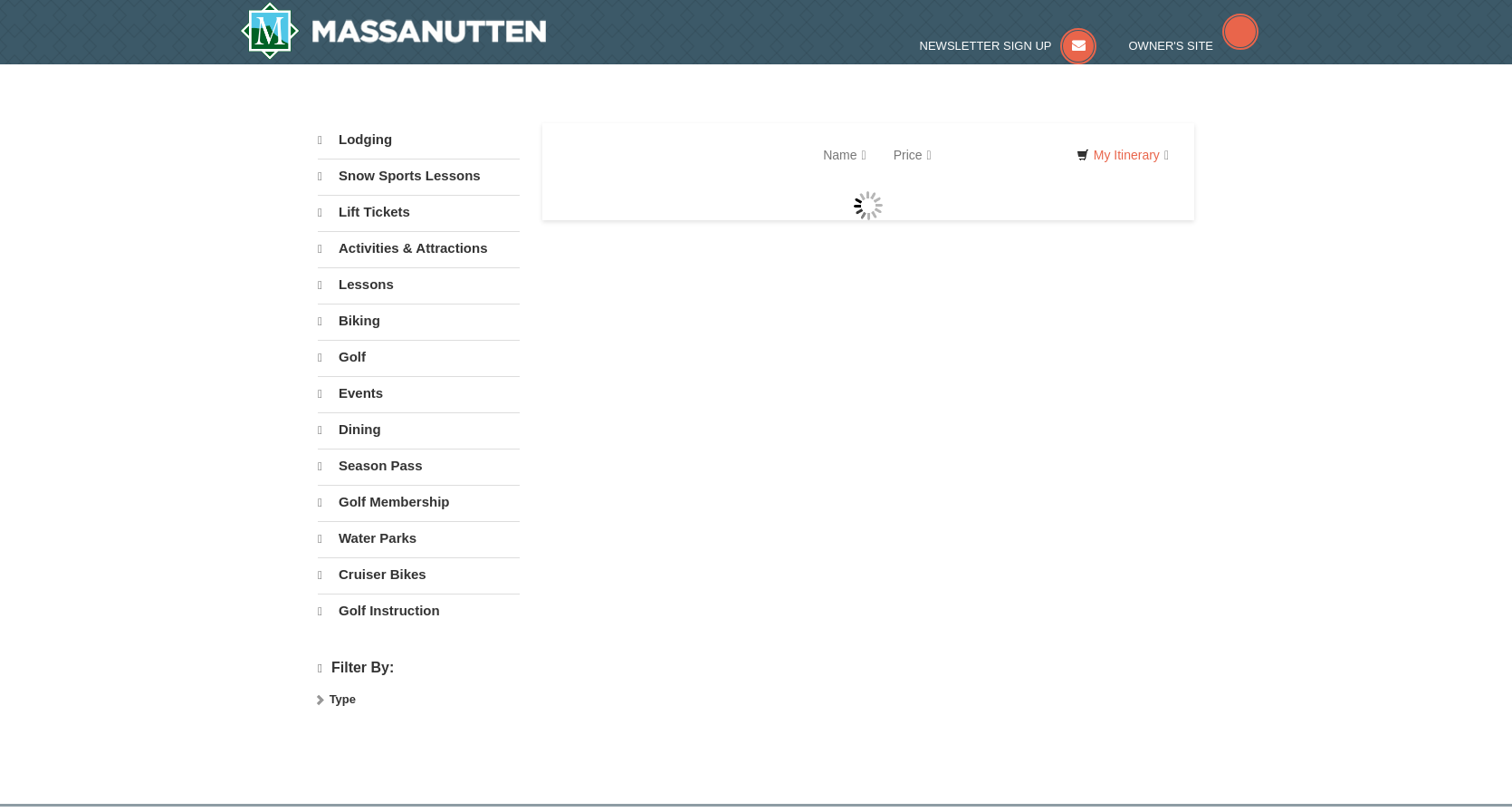
select select "10"
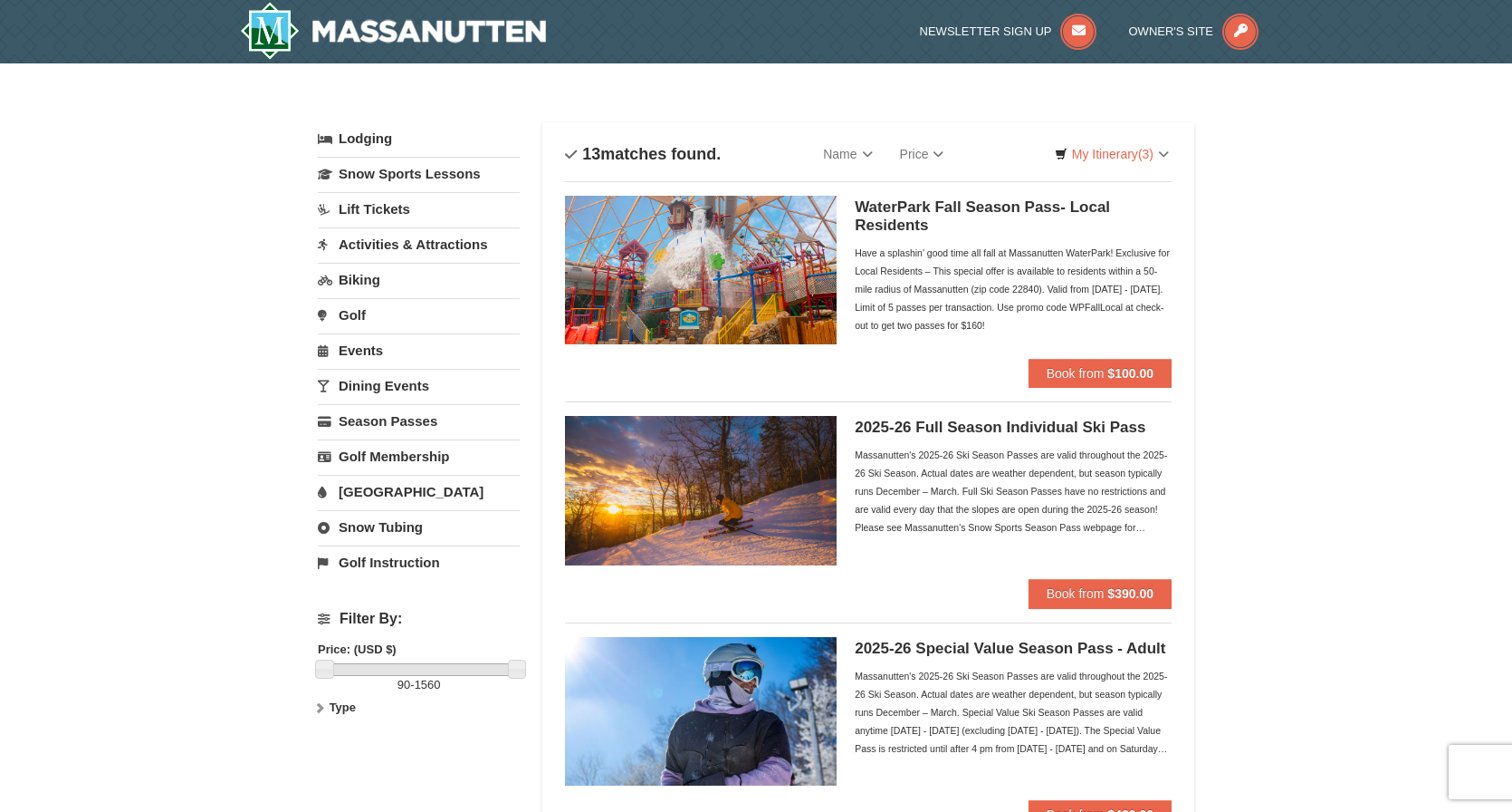
click at [400, 246] on link "Activities & Attractions" at bounding box center [419, 244] width 202 height 33
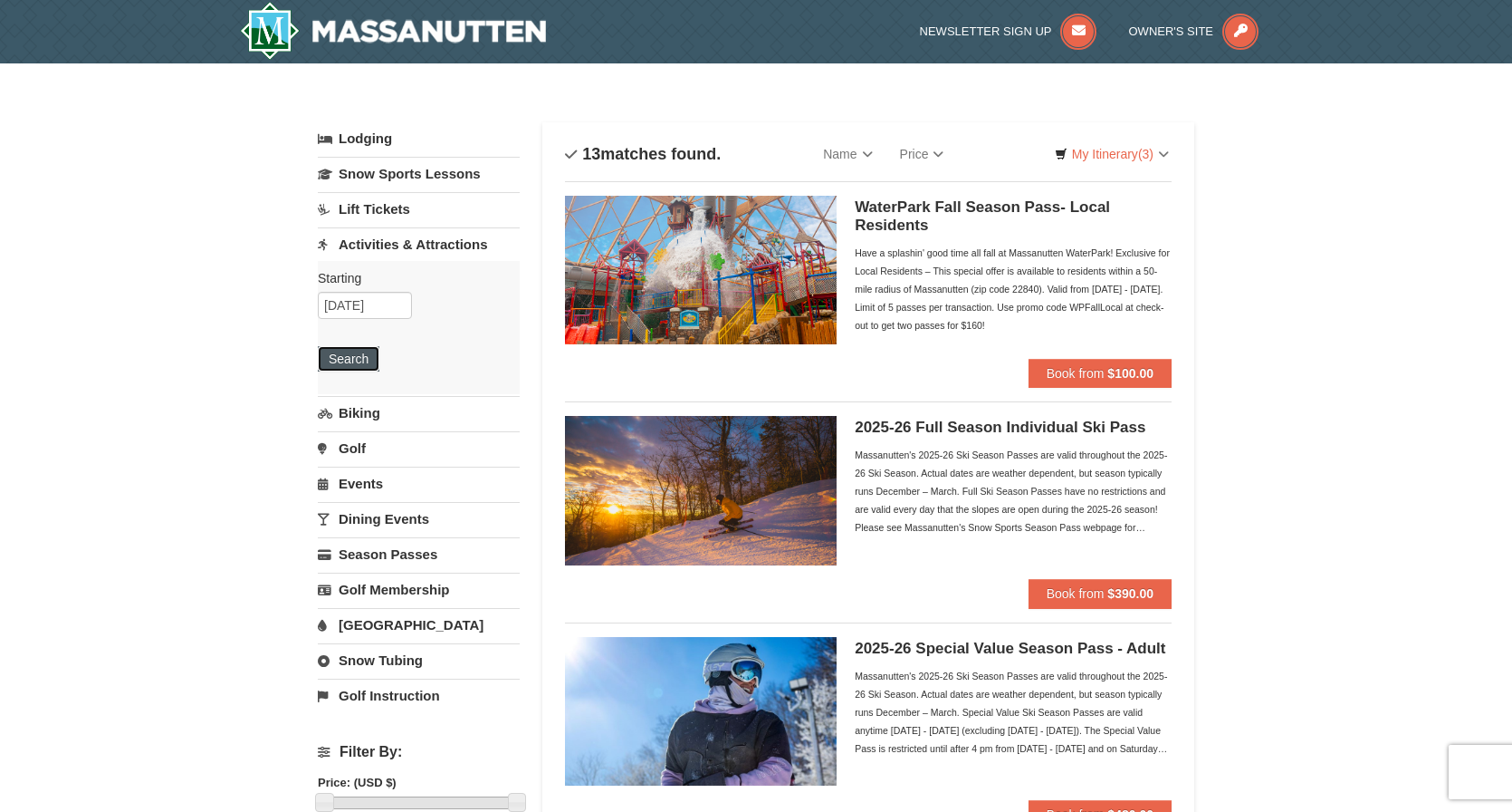
click at [362, 358] on button "Search" at bounding box center [348, 358] width 61 height 25
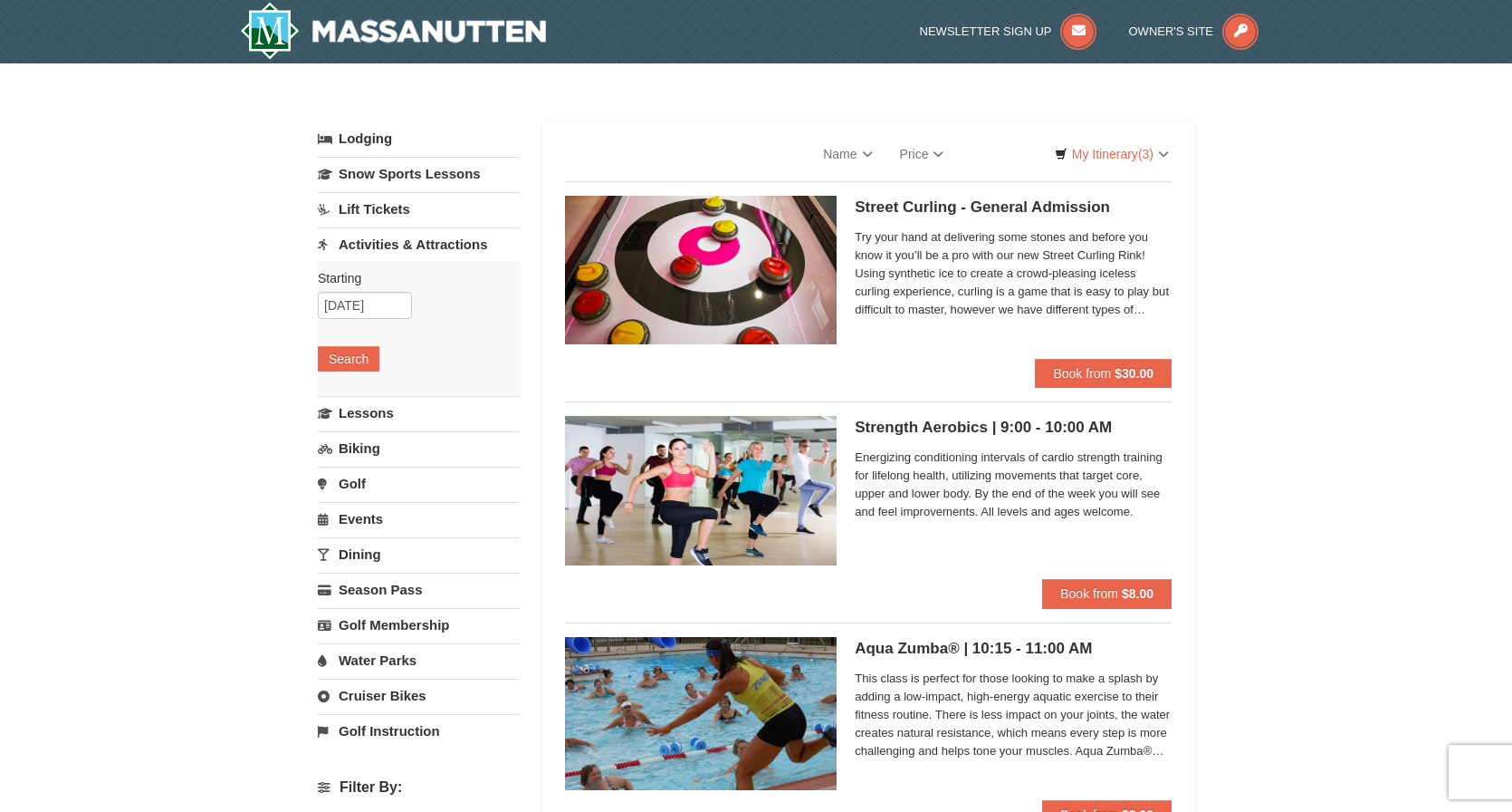
select select "10"
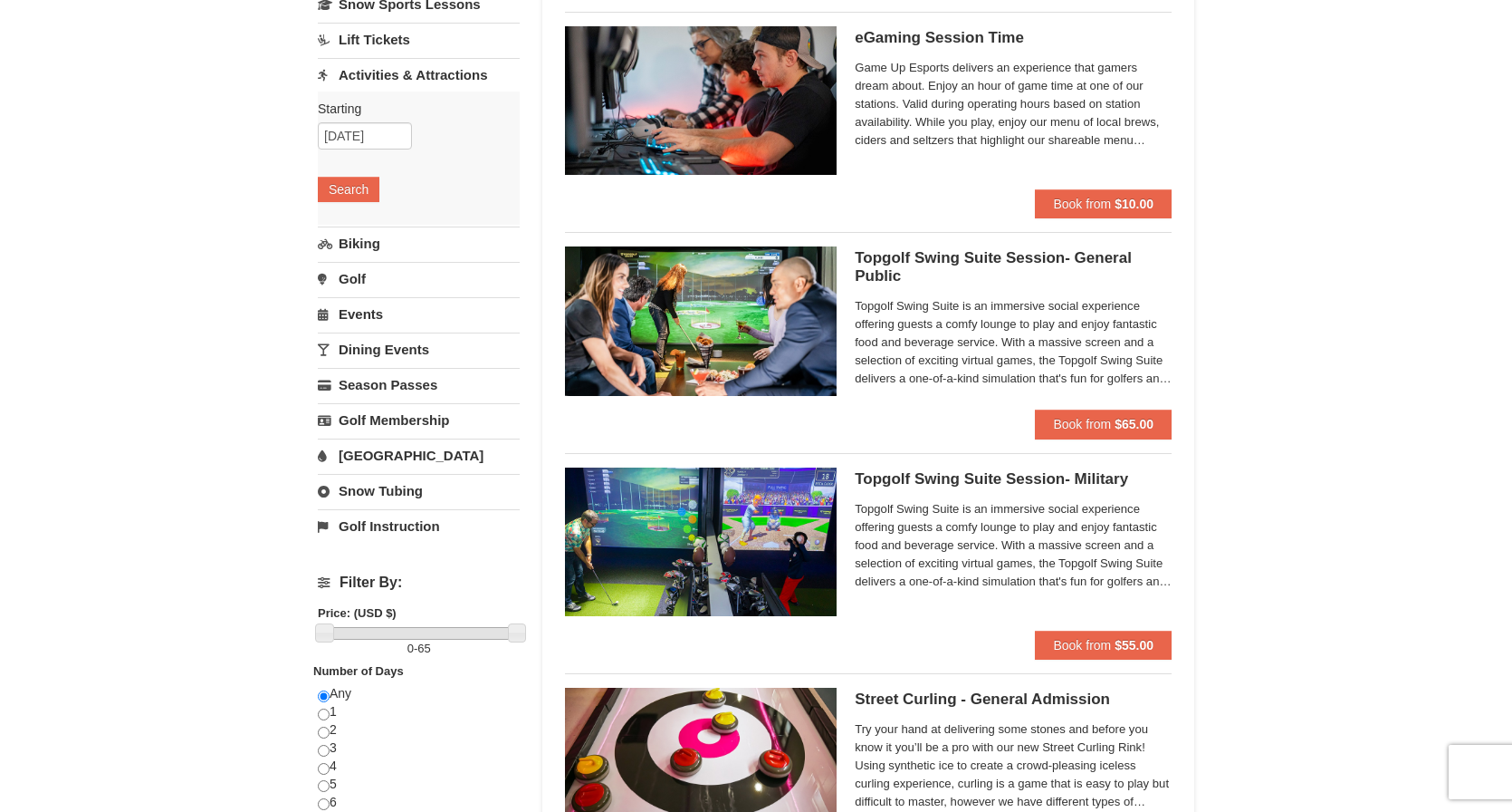
scroll to position [154, 0]
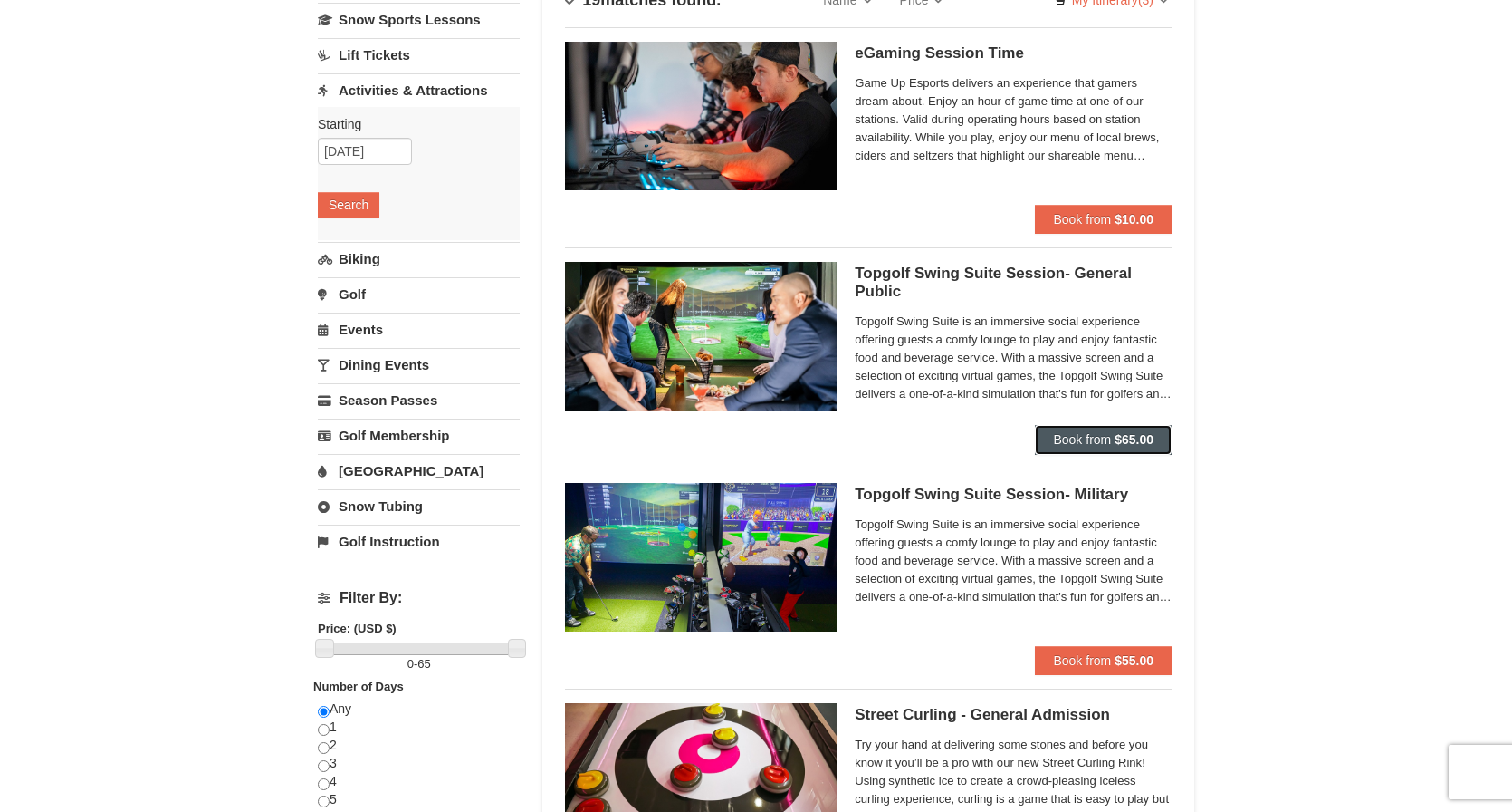
click at [1144, 442] on strong "$65.00" at bounding box center [1134, 439] width 39 height 14
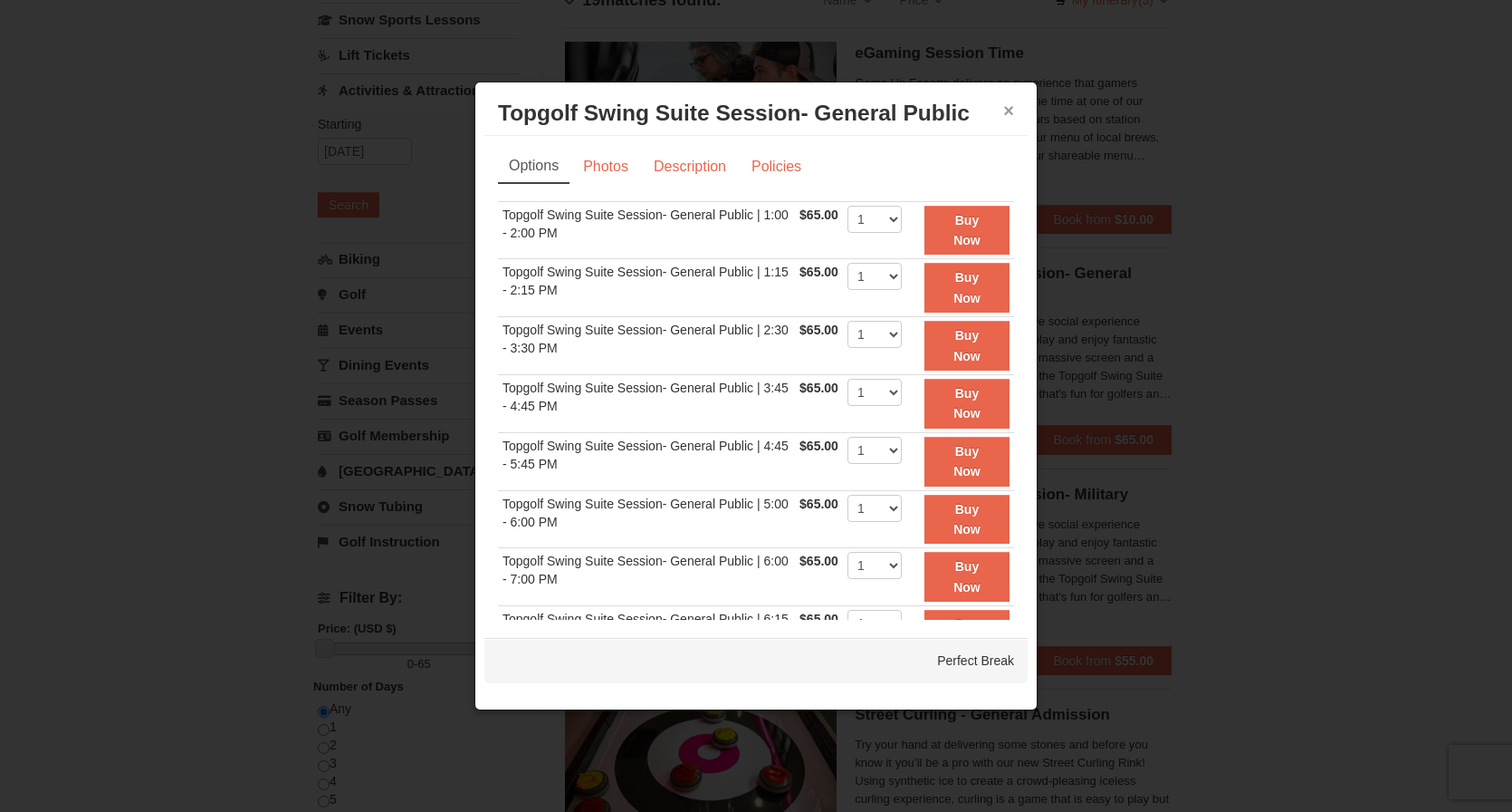
click at [1010, 107] on button "×" at bounding box center [1009, 110] width 11 height 18
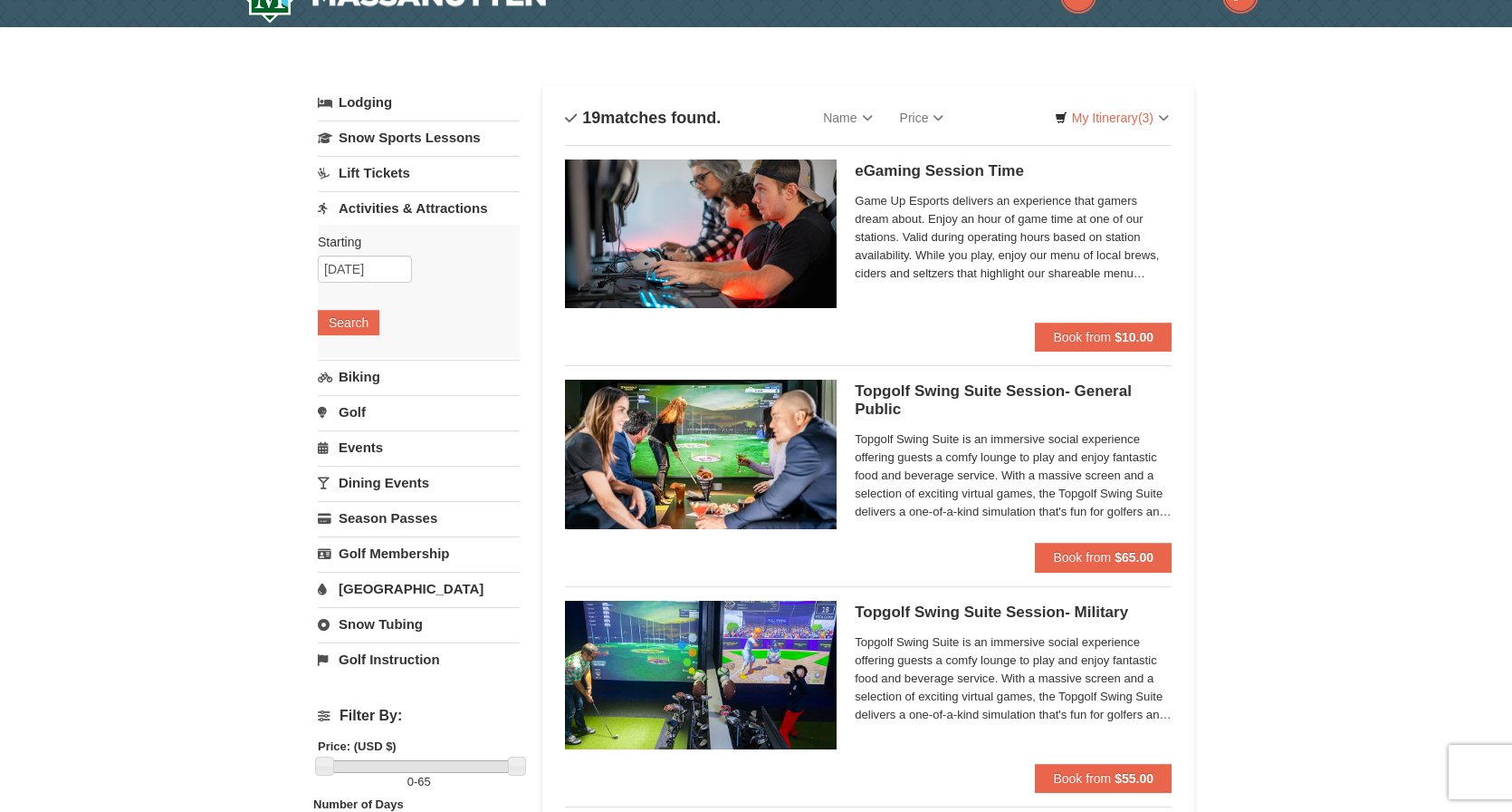
scroll to position [0, 0]
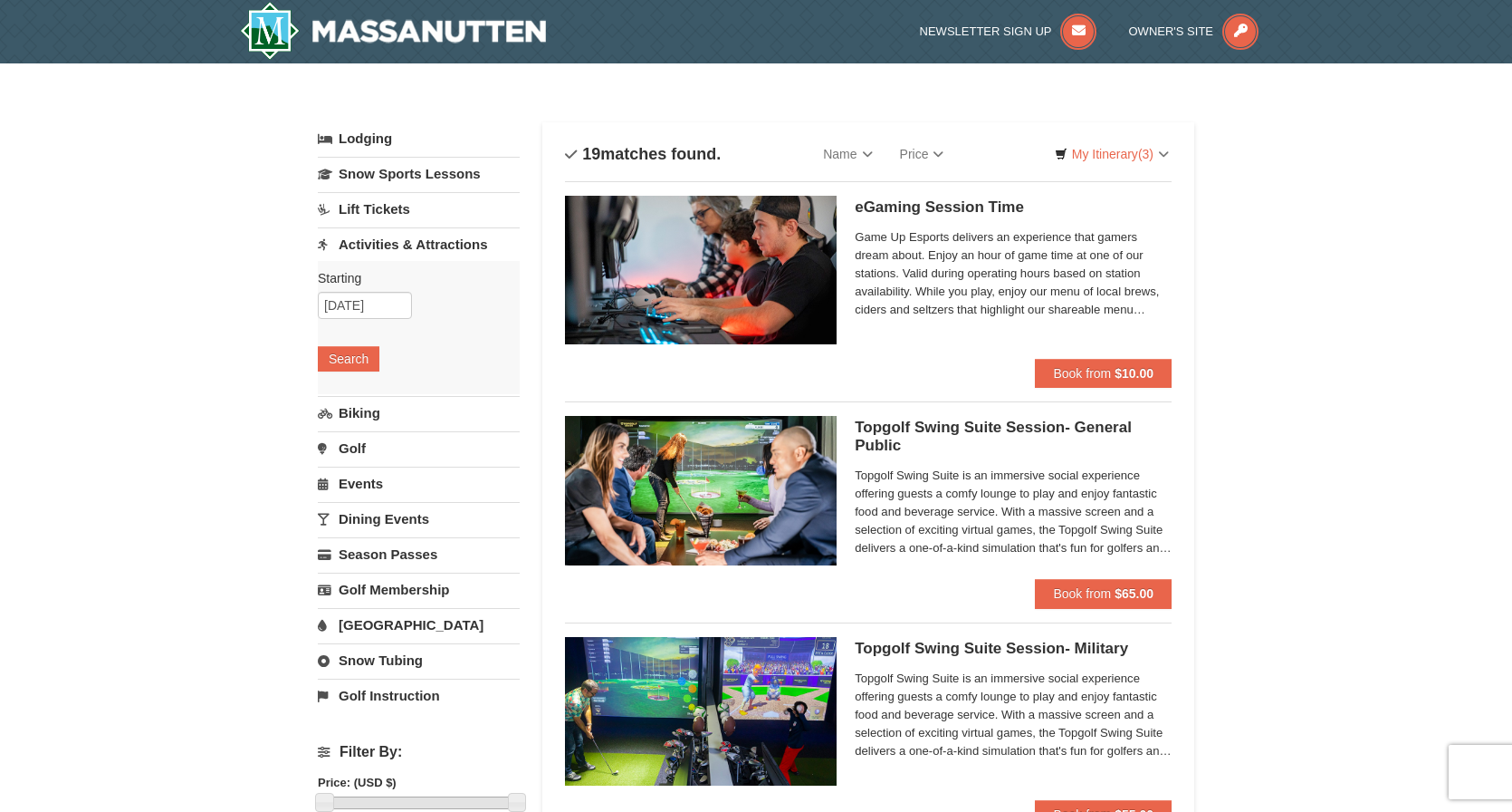
click at [371, 480] on link "Events" at bounding box center [419, 482] width 202 height 33
click at [347, 453] on button "Search" at bounding box center [348, 465] width 61 height 25
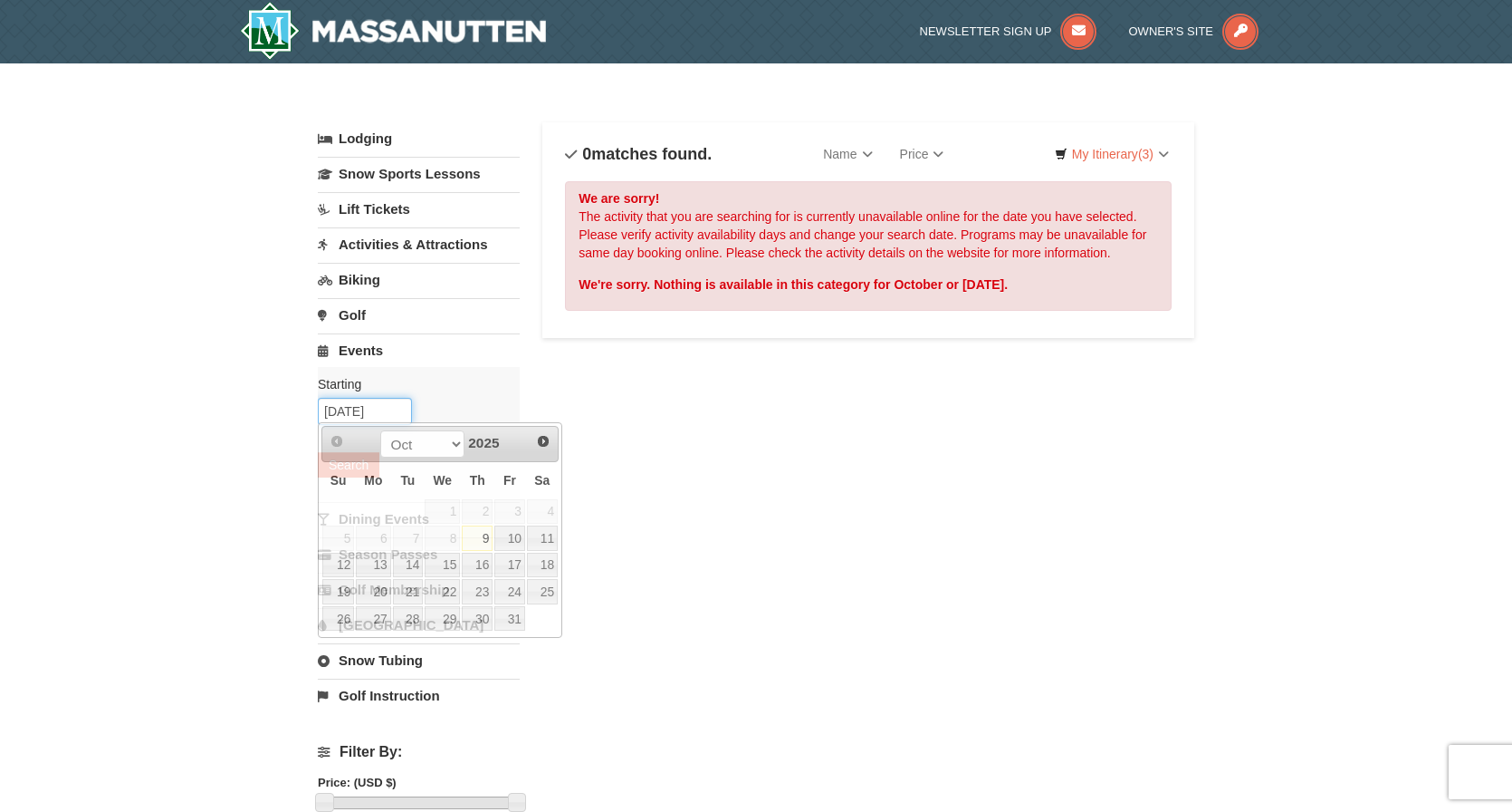
click at [391, 407] on input "[DATE]" at bounding box center [365, 411] width 94 height 27
click at [548, 440] on span "Next" at bounding box center [543, 441] width 14 height 14
click at [415, 541] on link "4" at bounding box center [408, 537] width 31 height 25
type input "11/04/2025"
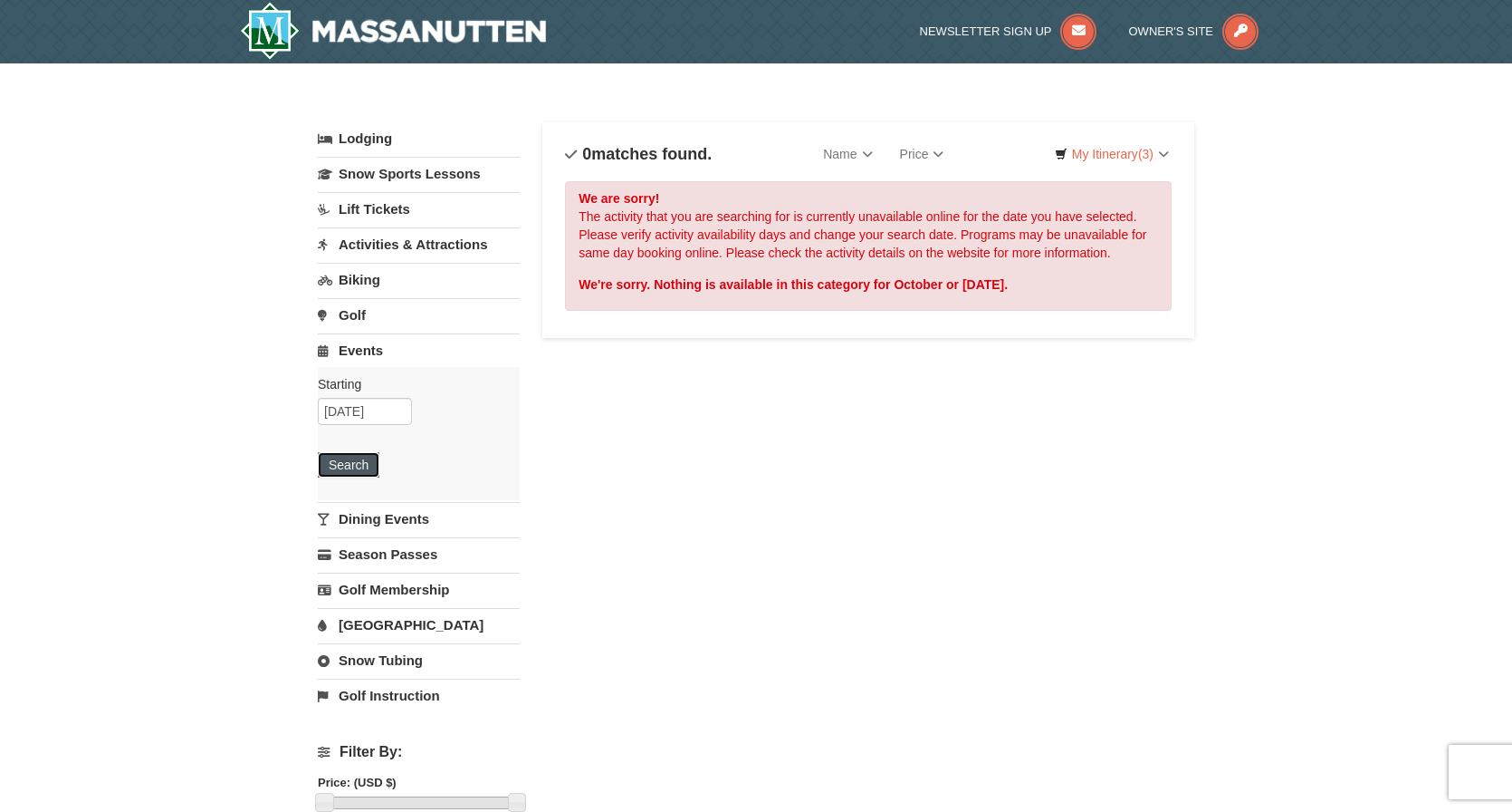
click at [343, 465] on button "Search" at bounding box center [348, 465] width 61 height 25
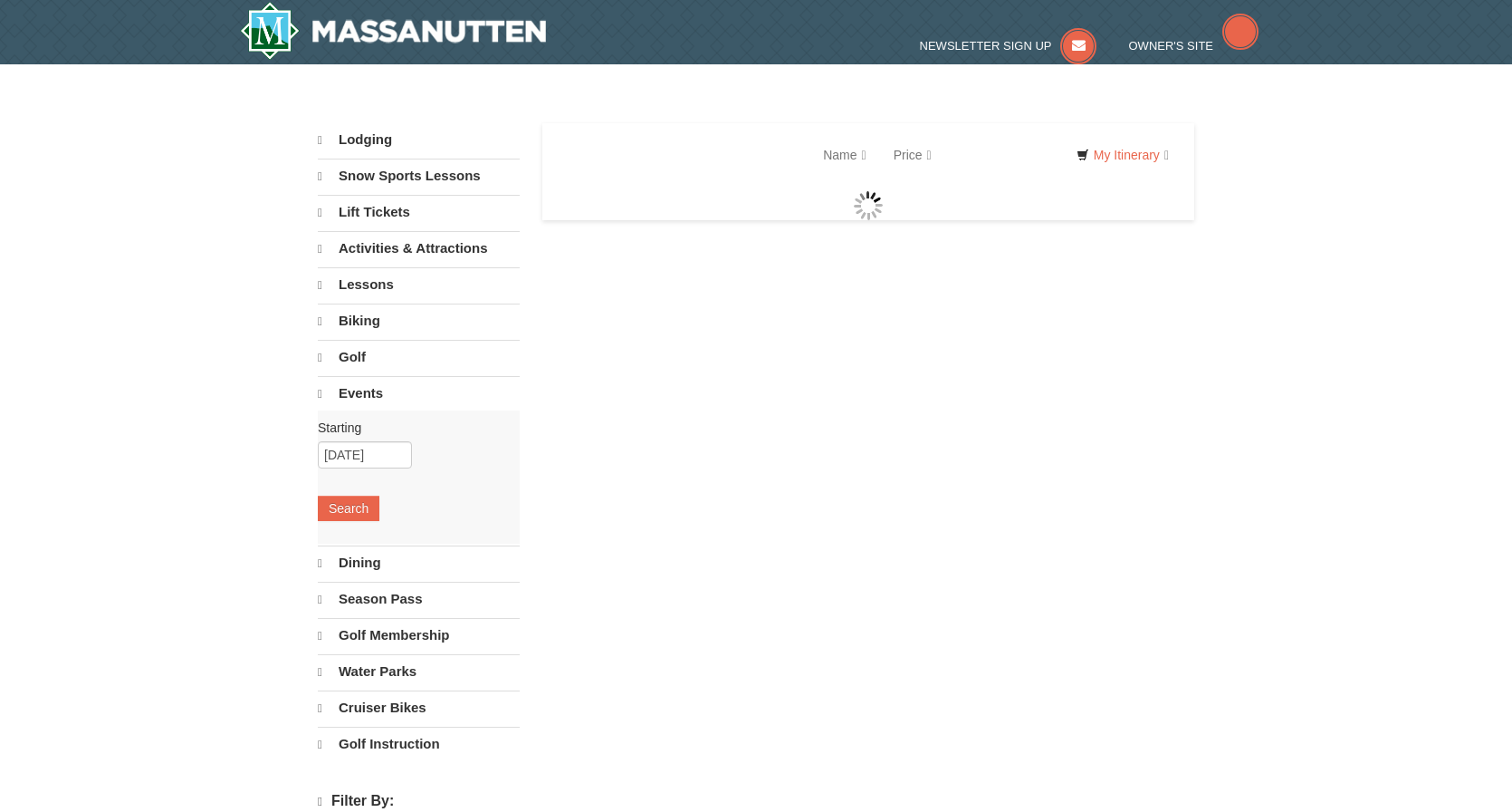
select select "10"
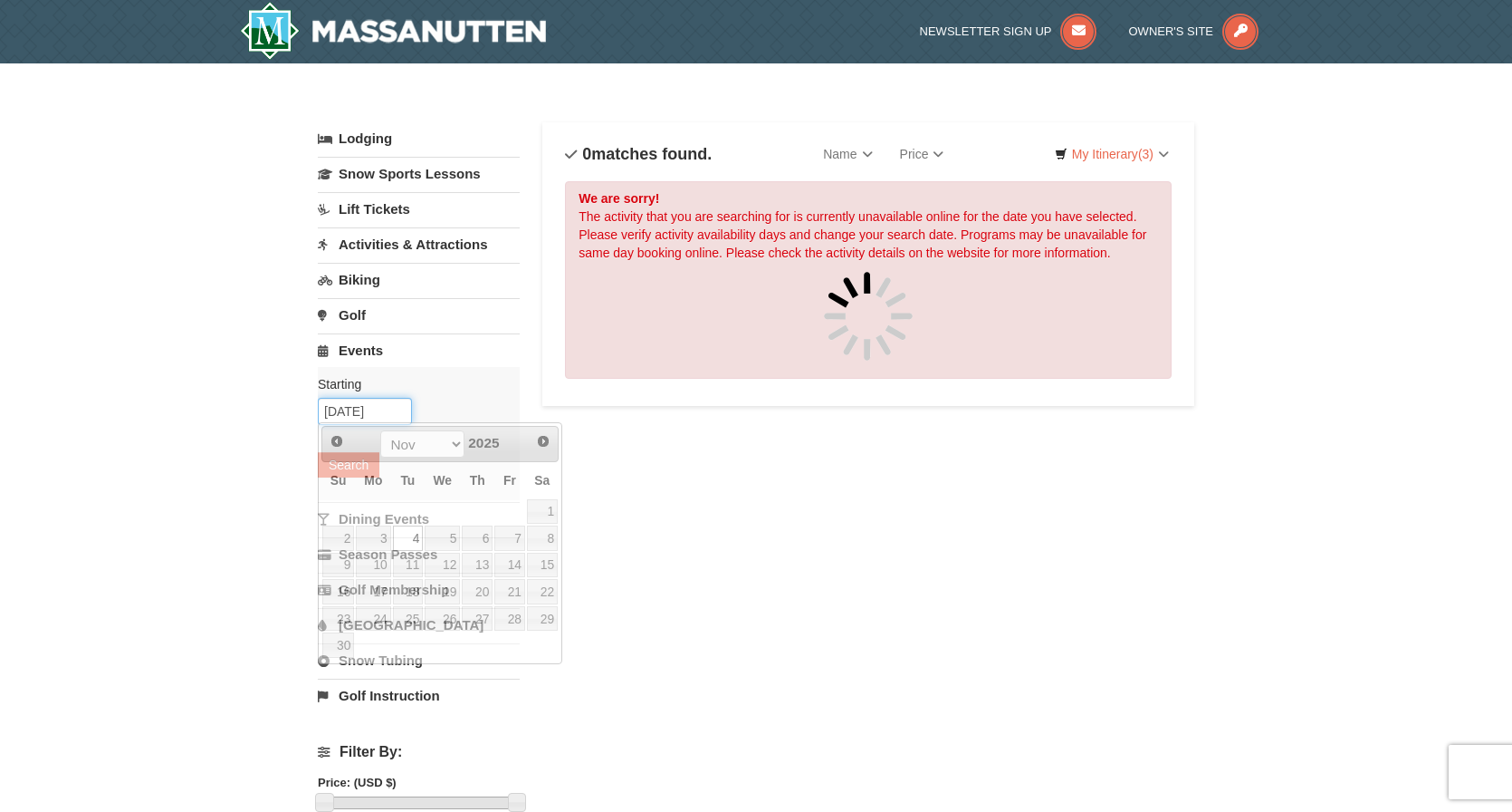
click at [380, 407] on input "[DATE]" at bounding box center [365, 411] width 94 height 27
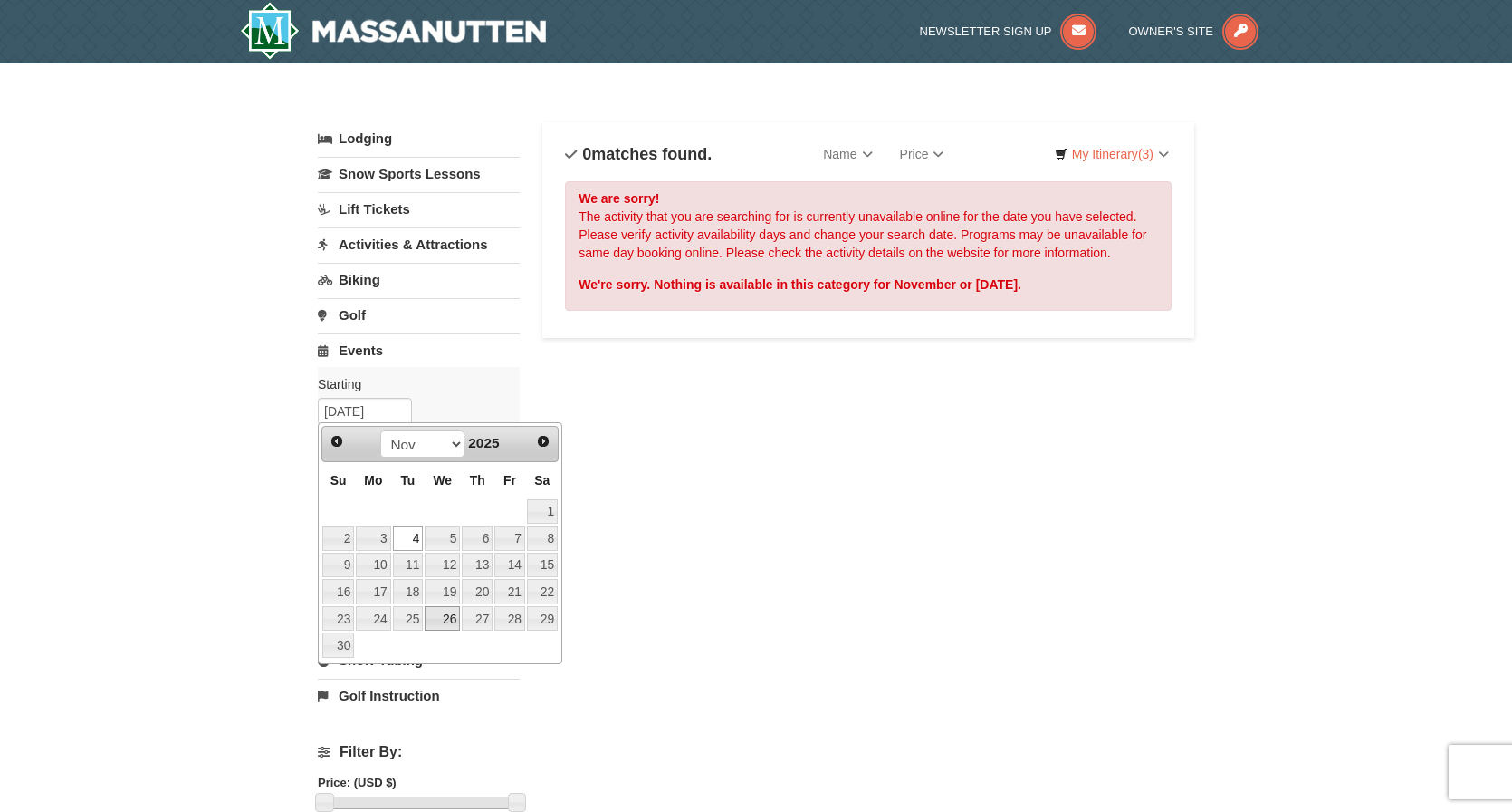
click at [448, 612] on link "26" at bounding box center [442, 618] width 35 height 25
type input "[DATE]"
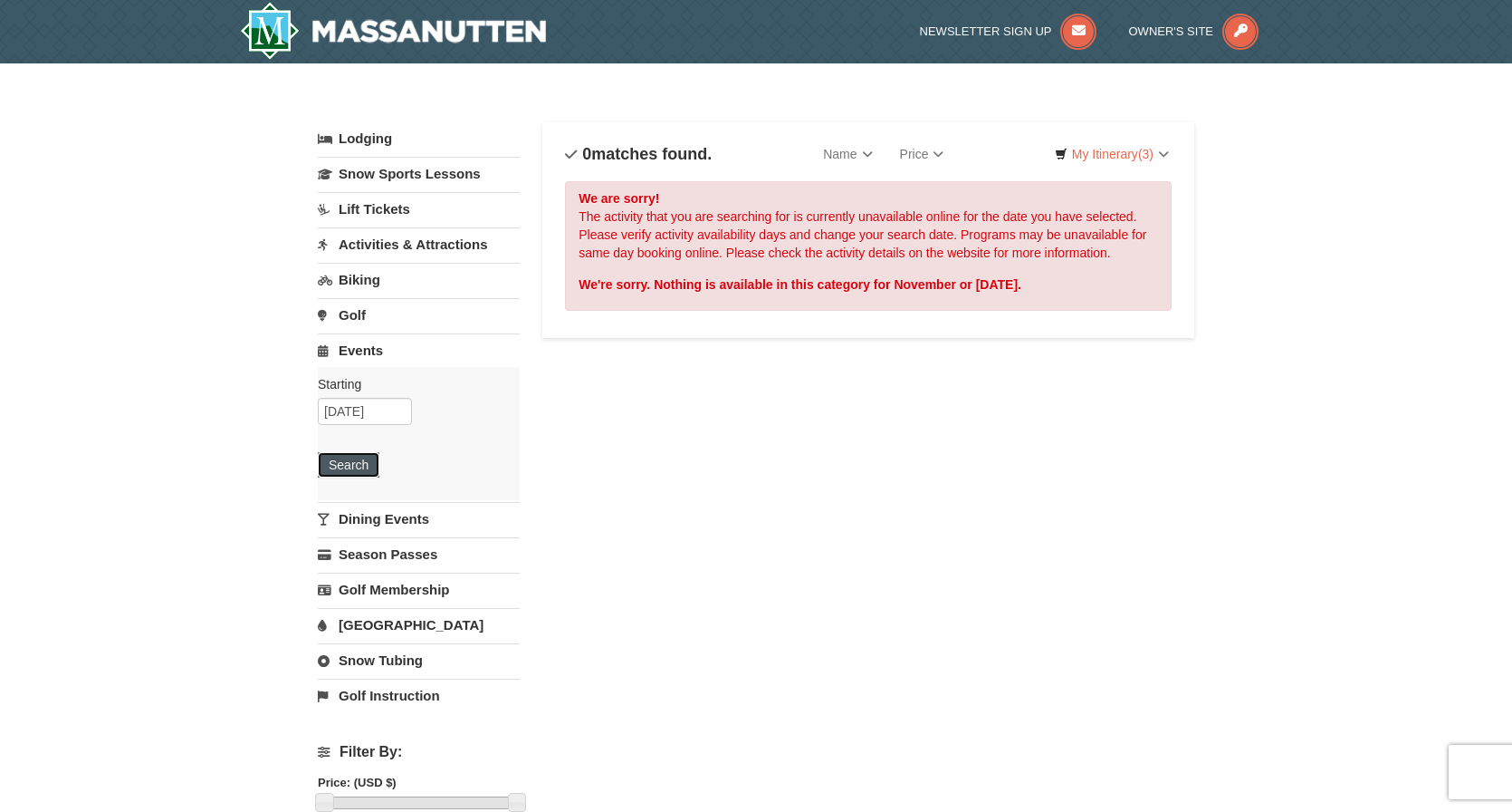
click at [359, 466] on button "Search" at bounding box center [348, 465] width 61 height 25
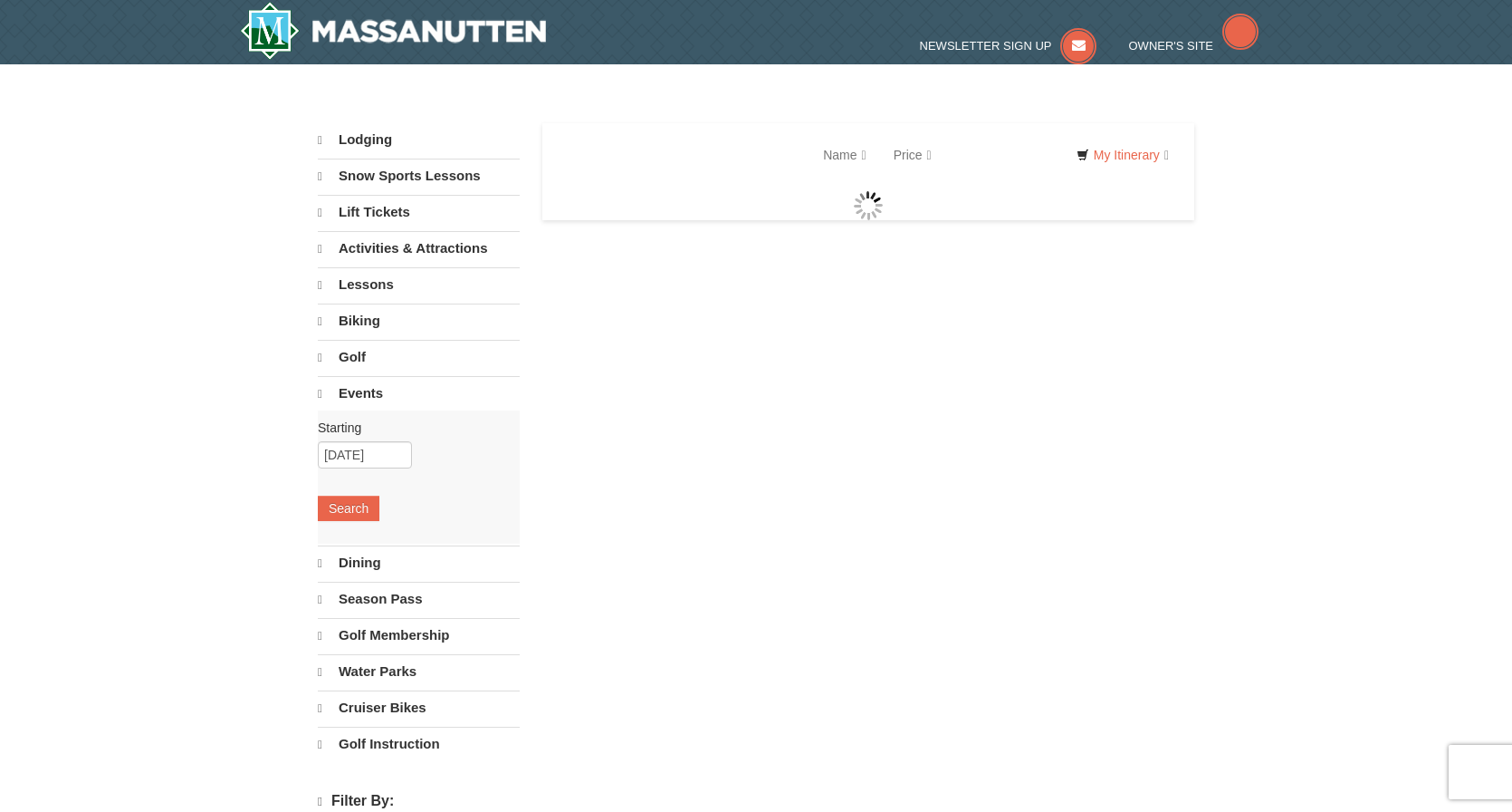
select select "10"
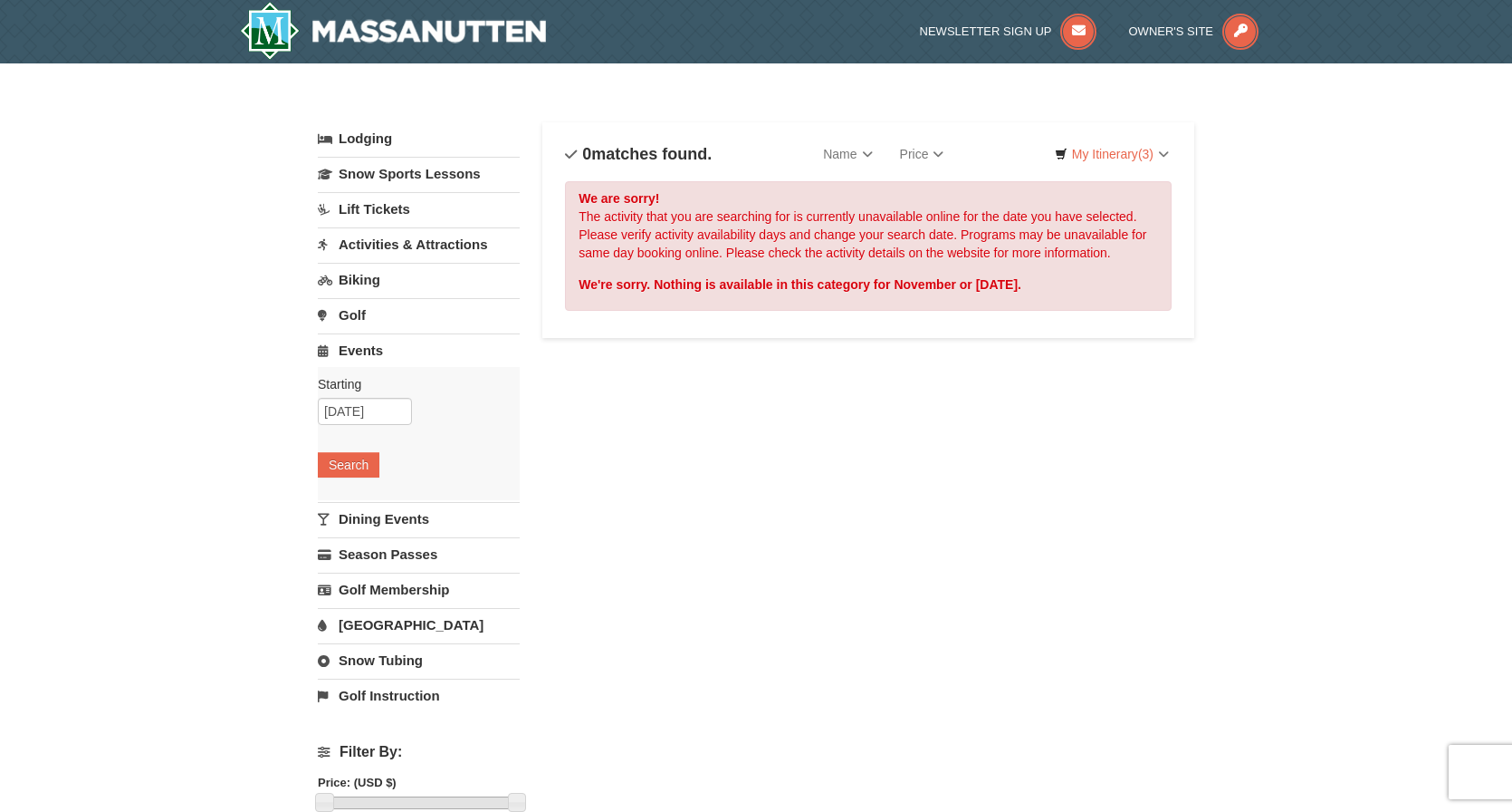
click at [392, 204] on link "Lift Tickets" at bounding box center [419, 208] width 202 height 33
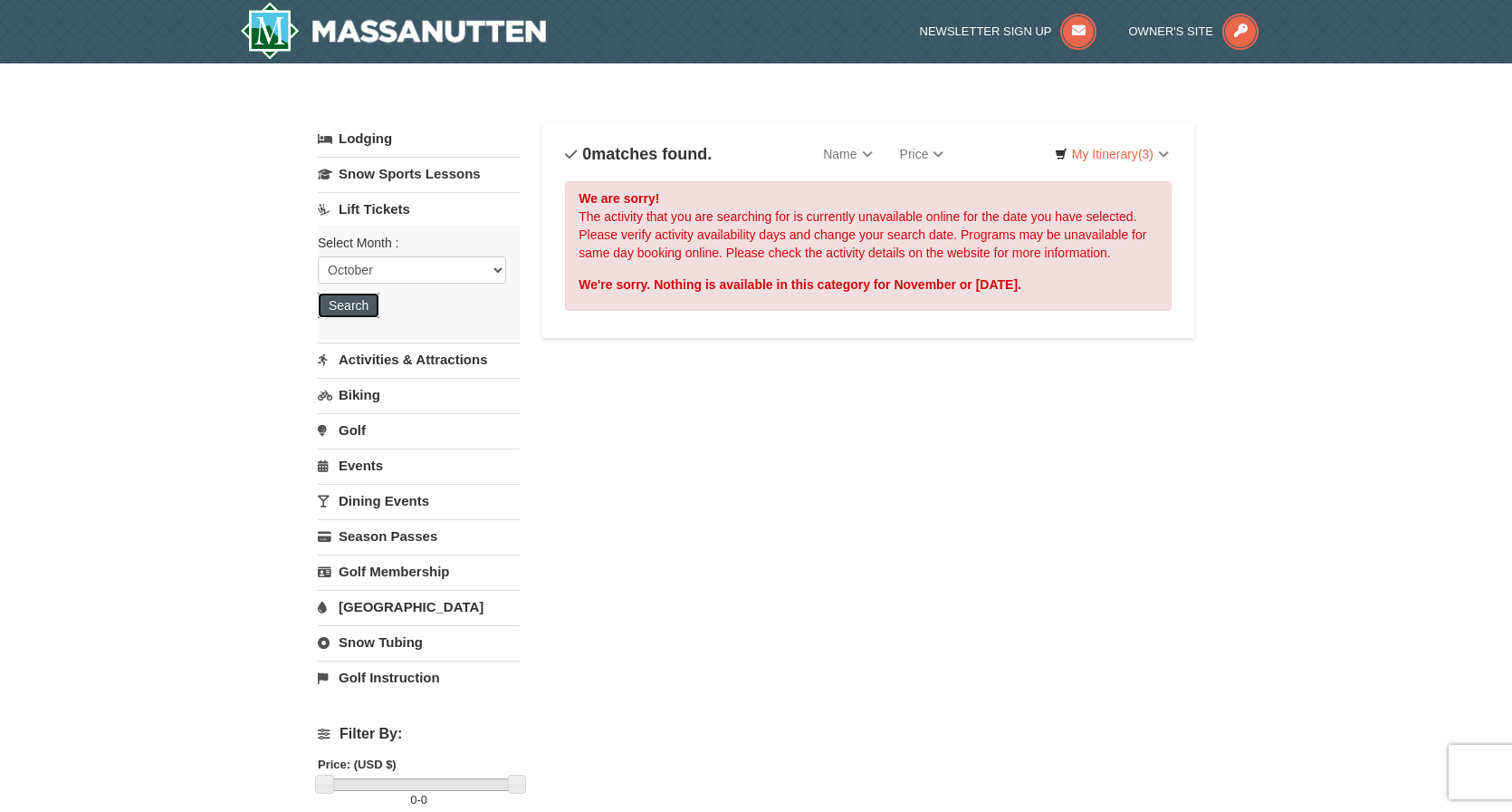
click at [349, 304] on button "Search" at bounding box center [348, 305] width 61 height 25
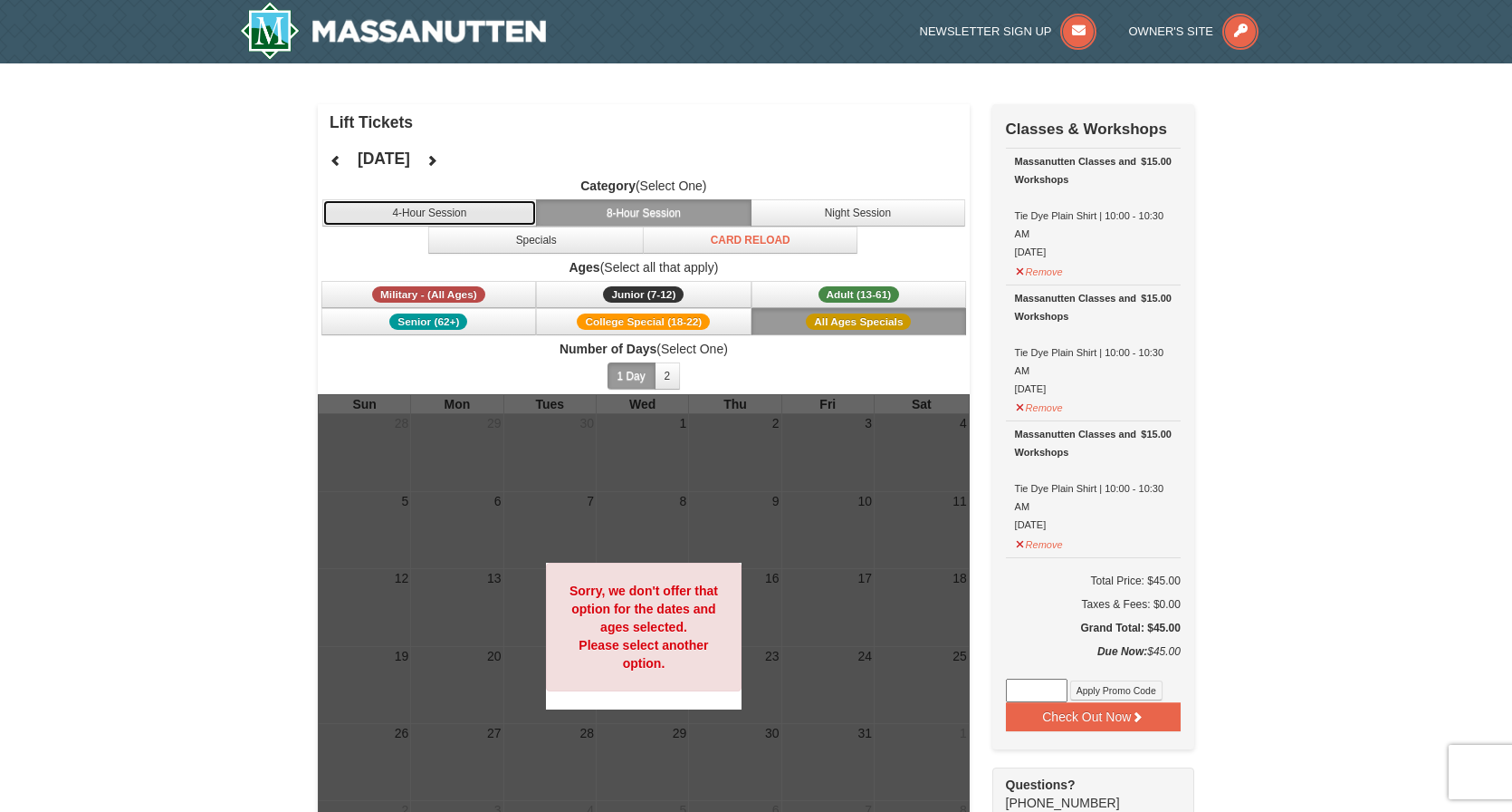
click at [419, 208] on button "4-Hour Session" at bounding box center [430, 212] width 215 height 27
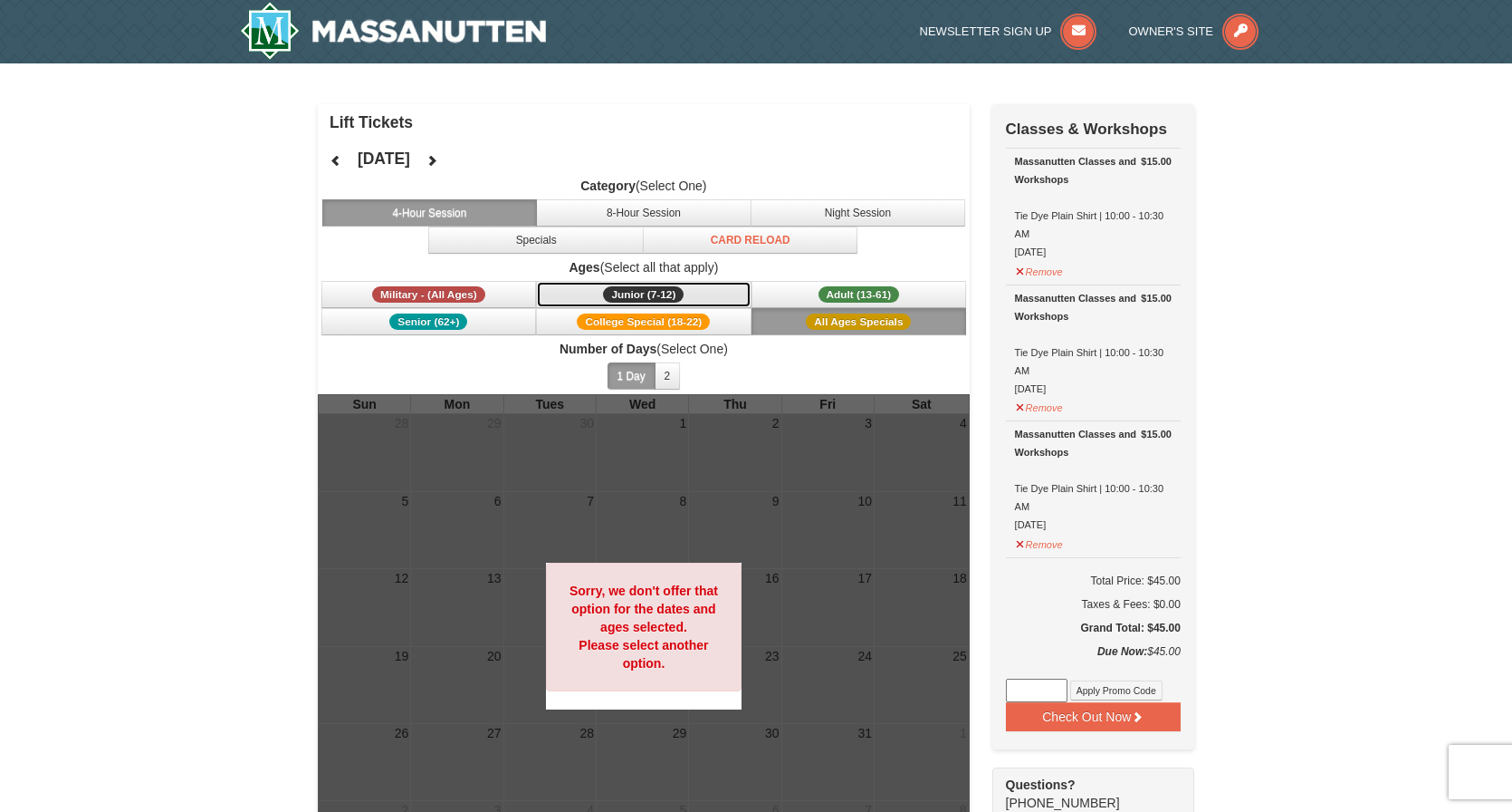
click at [657, 289] on span "Junior (7-12)" at bounding box center [643, 294] width 80 height 16
click at [811, 287] on button "Adult (13-61) (13 - 61)" at bounding box center [859, 294] width 215 height 27
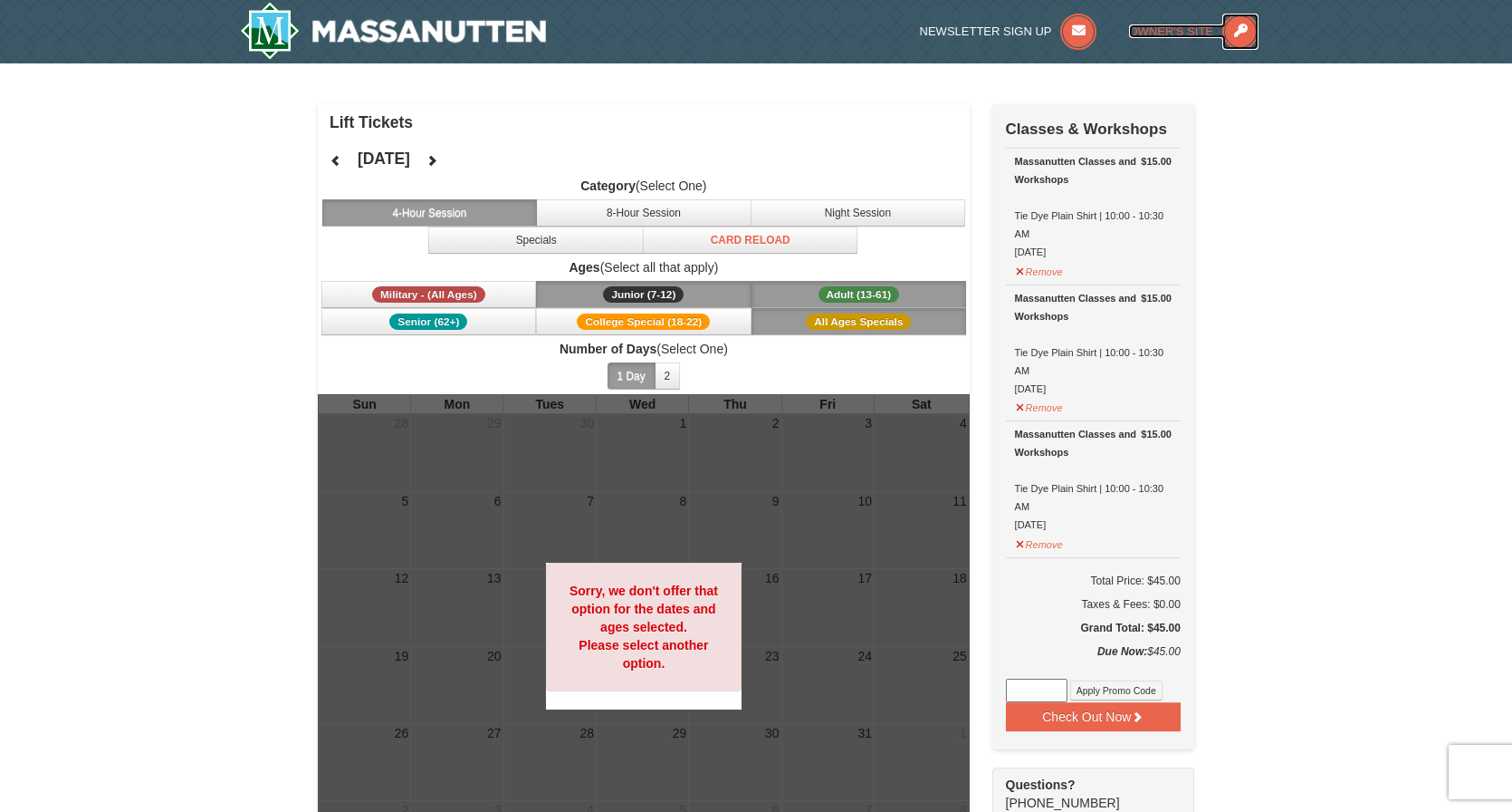
click at [1161, 32] on span "Owner's Site" at bounding box center [1171, 31] width 85 height 13
